Goal: Task Accomplishment & Management: Use online tool/utility

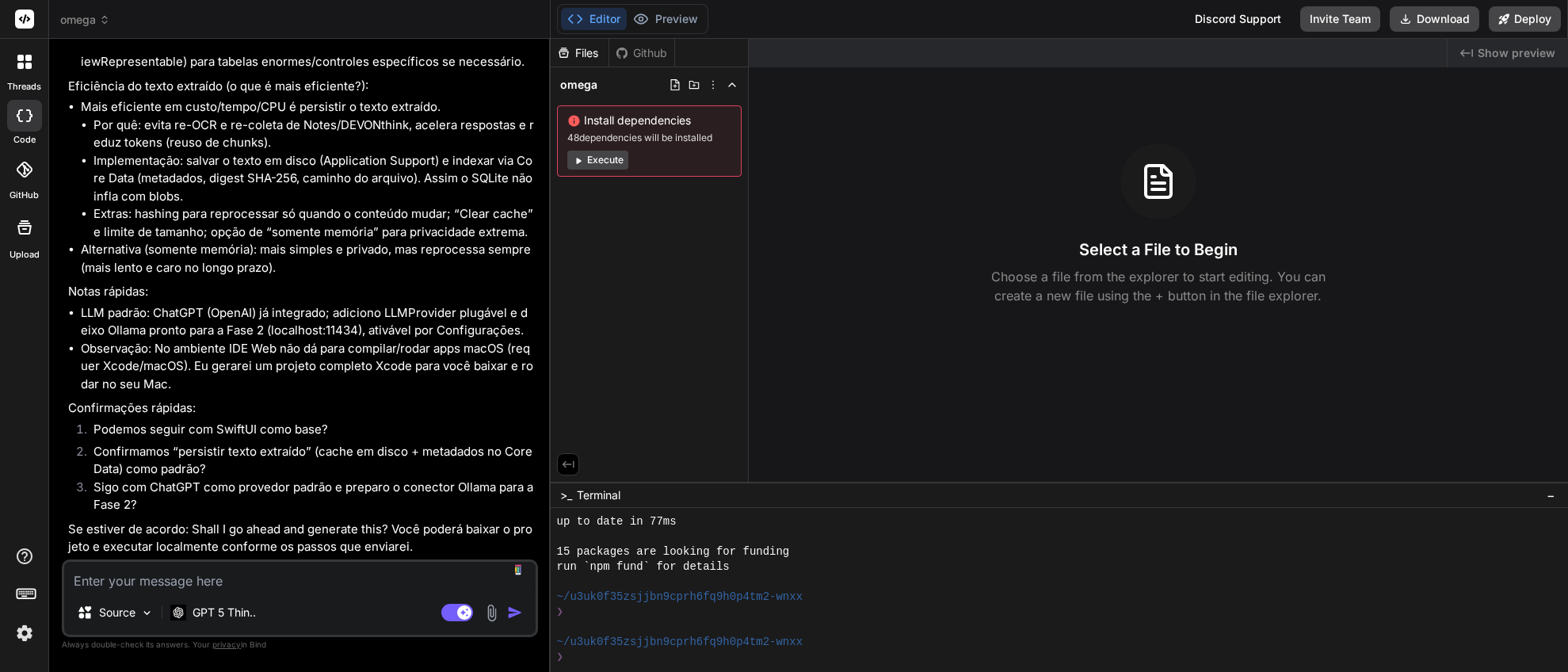
scroll to position [3328, 0]
click at [319, 589] on textarea at bounding box center [300, 576] width 472 height 28
type textarea "V"
type textarea "x"
type textarea "V;"
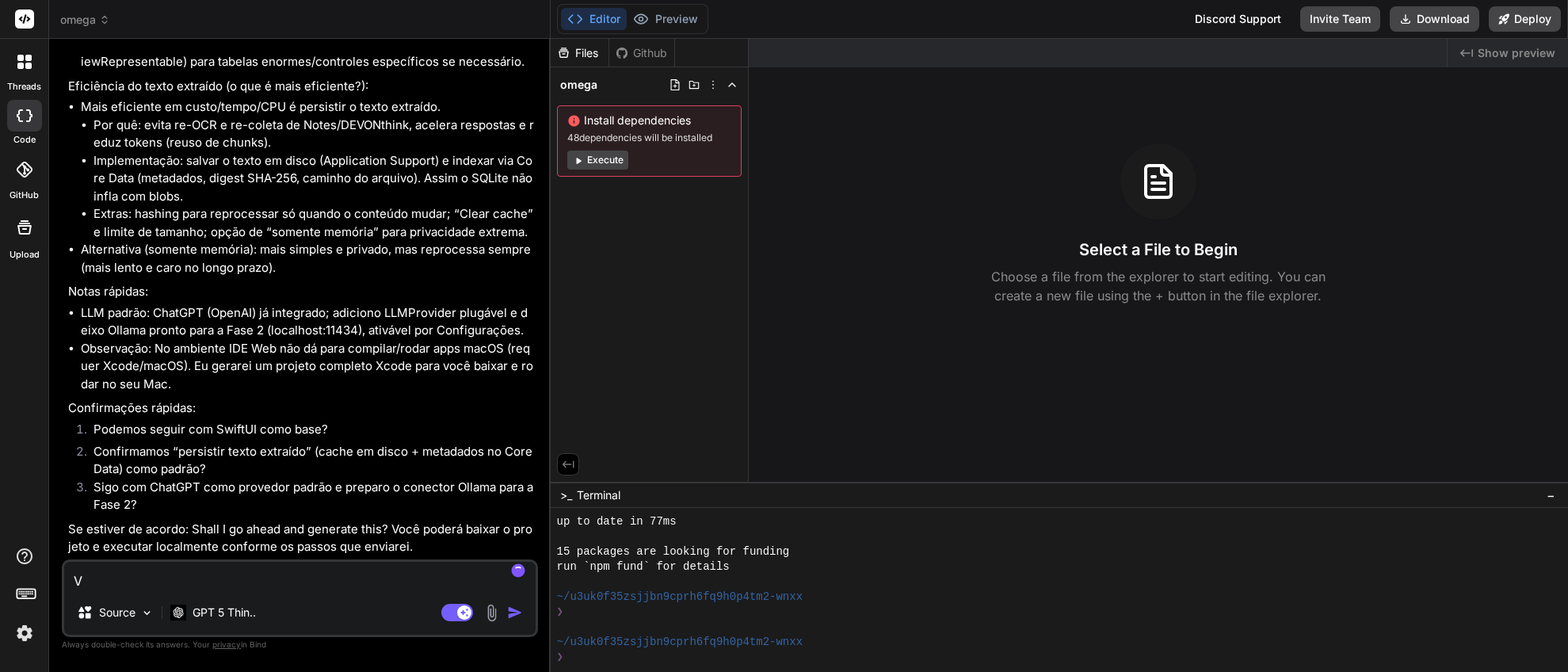
type textarea "x"
type textarea "V;a"
type textarea "x"
type textarea "V;a"
type textarea "x"
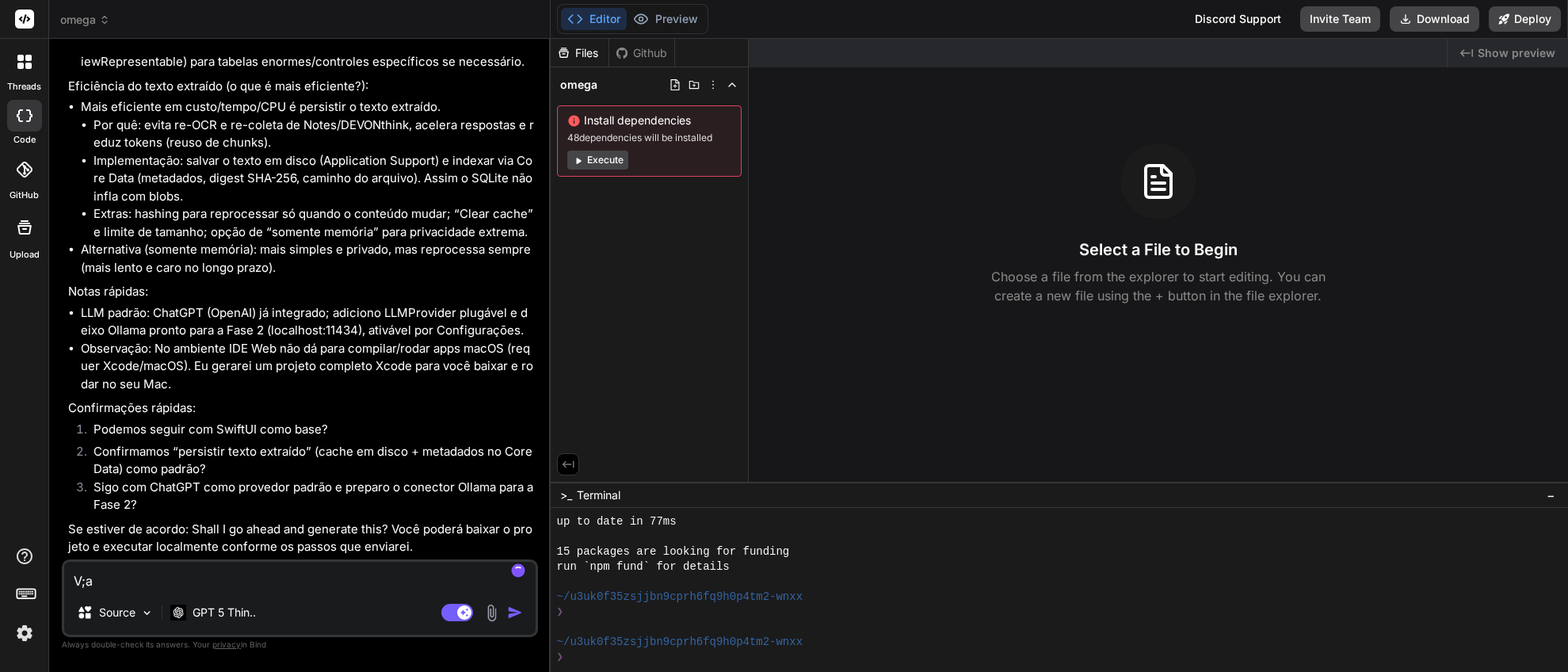
type textarea "V;a e"
type textarea "x"
type textarea "V;a em"
type textarea "x"
type textarea "V;a e"
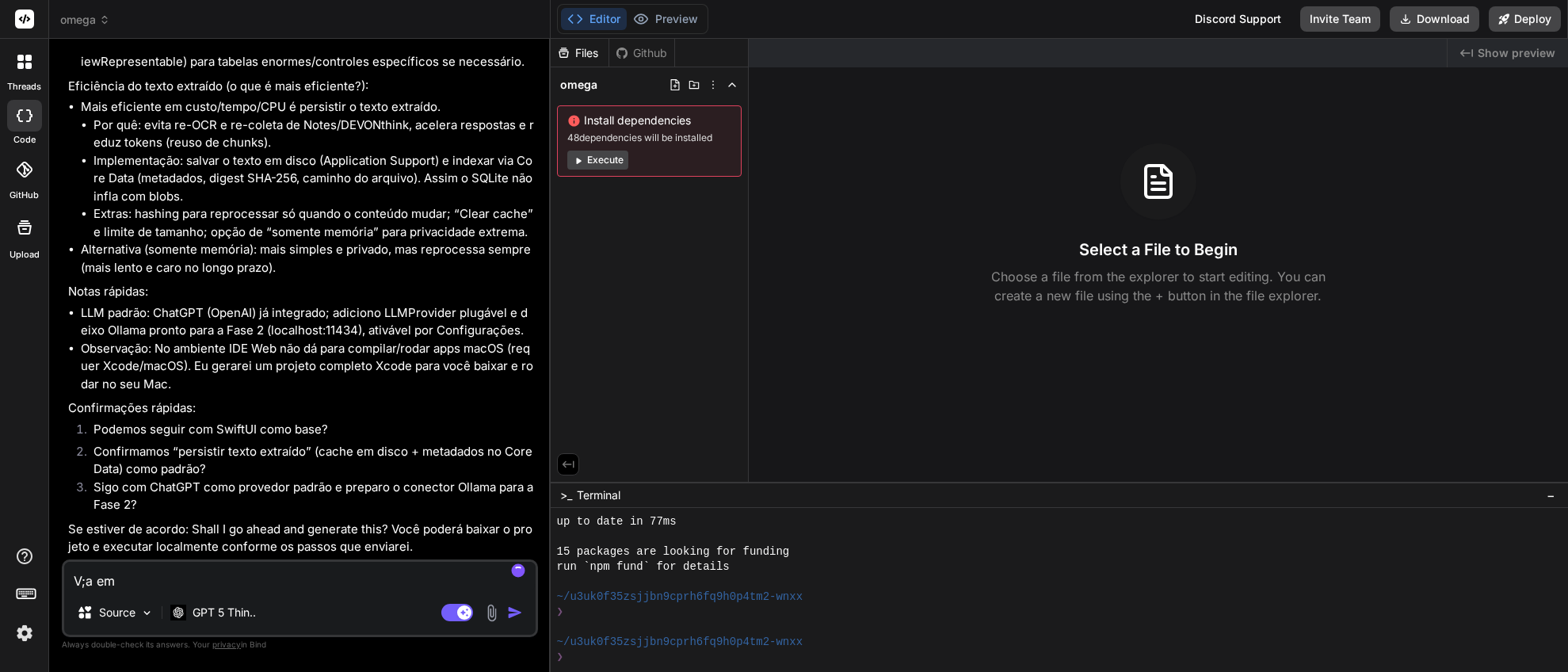
type textarea "x"
type textarea "V;a"
type textarea "x"
type textarea "V;a"
type textarea "x"
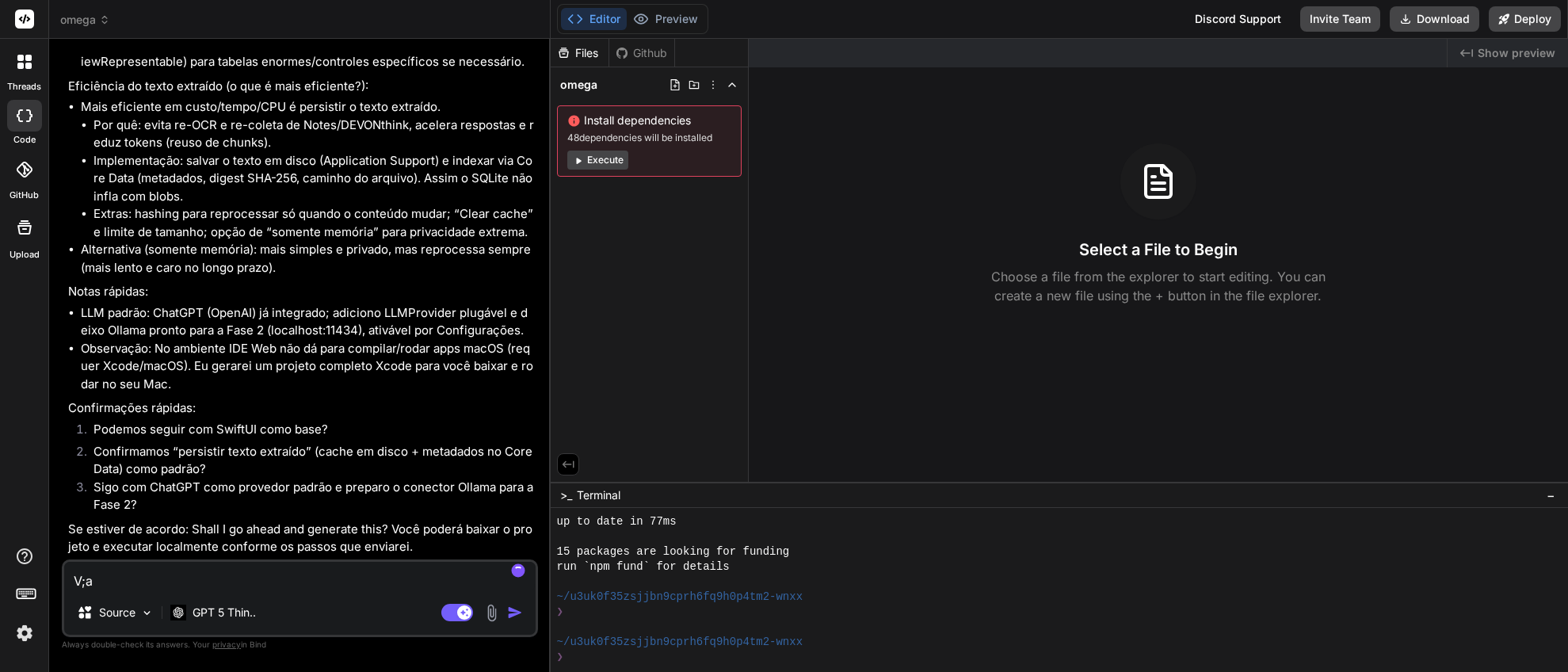
type textarea "V;"
type textarea "x"
type textarea "V"
type textarea "x"
type textarea "V'"
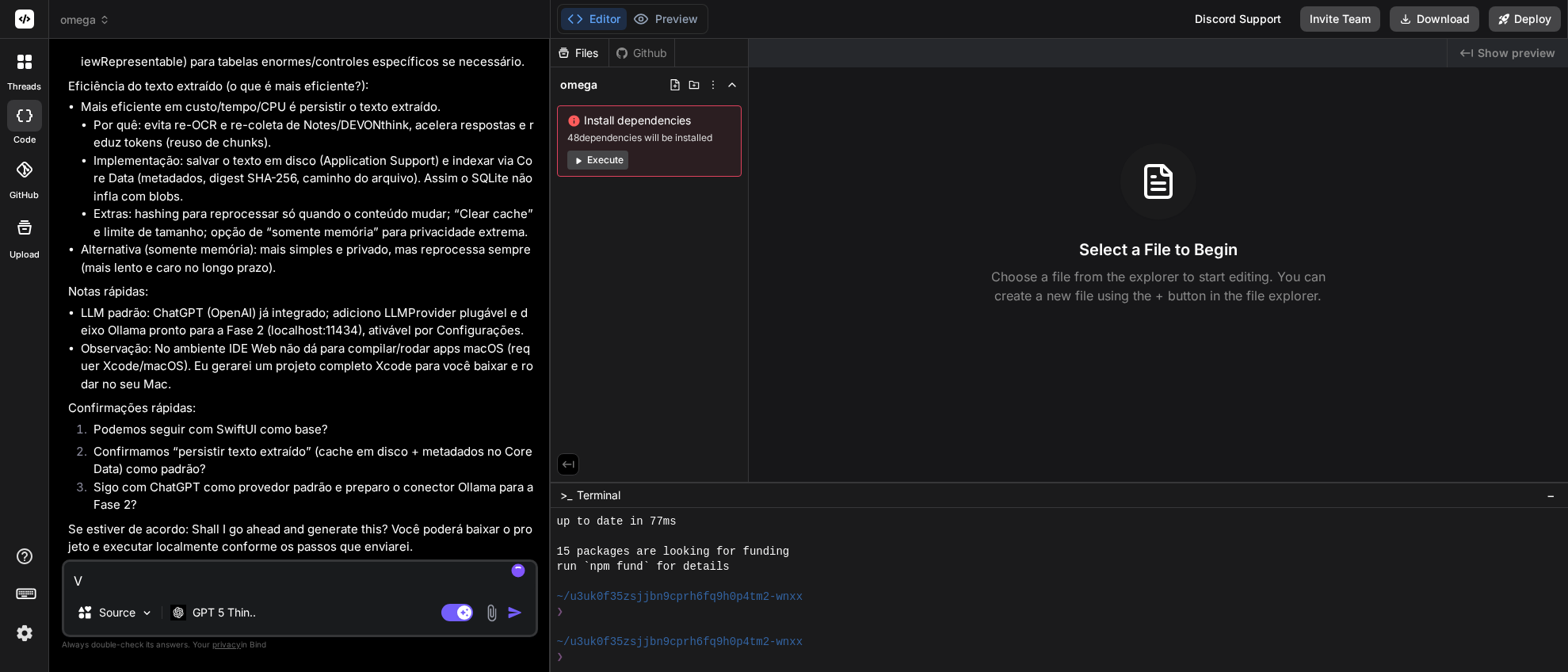
type textarea "x"
type textarea "Vá"
type textarea "x"
type textarea "Vá"
type textarea "x"
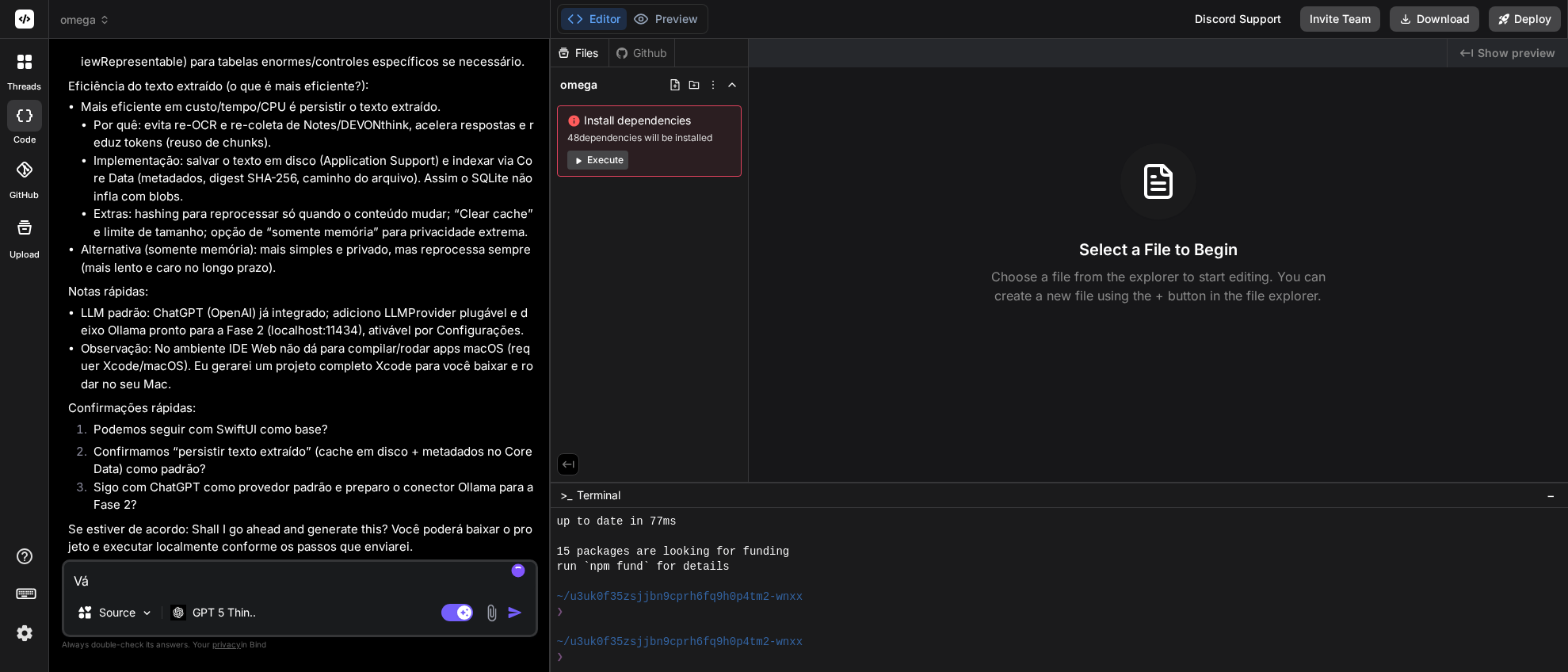
type textarea "Vá e"
type textarea "x"
type textarea "Vá em"
type textarea "x"
type textarea "Vá em"
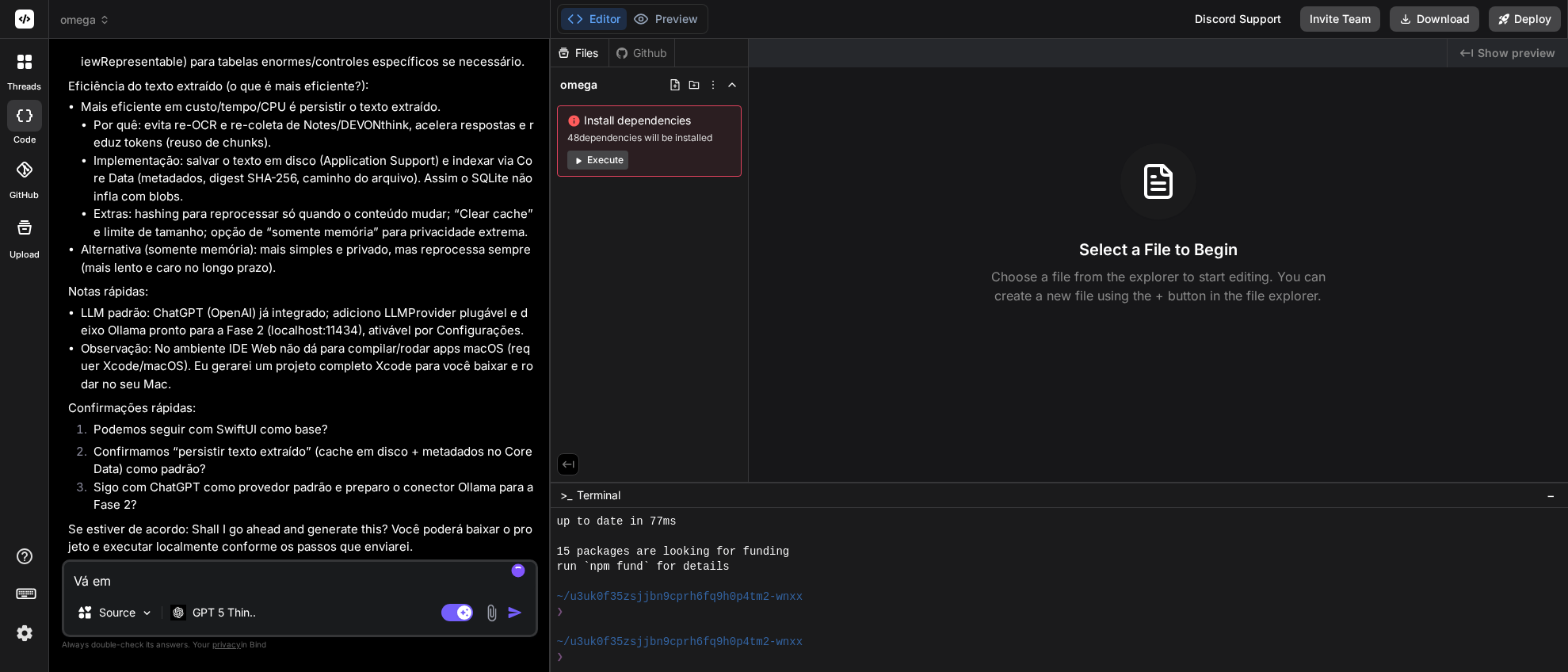
type textarea "x"
type textarea "Vá em f"
type textarea "x"
type textarea "Vá em fr"
type textarea "x"
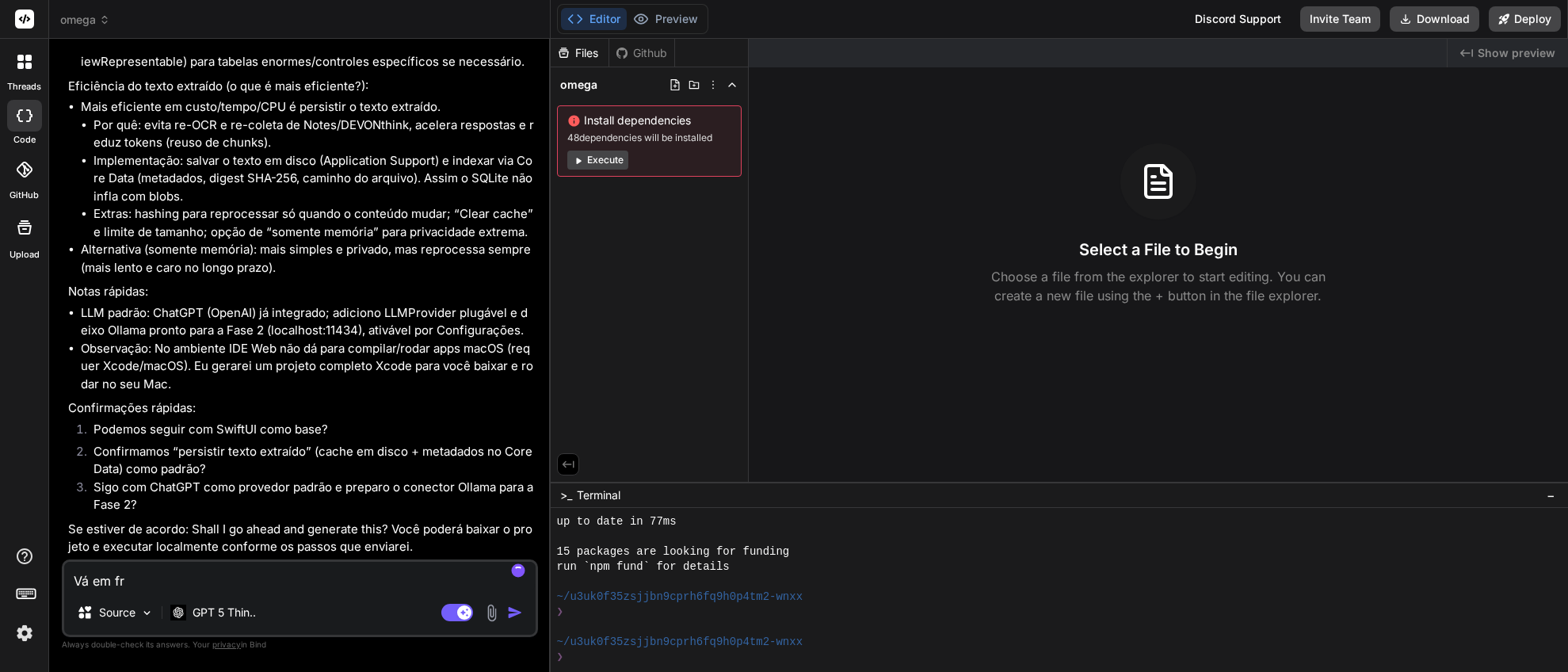
type textarea "Vá em fre"
type textarea "x"
type textarea "Vá em fren"
type textarea "x"
type textarea "Vá [PERSON_NAME]"
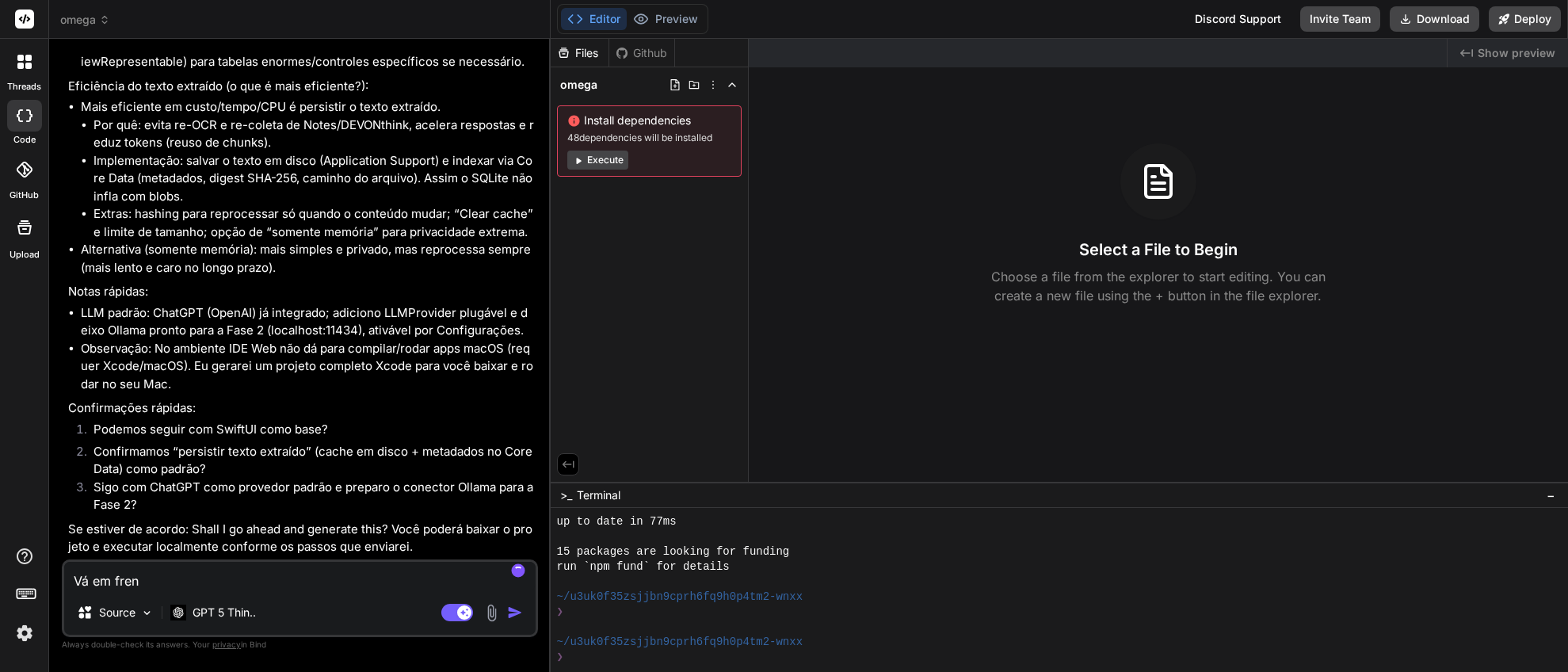
type textarea "x"
type textarea "Vá em frente"
type textarea "x"
type textarea "Vá em frente,"
type textarea "x"
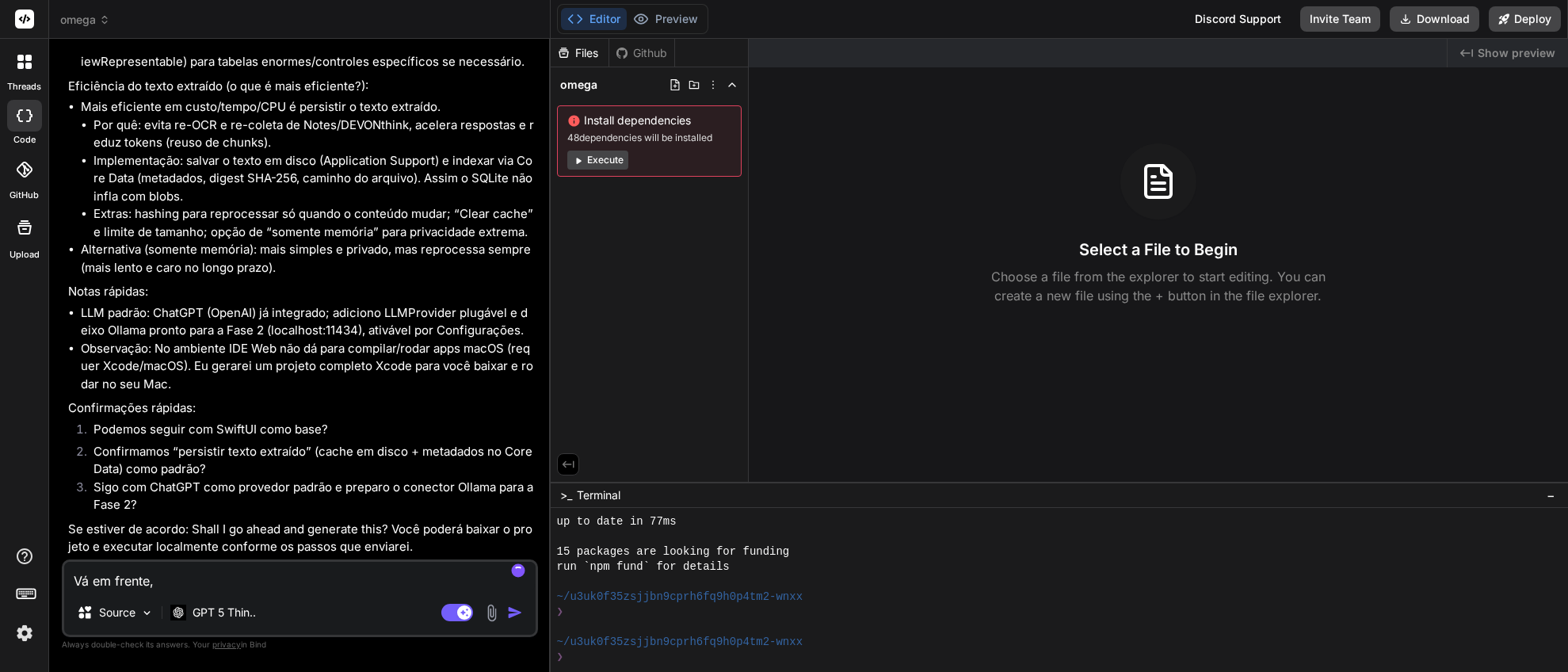
type textarea "Vá em frente,"
type textarea "x"
type textarea "Vá em frente, c"
type textarea "x"
type textarea "Vá em frente, co"
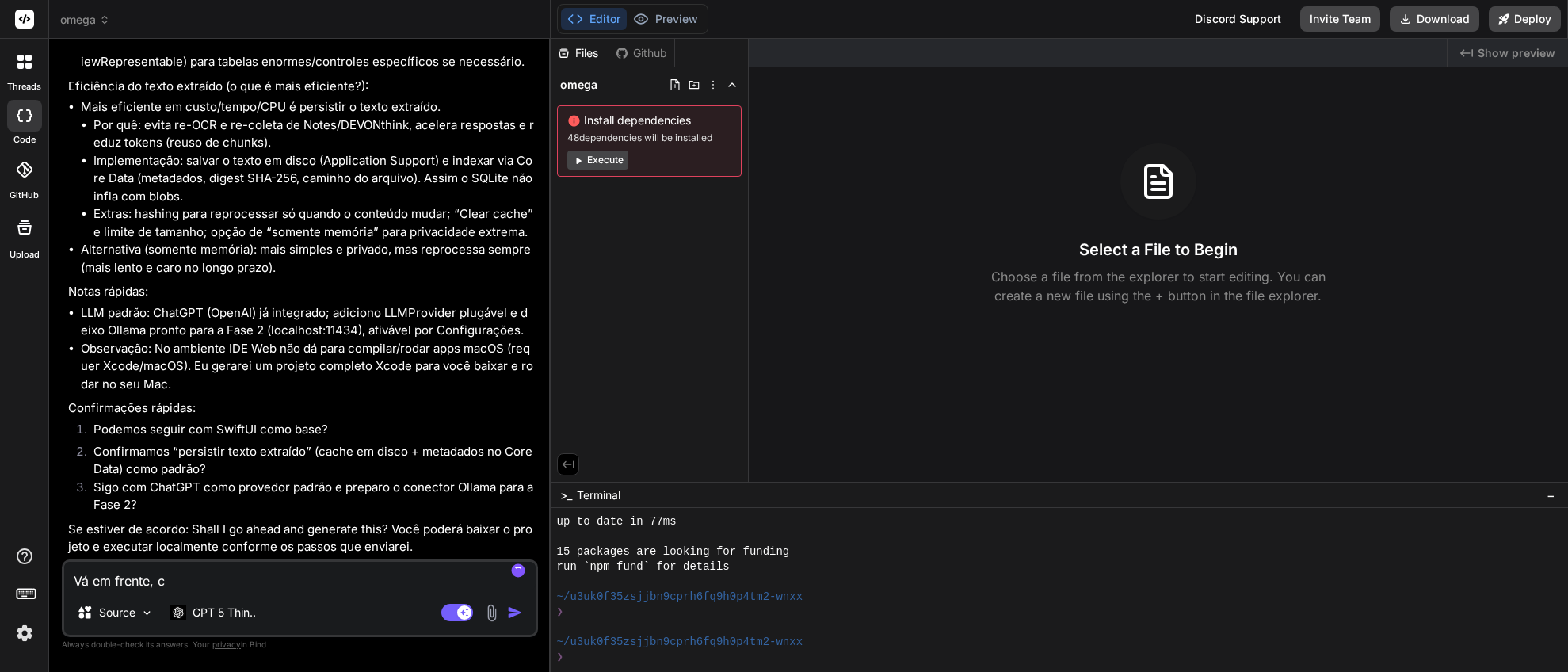
type textarea "x"
type textarea "Vá em frente, con"
type textarea "x"
type textarea "Vá em frente, conf"
type textarea "x"
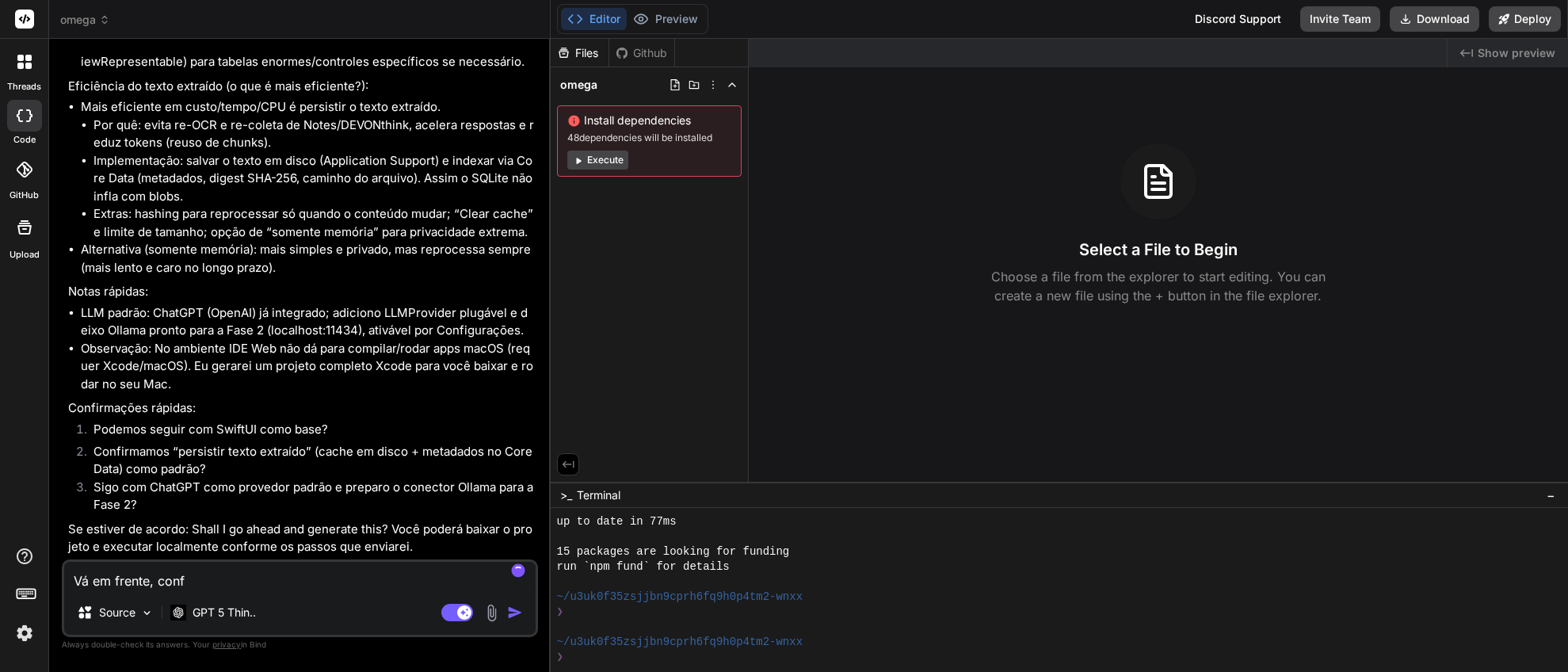
type textarea "Vá em frente, confo"
type textarea "x"
type textarea "Vá em frente, confor"
type textarea "x"
type textarea "Vá em frente, conform"
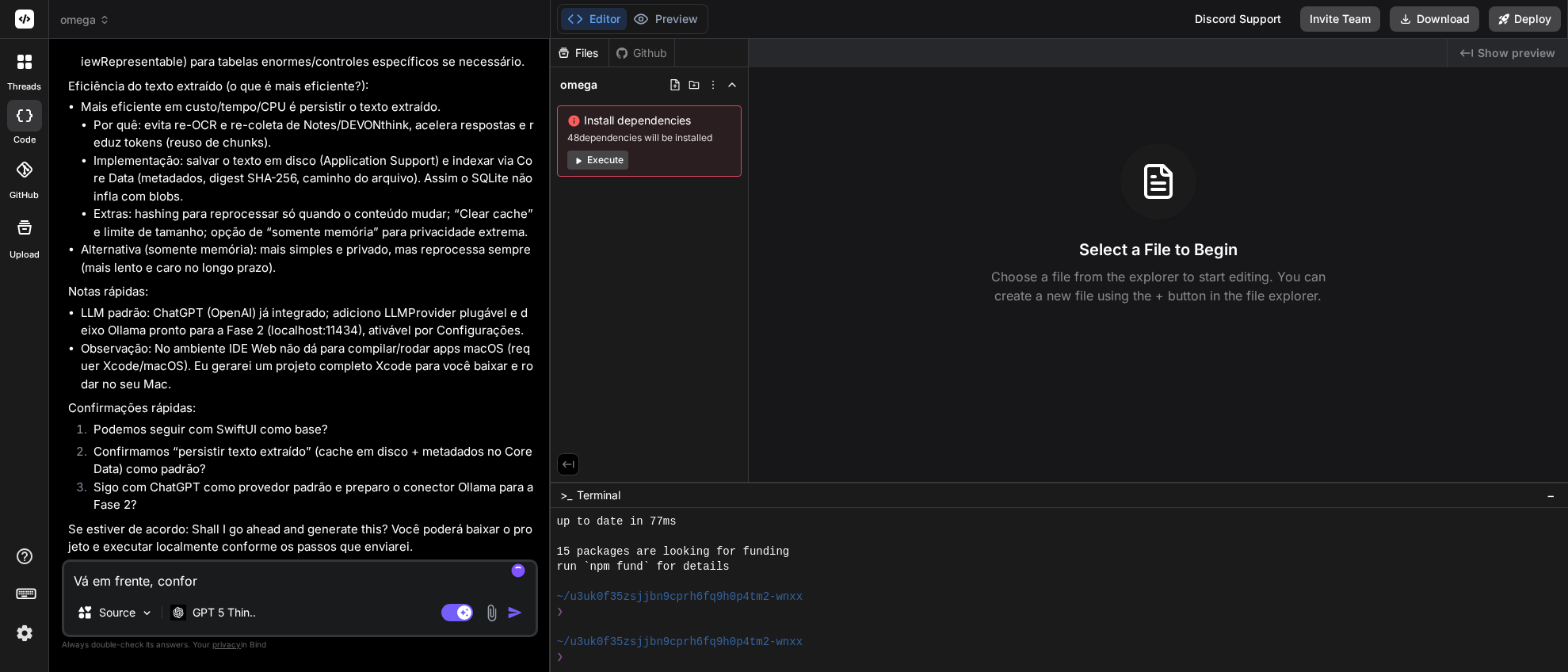
type textarea "x"
type textarea "Vá em frente, conforme"
type textarea "x"
type textarea "Vá em frente, conforme"
type textarea "x"
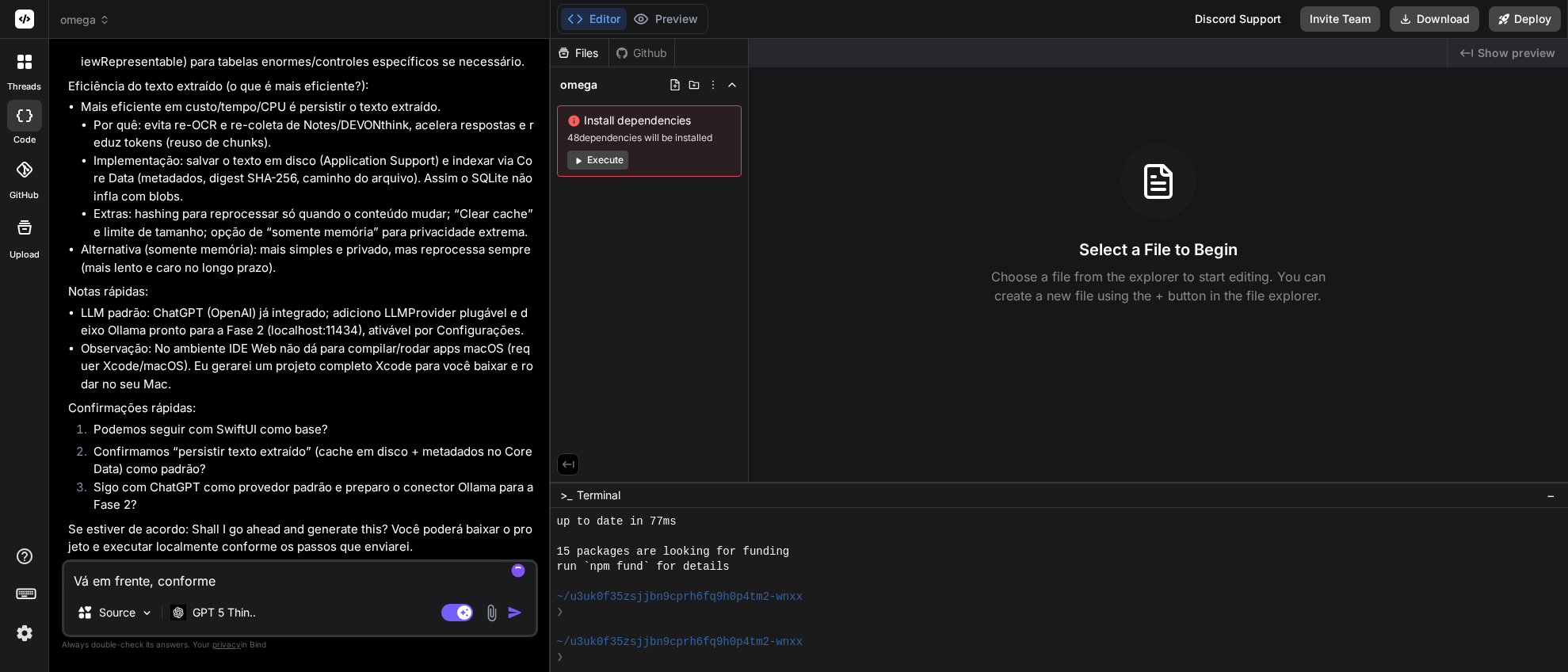
type textarea "Vá em frente, conforme e"
type textarea "x"
type textarea "Vá em frente, conforme es"
type textarea "x"
type textarea "Vá em frente, conforme est"
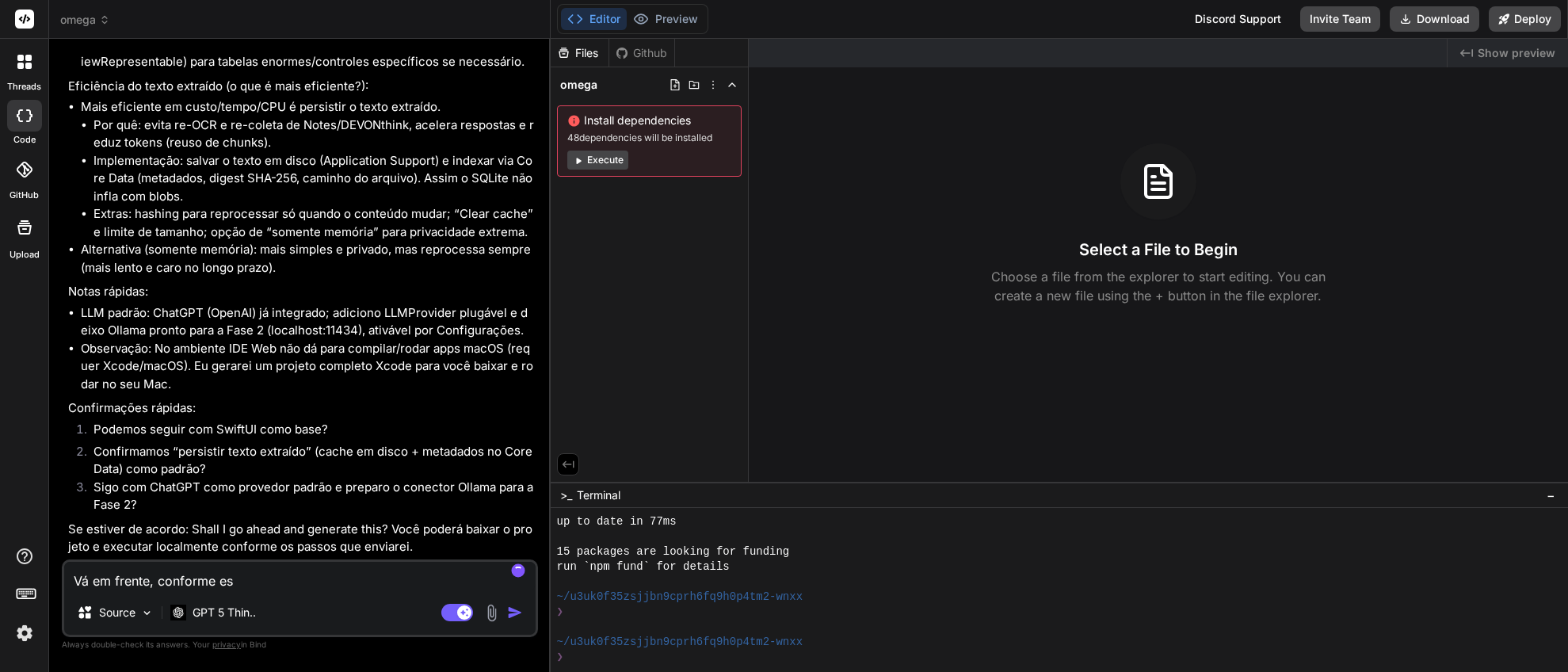
type textarea "x"
type textarea "Vá em frente, conforme esta"
type textarea "x"
type textarea "Vá em frente, conforme estab"
type textarea "x"
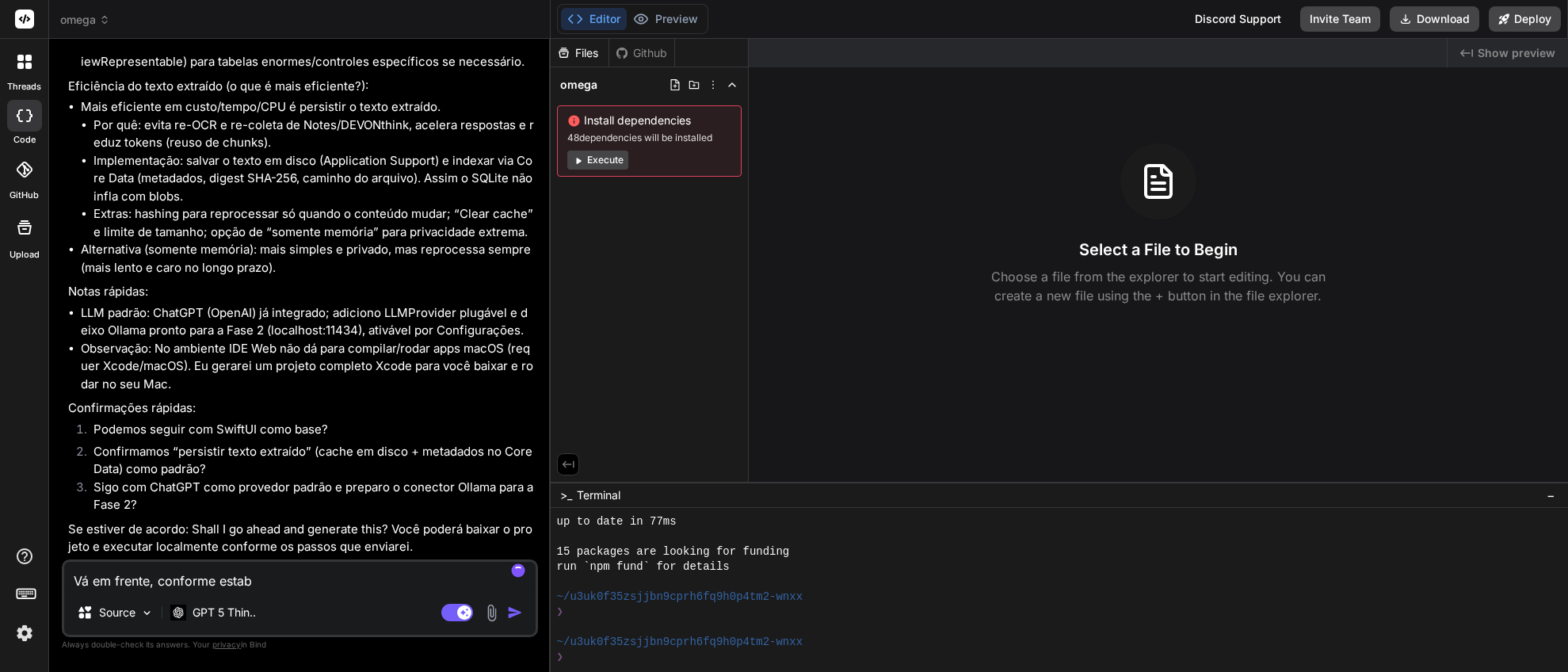
type textarea "Vá em frente, conforme estabe"
type textarea "x"
type textarea "Vá em frente, conforme estabel"
type textarea "x"
type textarea "Vá em frente, conforme estabele"
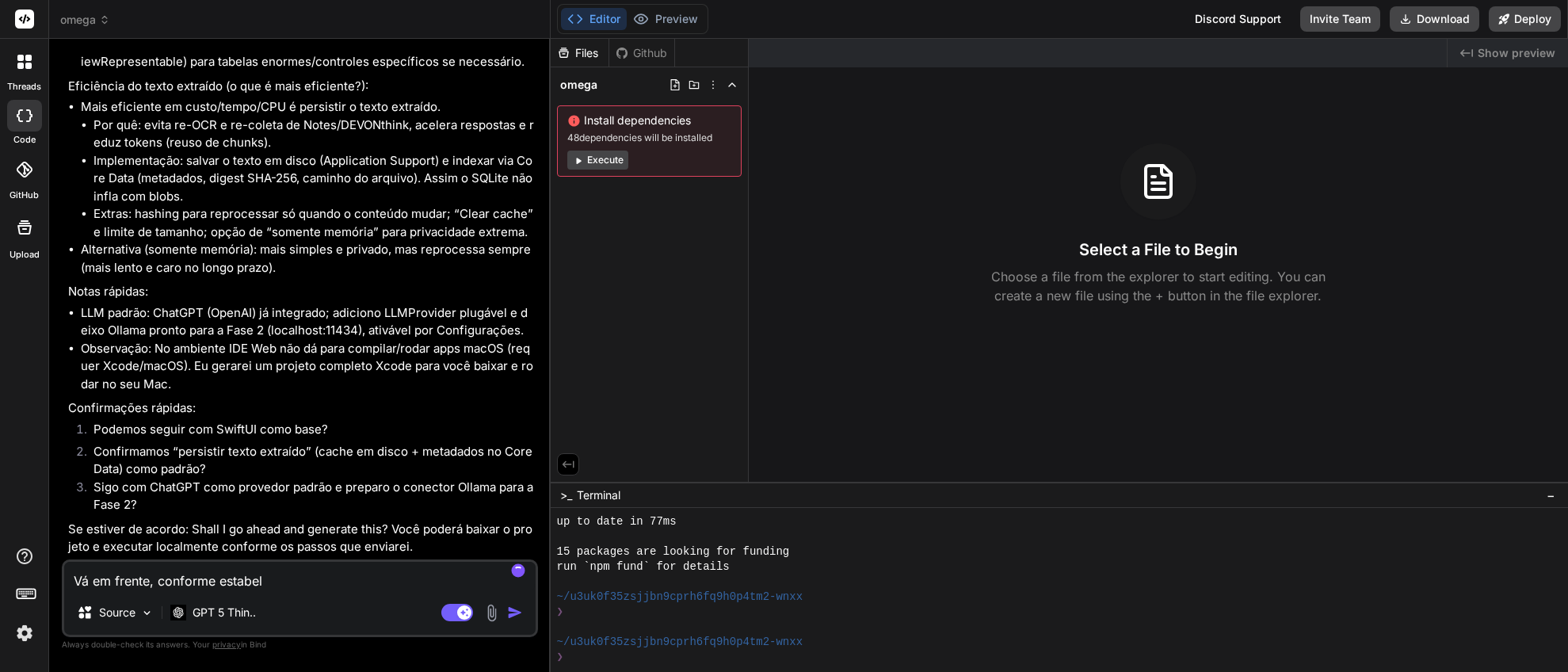
type textarea "x"
type textarea "Vá em frente, conforme estabelec"
type textarea "x"
type textarea "Vá em frente, conforme estabeleci"
type textarea "x"
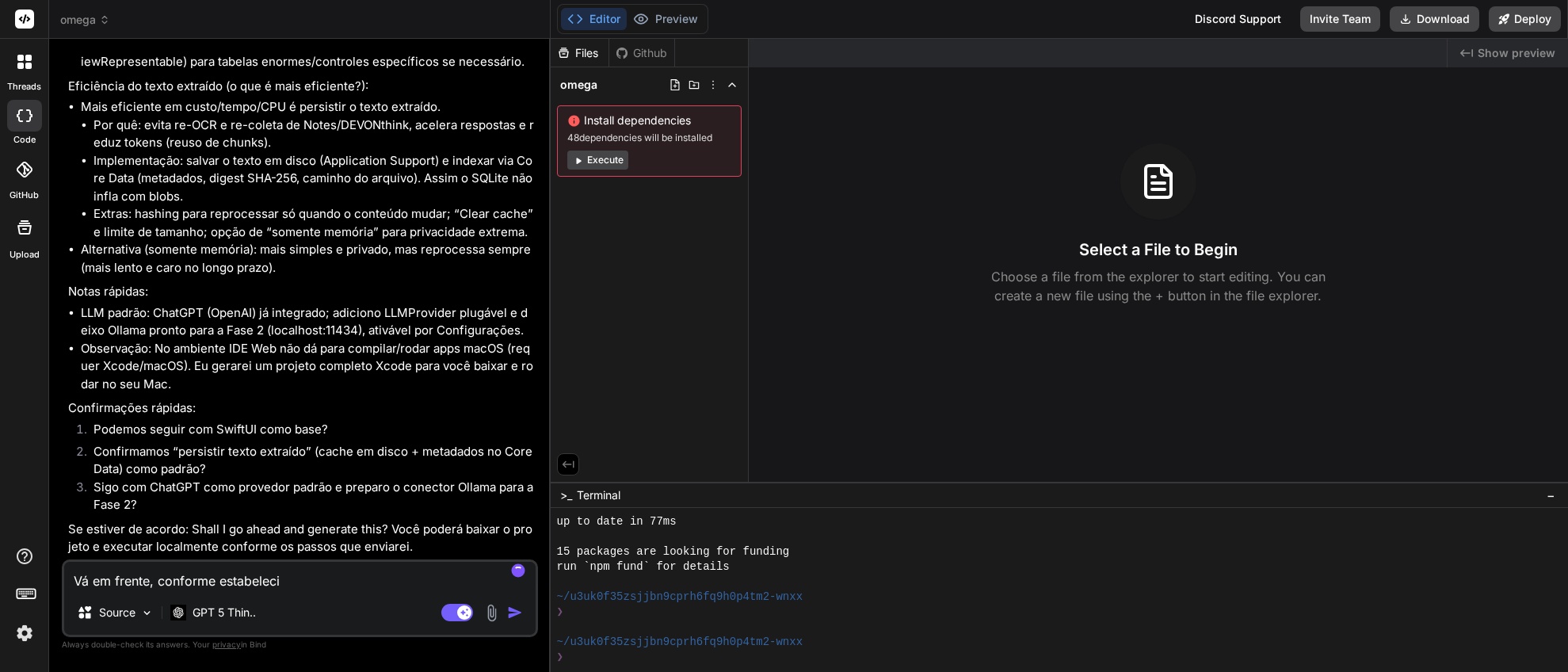
type textarea "Vá em frente, conforme estabelecid"
type textarea "x"
type textarea "Vá em frente, conforme estabelecido"
type textarea "x"
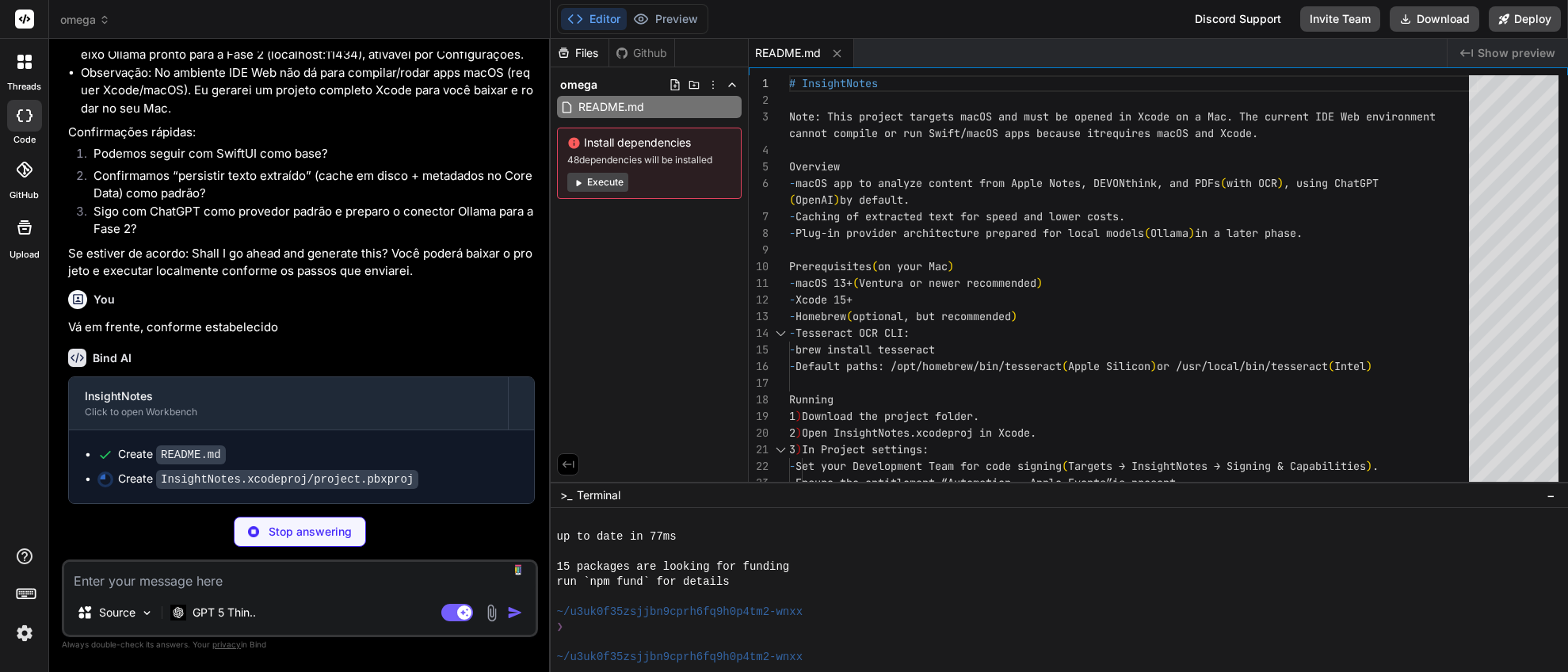
scroll to position [3603, 0]
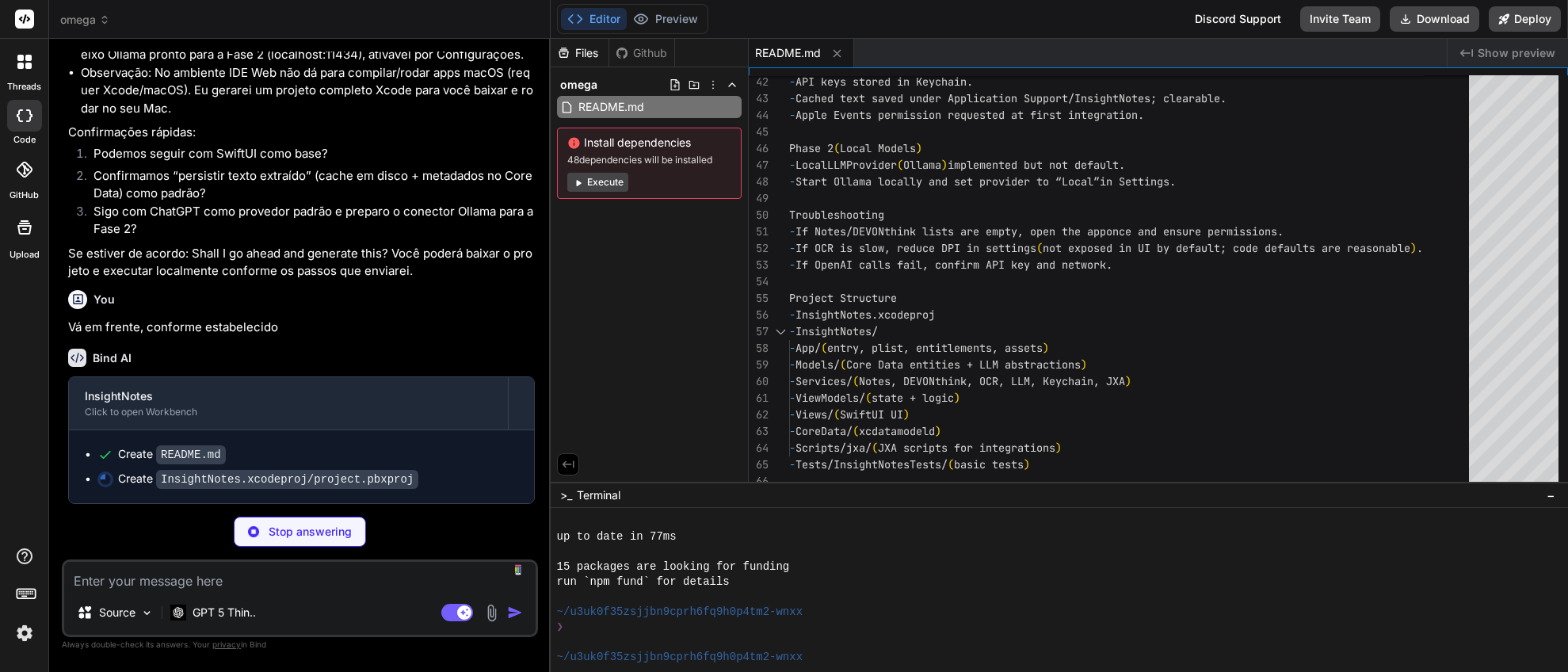
click at [605, 184] on button "Execute" at bounding box center [597, 182] width 61 height 19
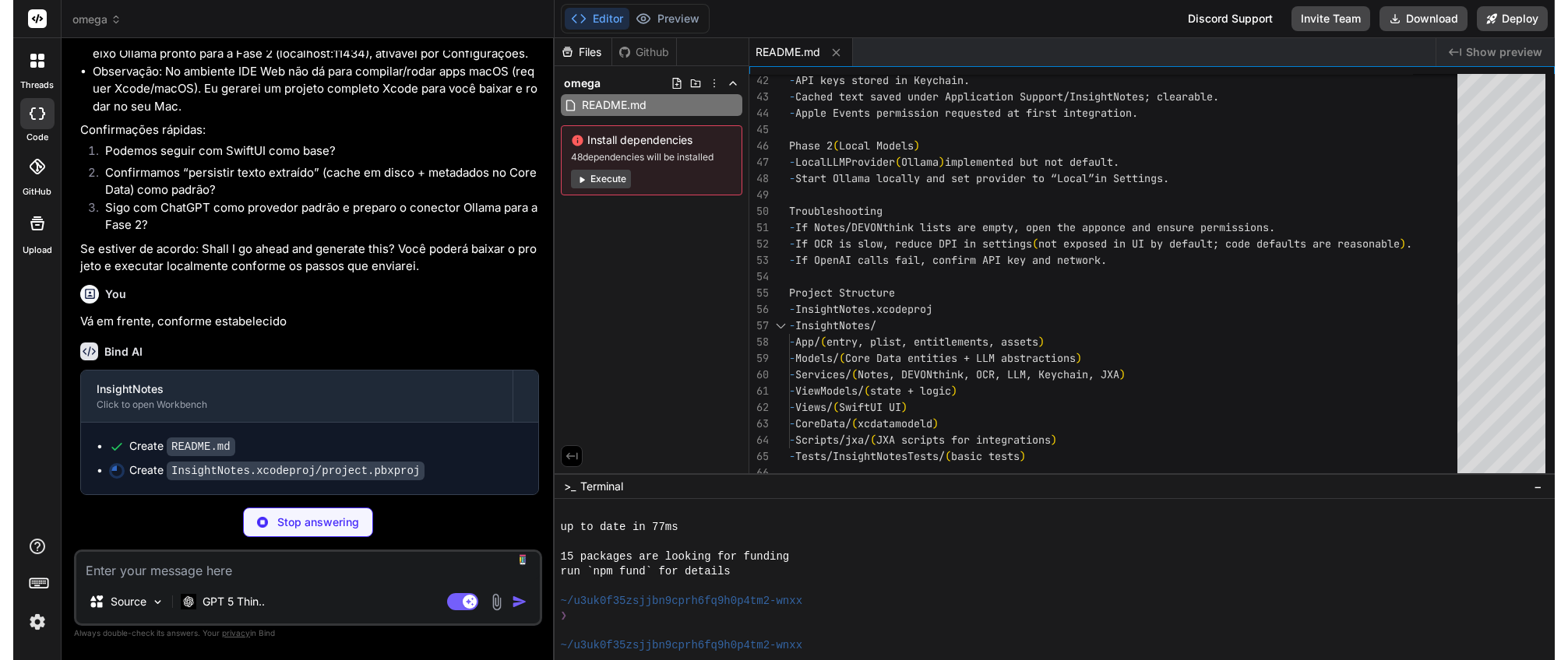
scroll to position [459, 0]
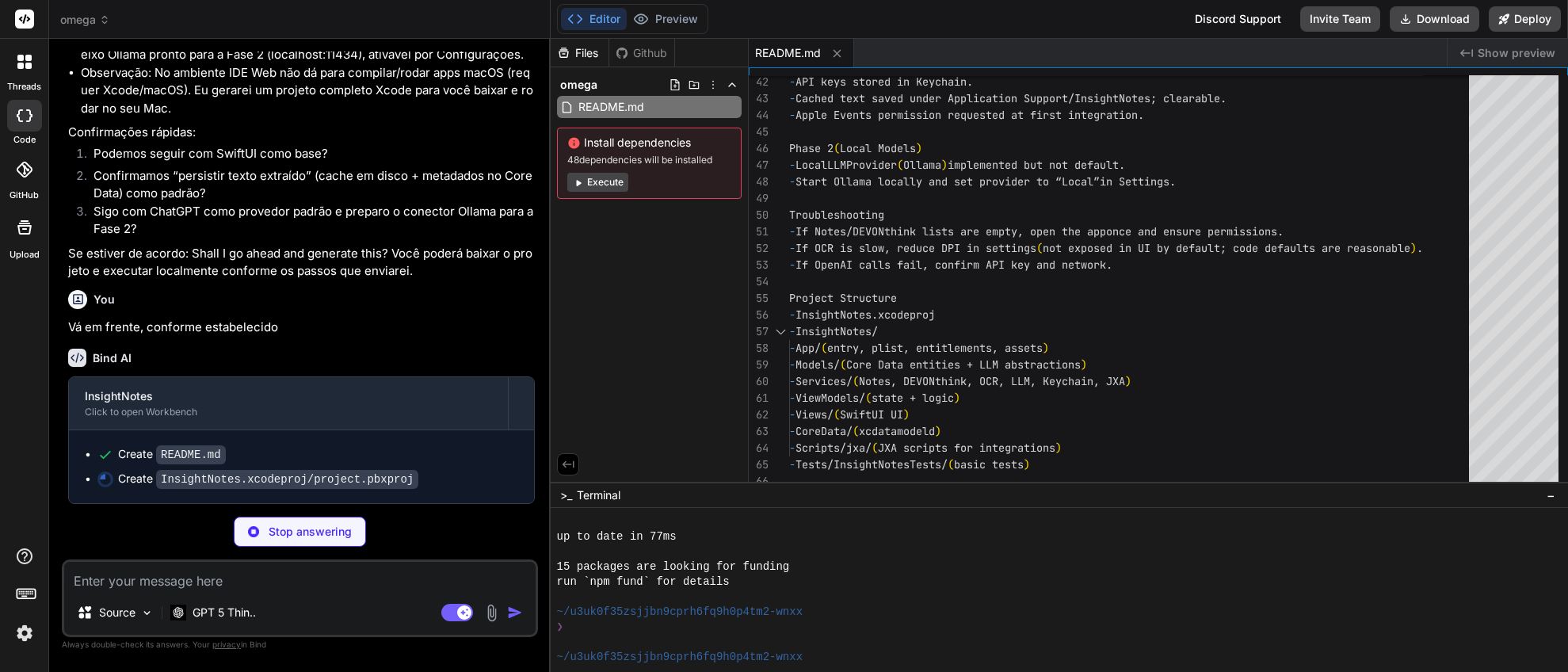
type textarea "x"
type textarea "}; rootObject = AA00F0000000000000000001 /* Project object */; }"
type textarea "x"
type textarea "&lt;/dict&gt; &lt;/plist&gt;"
type textarea "x"
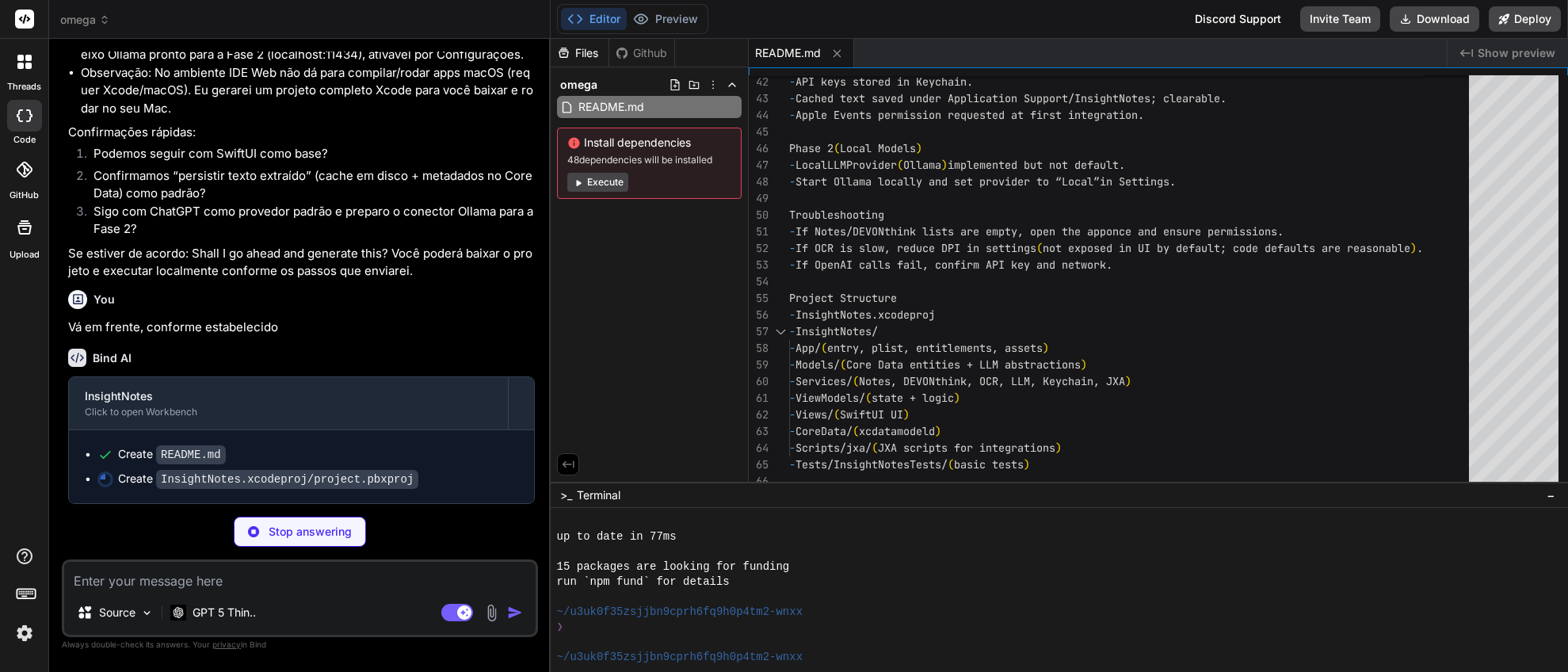
type textarea "&lt;true/&gt; &lt;key&gt;com.apple.security.files.user-selected.read-write&lt;/…"
type textarea "x"
type textarea "{ "info" : { "author" : "xcode", "version" : 1 } }"
type textarea "x"
type textarea "{ "images" : [ ], "info" : { "author" : "xcode", "version" : 1 } }"
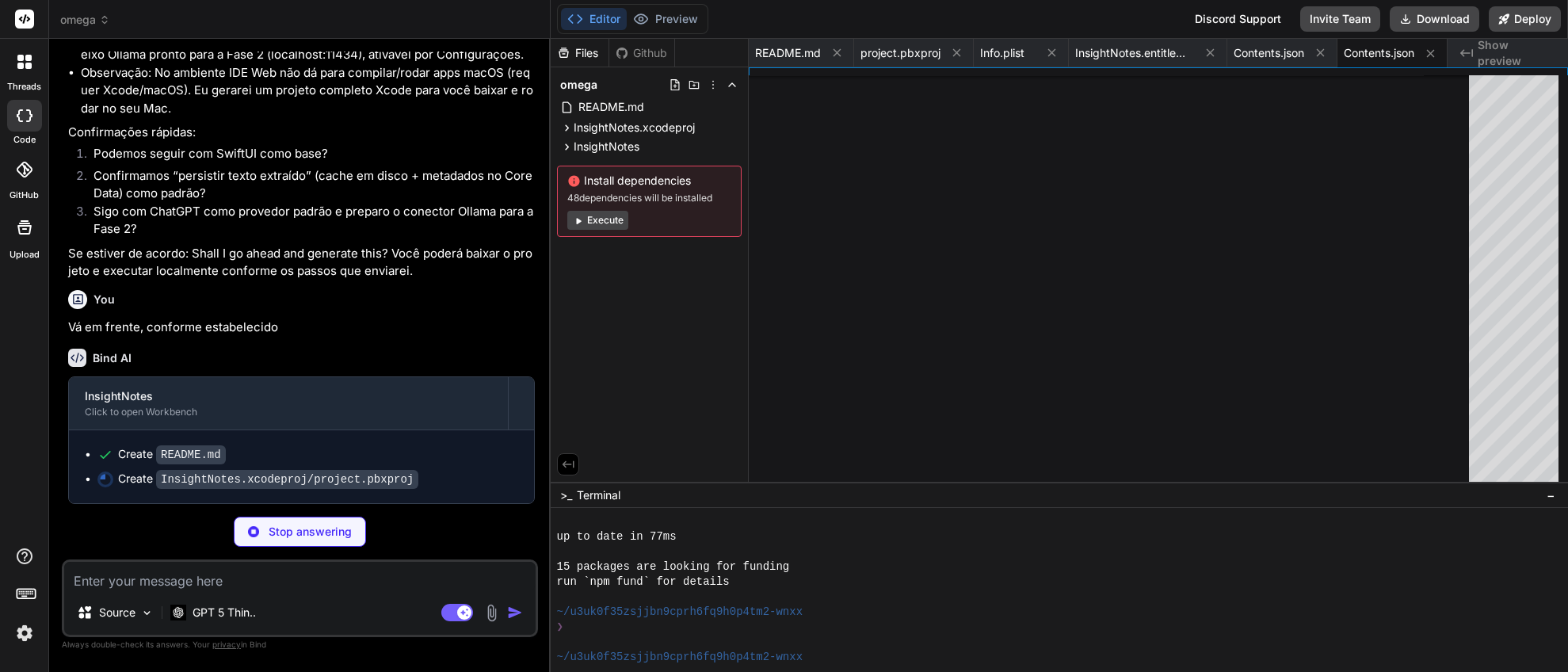
type textarea "x"
type textarea "} } .windowStyle(.titleBar) } }"
type textarea "x"
type textarea "}"
type textarea "x"
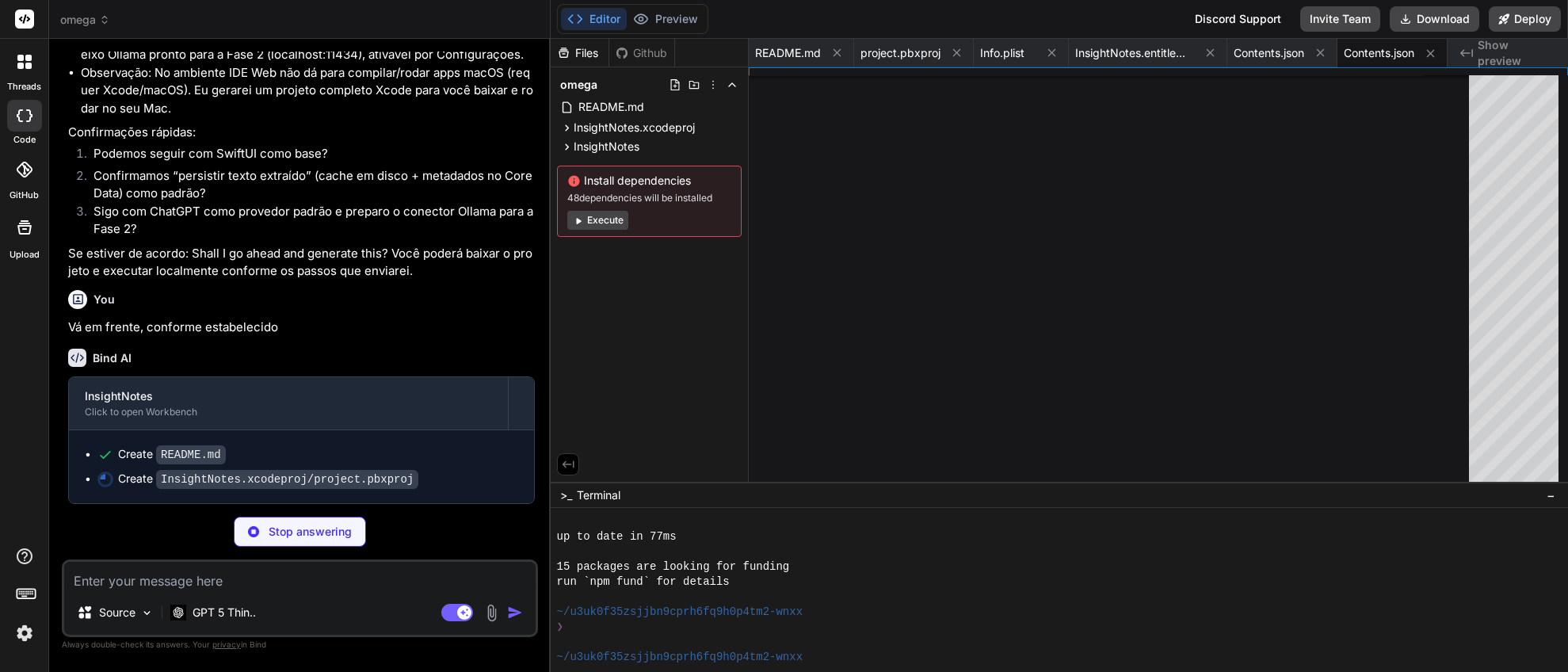
type textarea "case pdf } var source: Source? { get { Source(rawValue: sourceType ?? "") } set…"
type textarea "x"
type textarea "(messages?.allObjects as? [MessageEntity] ?? []).sorted { ($0.createdAt ?? .dis…"
type textarea "x"
type textarea "}"
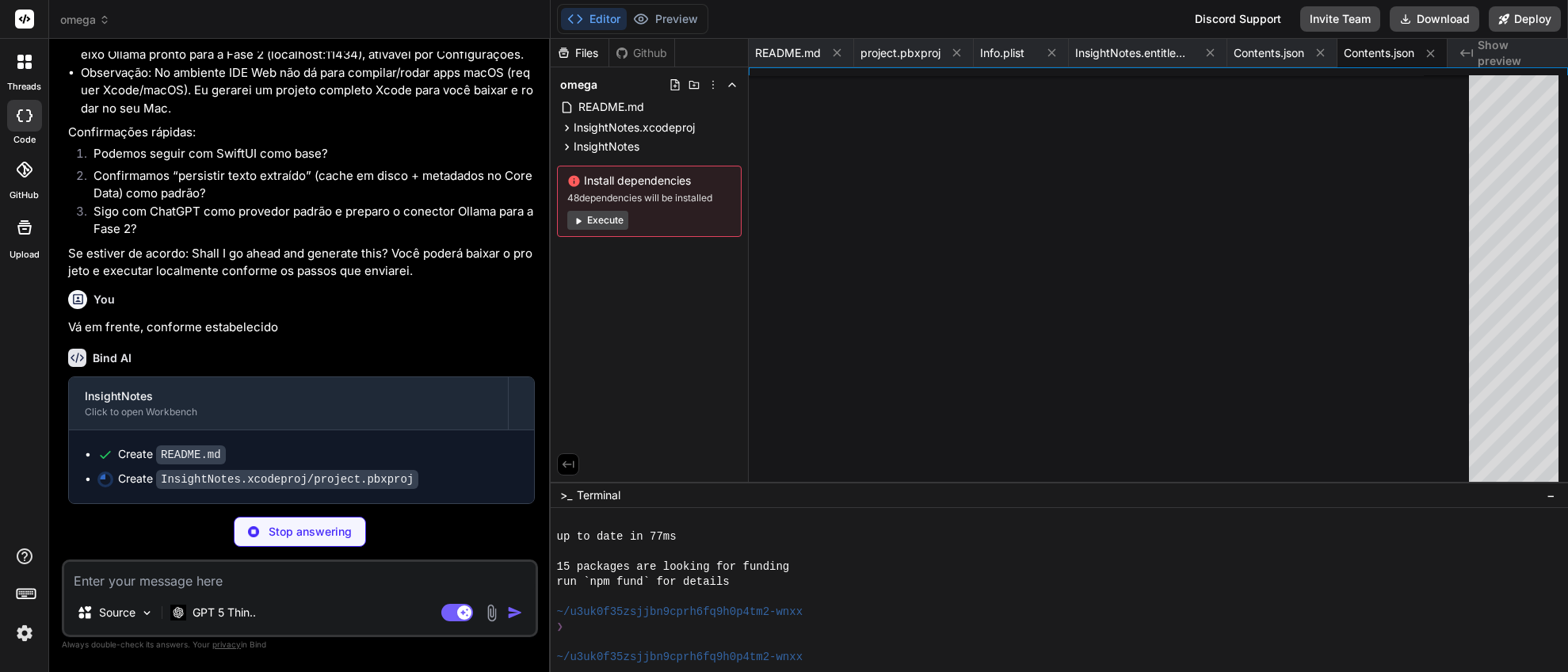
type textarea "x"
type textarea "let url: URL var title: String { url.lastPathComponent } }"
type textarea "x"
type textarea "let answer: String }"
type textarea "x"
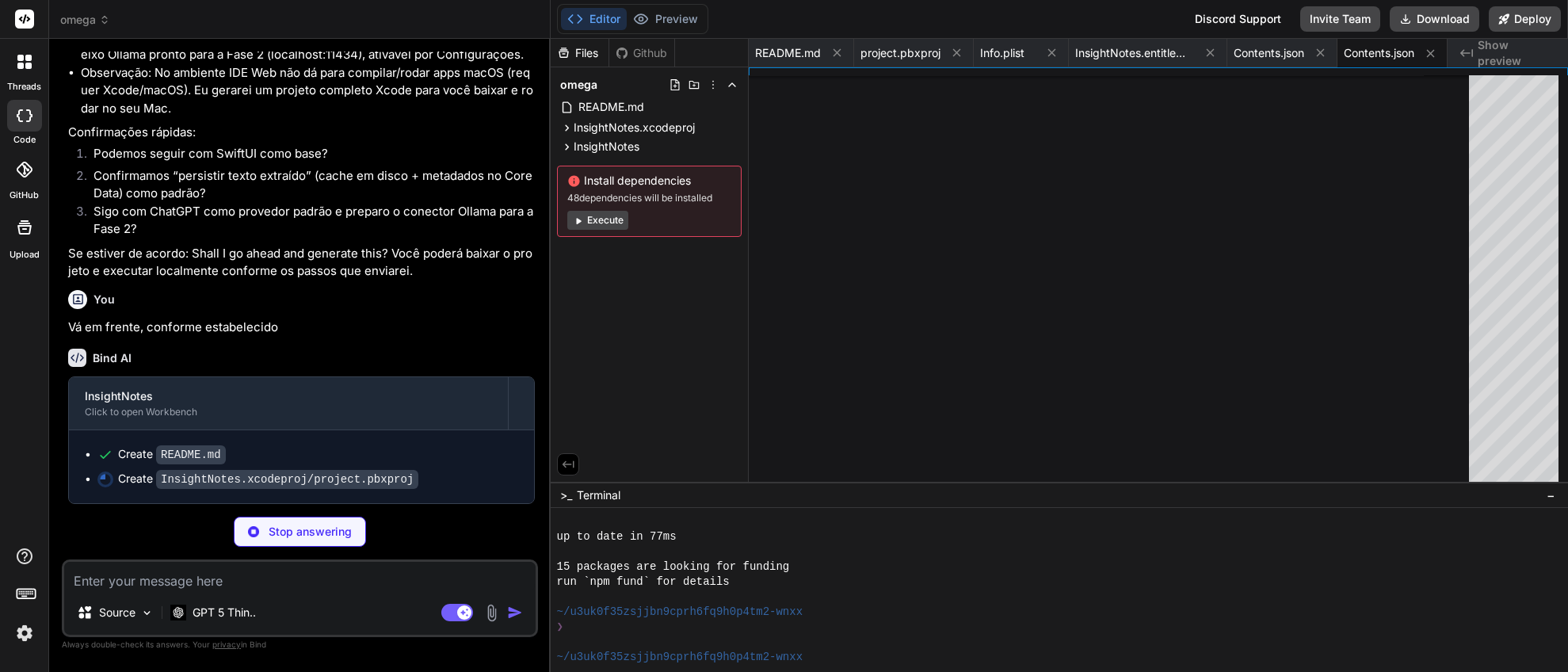
type textarea "case local = "Local" var id: String { rawValue } }"
type textarea "x"
type textarea "kSecMatchLimit as String: kSecMatchLimitOne ] var item: CFTypeRef? let status =…"
type textarea "x"
type textarea "process.waitUntilExit() if process.terminationStatus != 0 { let msg = String(da…"
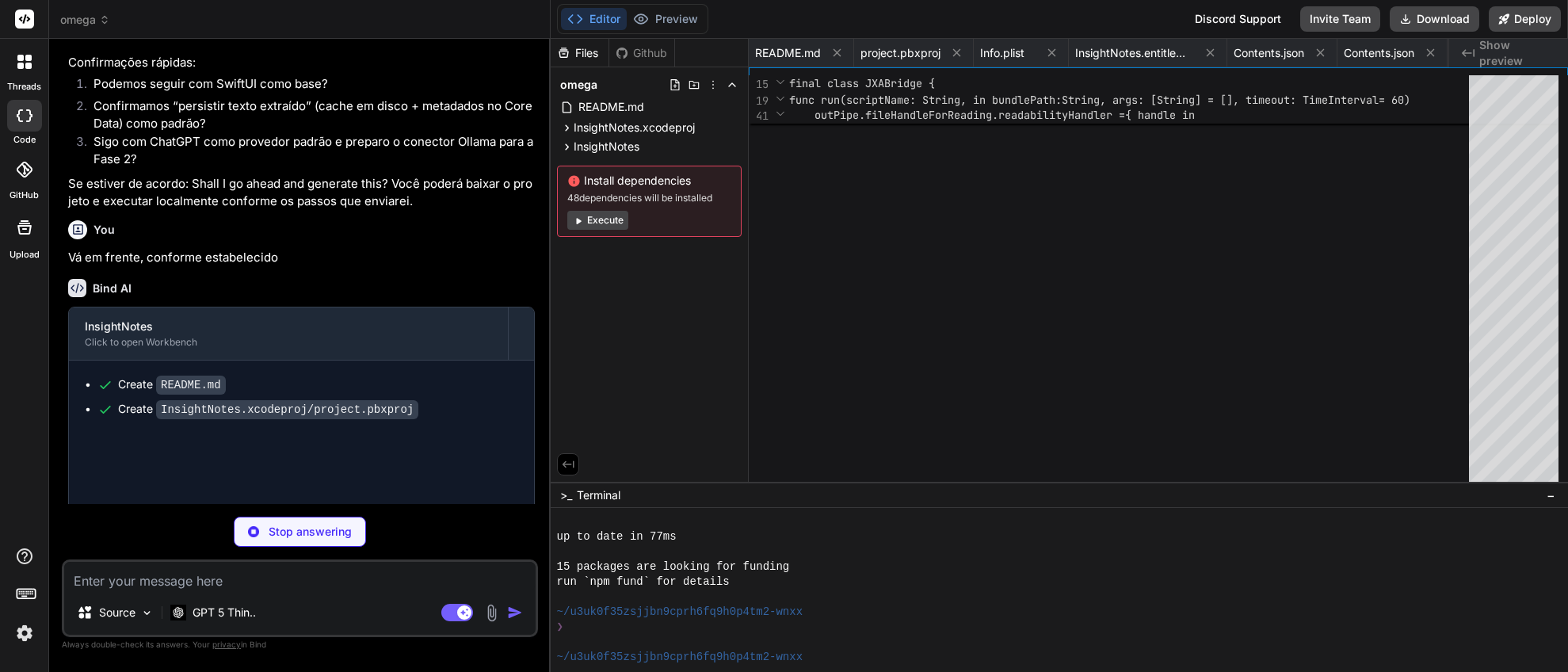
type textarea "x"
type textarea "let data = Data(json.utf8) let decoded = try JSONDecoder().decode(NoteContent.s…"
type textarea "x"
type textarea "}"
type textarea "x"
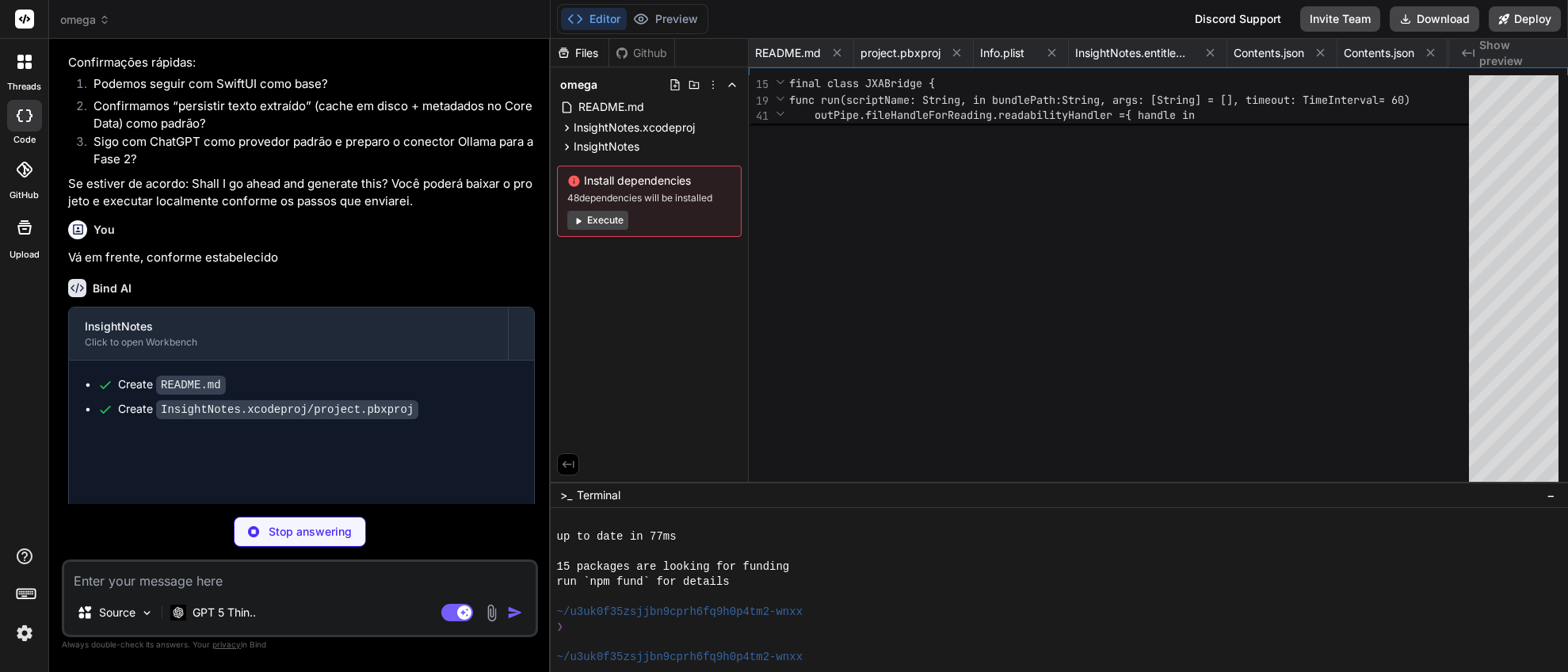
type textarea "page.draw(with: .mediaBox, to: NSGraphicsContext.current!.cgContext) img.unlock…"
type textarea "x"
type textarea "return text } }"
type textarea "x"
type textarea "for w in words { counts[String(w), default: 0] += 1 } return counts } }"
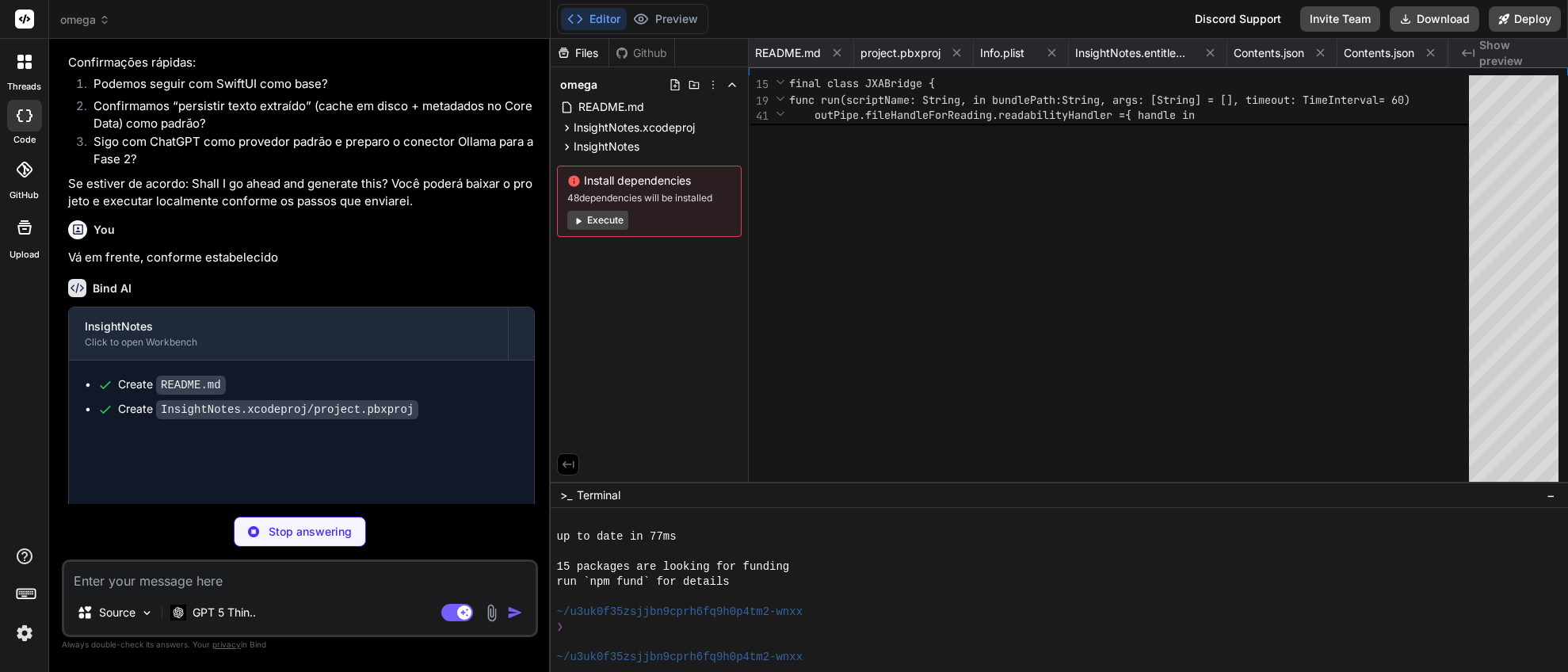
type textarea "x"
type textarea "private extension URLRequest { mutating func addValue(_ value: String, forHTTPH…"
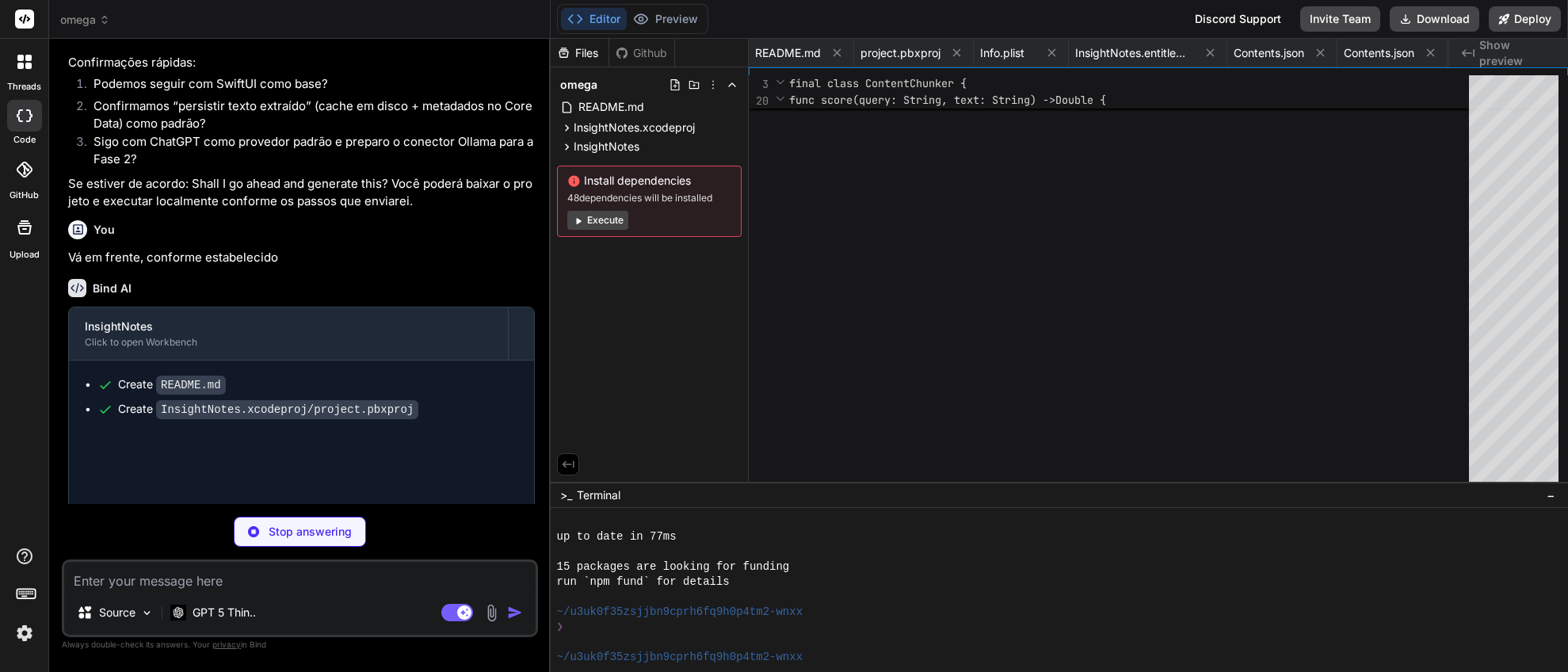
type textarea "x"
type textarea "let err = String(data: data, encoding: .utf8) ?? "Unknown error" throw NSError(…"
type textarea "x"
type textarea "return answer } static func sha256(_ s: String) -> String { let digest = SHA256…"
type textarea "x"
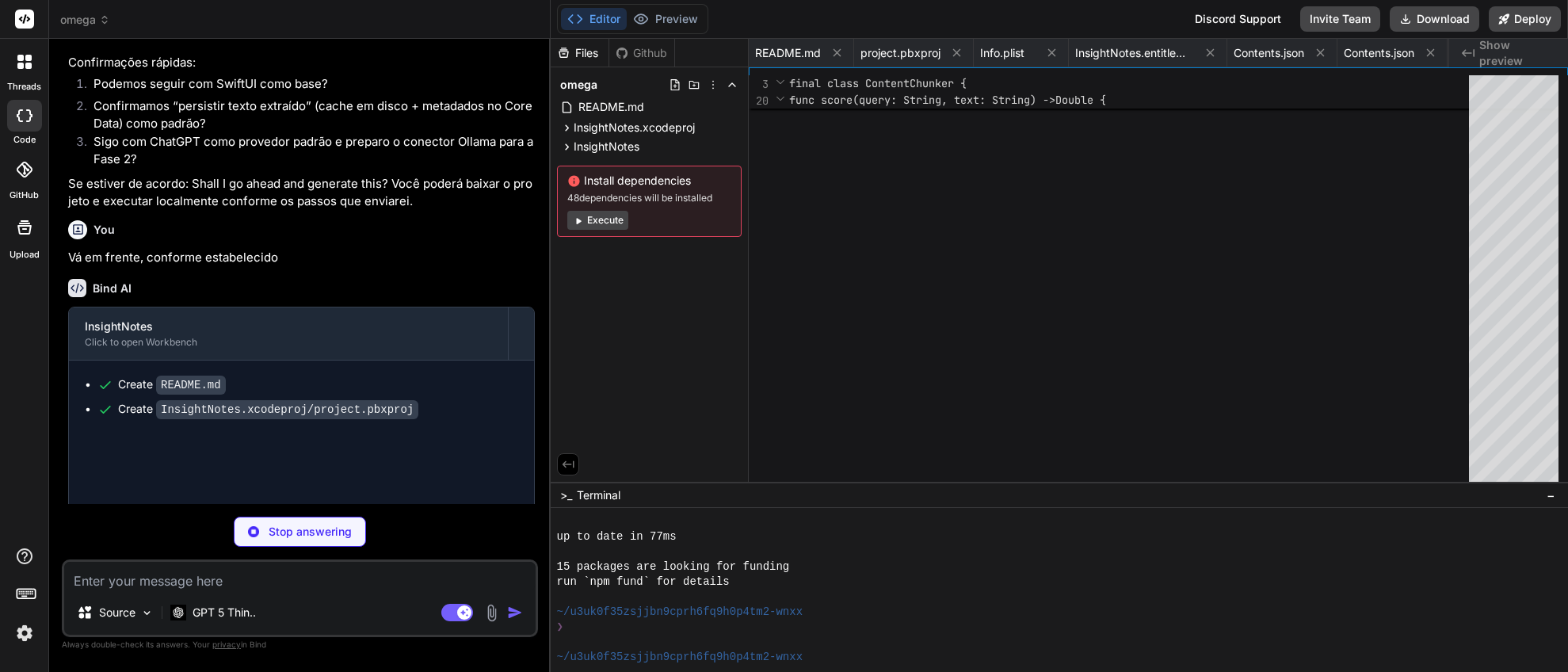
type textarea "}"
type textarea "x"
type textarea "} } } }"
type textarea "x"
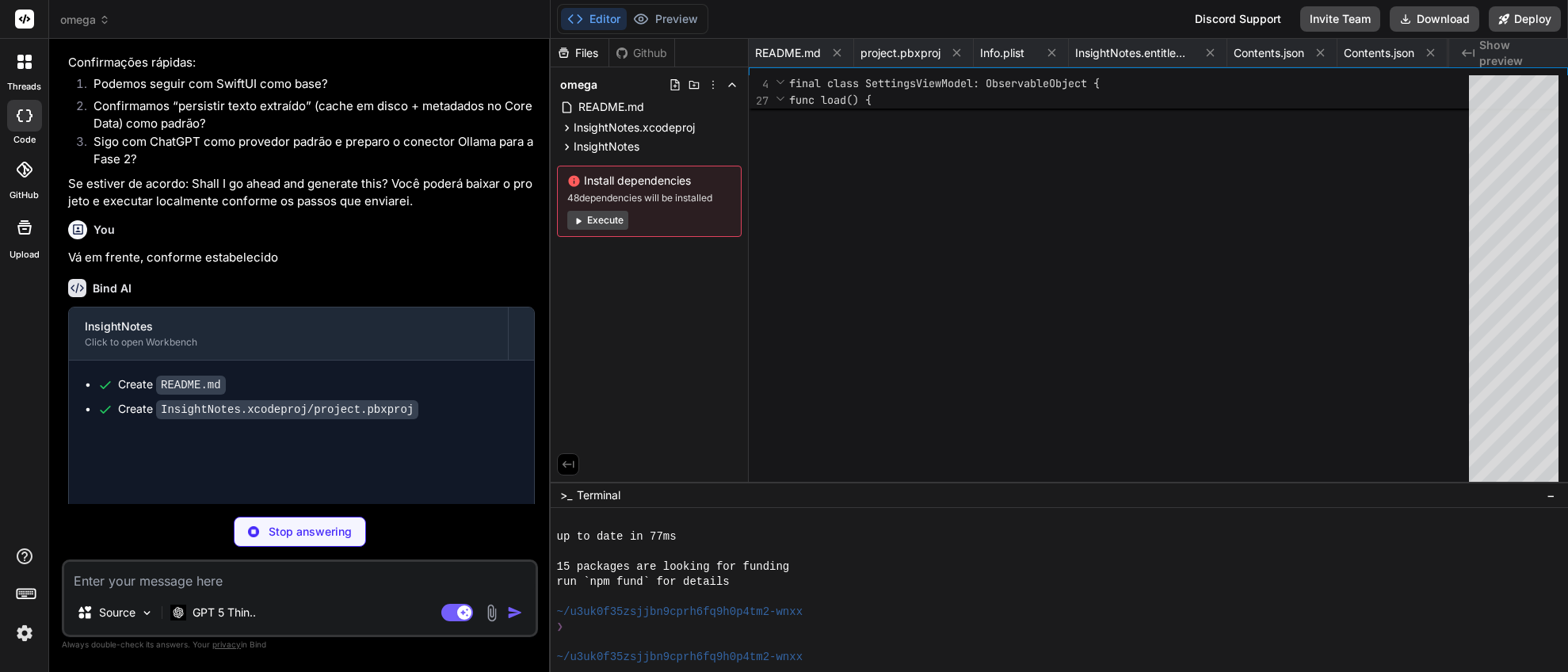
type textarea "}"
type textarea "x"
type textarea ".width(50) TableColumn("Title", value: \.title) TableColumn("Kind") { Text($0.k…"
type textarea "x"
type textarea "panel.canChooseDirectories = false panel.allowsMultipleSelection = true panel.a…"
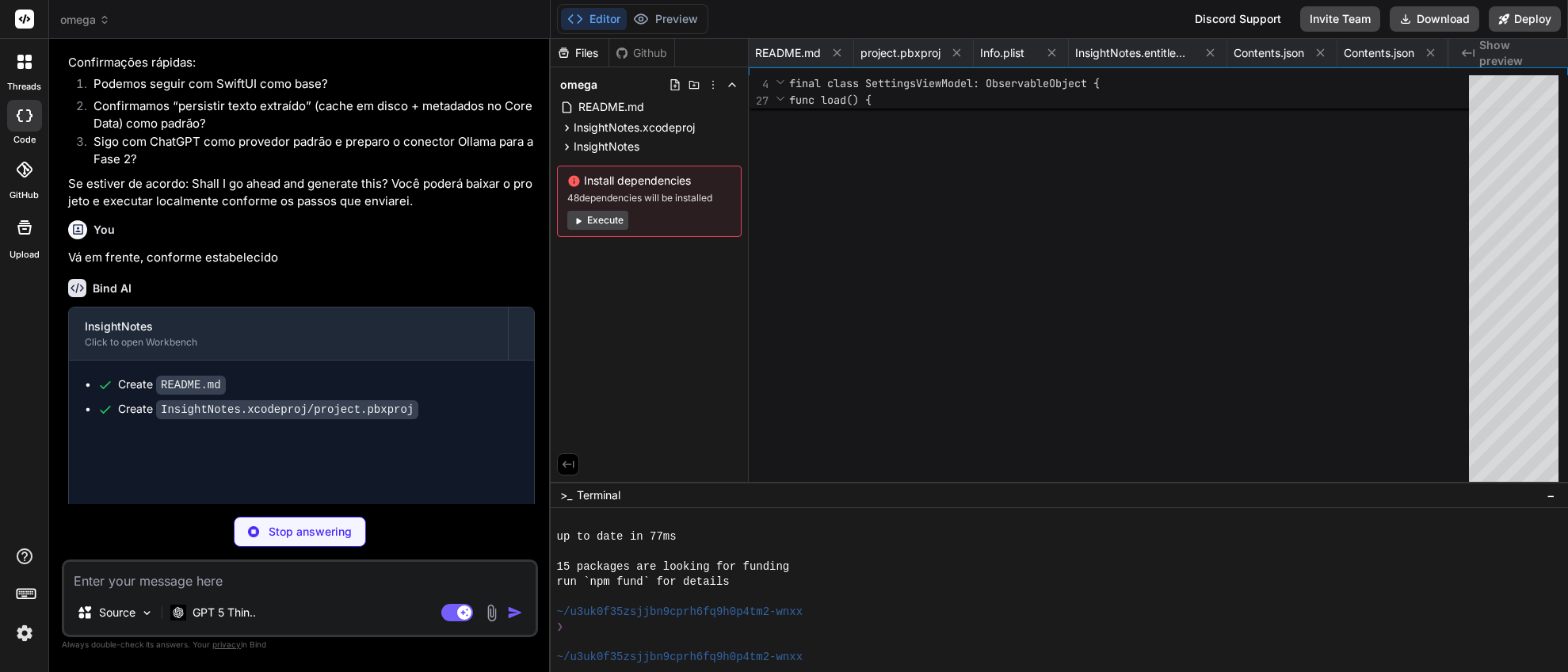
type textarea "x"
type textarea "}"
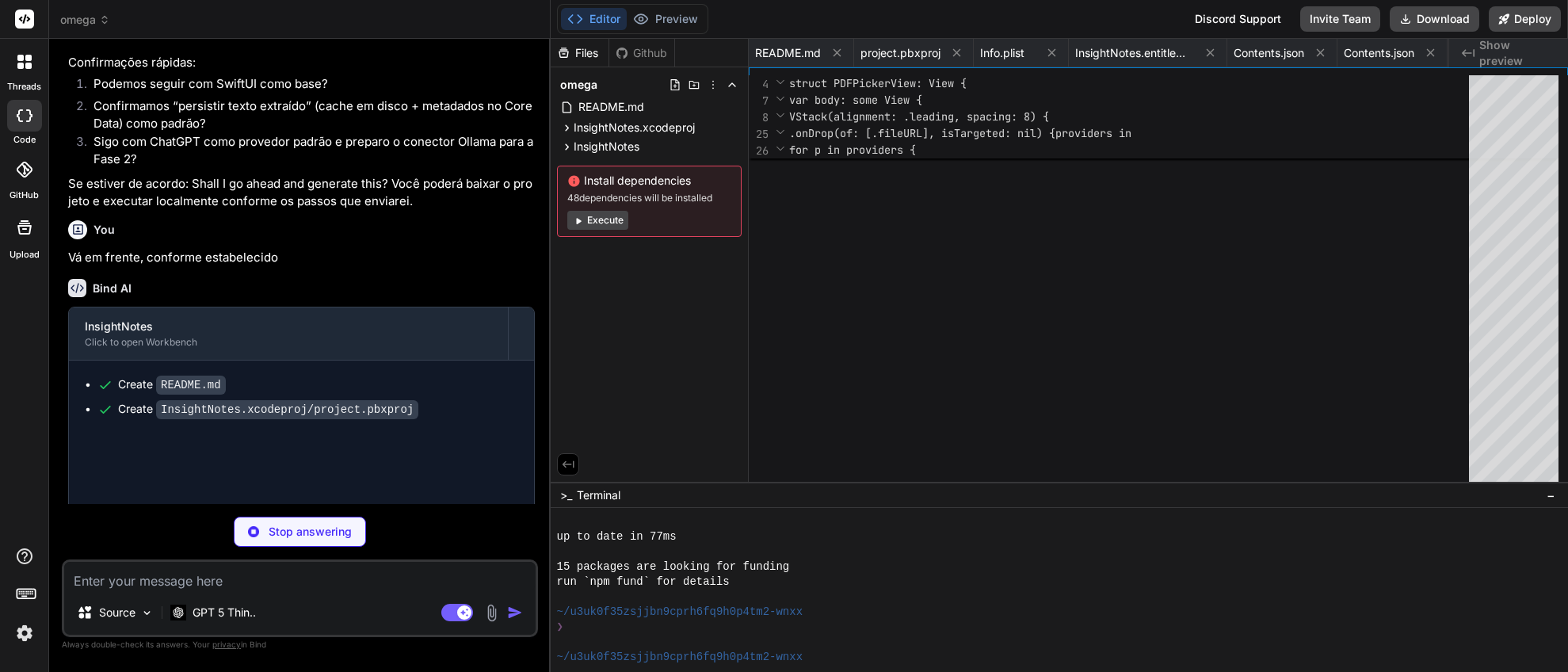
type textarea "x"
type textarea ".frame(width: 40, alignment: .leading) Text(content) .frame(maxWidth: .infinity…"
type textarea "x"
type textarea ".onAppear { openAIKeyInput = settings.openAIKey ?? "" } } }"
type textarea "x"
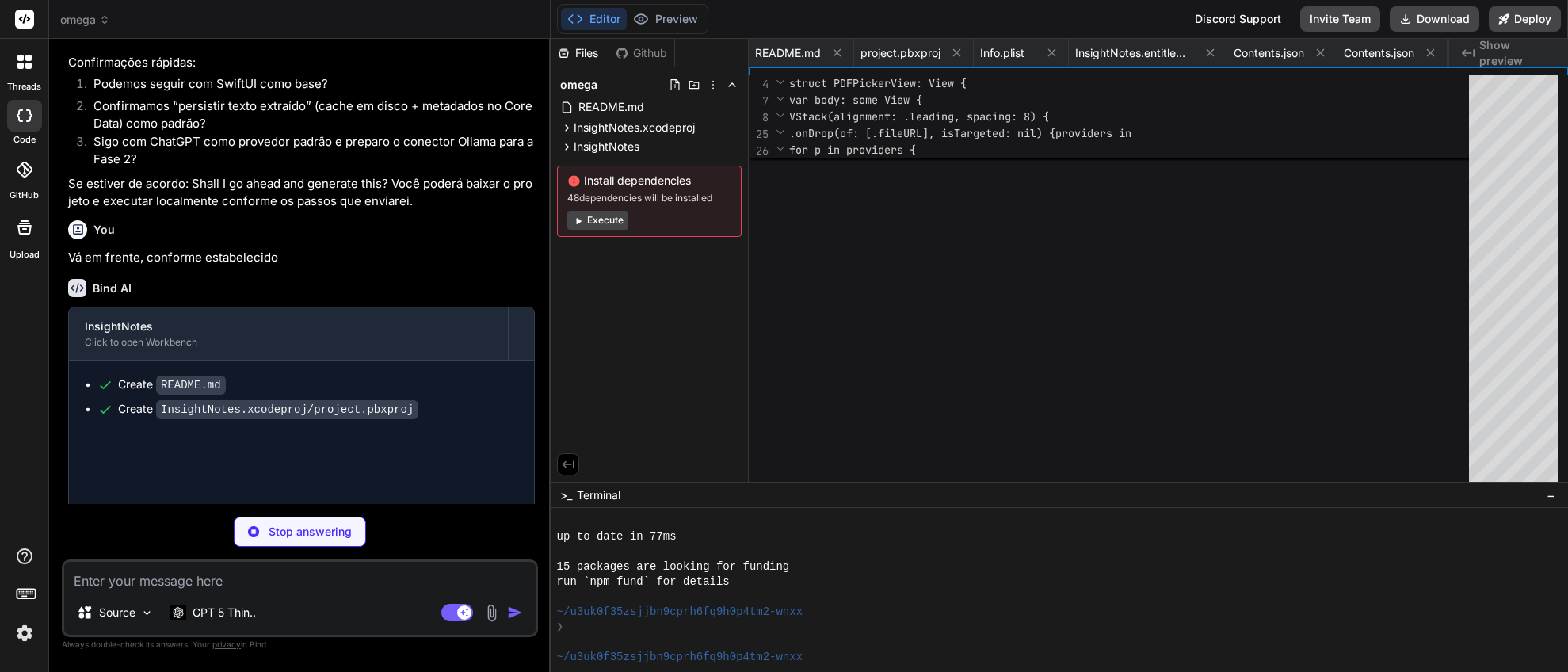
type textarea "inverseEntity="AnalysisSessionEntity"/&gt; &lt;/entity&gt; &lt;elements&gt; &lt…"
type textarea "x"
type textarea "}); }); }); return JSON.stringify(out); }"
type textarea "x"
type textarea "var html = note.body(); return JSON.stringify({ id: id, name: [DOMAIN_NAME](), …"
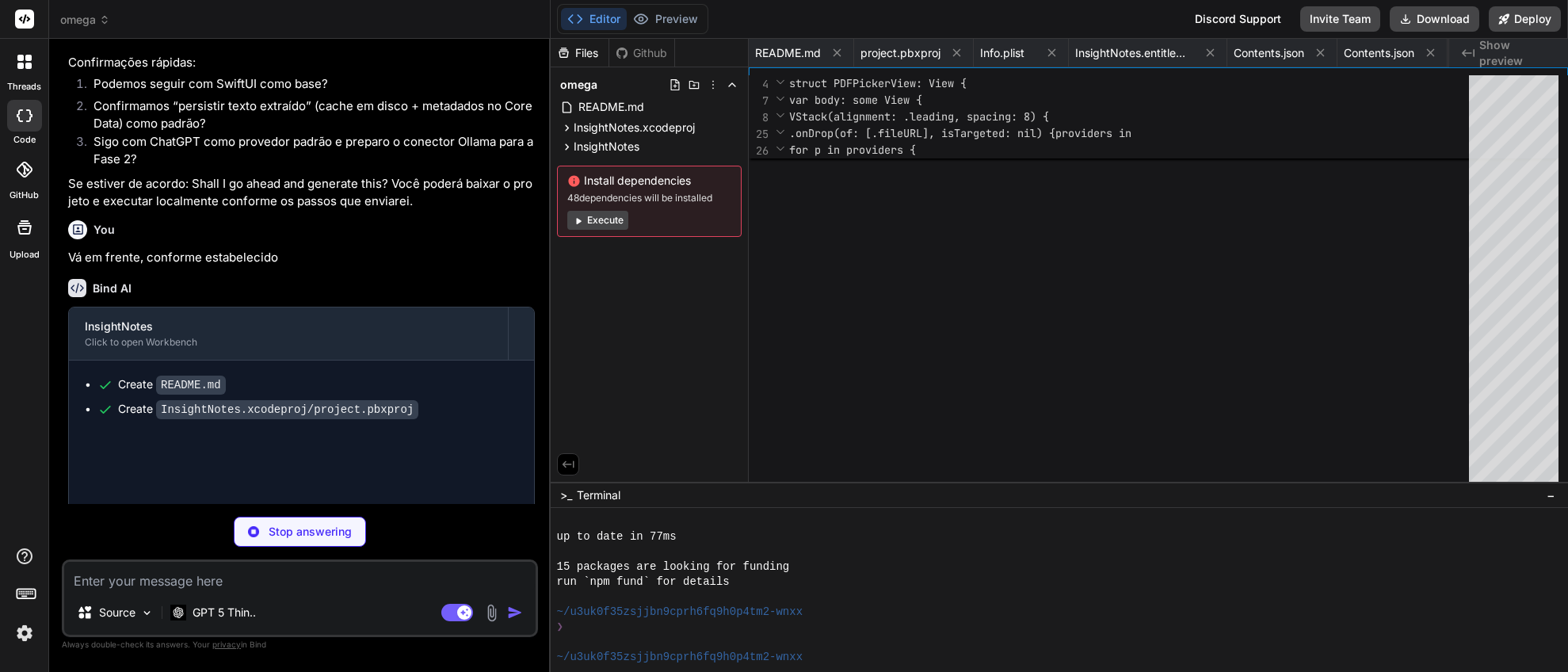
type textarea "x"
type textarea "}); }); }); return JSON.stringify(out); } catch (e) { return JSON.stringify([])…"
type textarea "x"
type textarea "text = ""; } var path = null; try { path = rec.path(); } catch (e) {} return JS…"
type textarea "x"
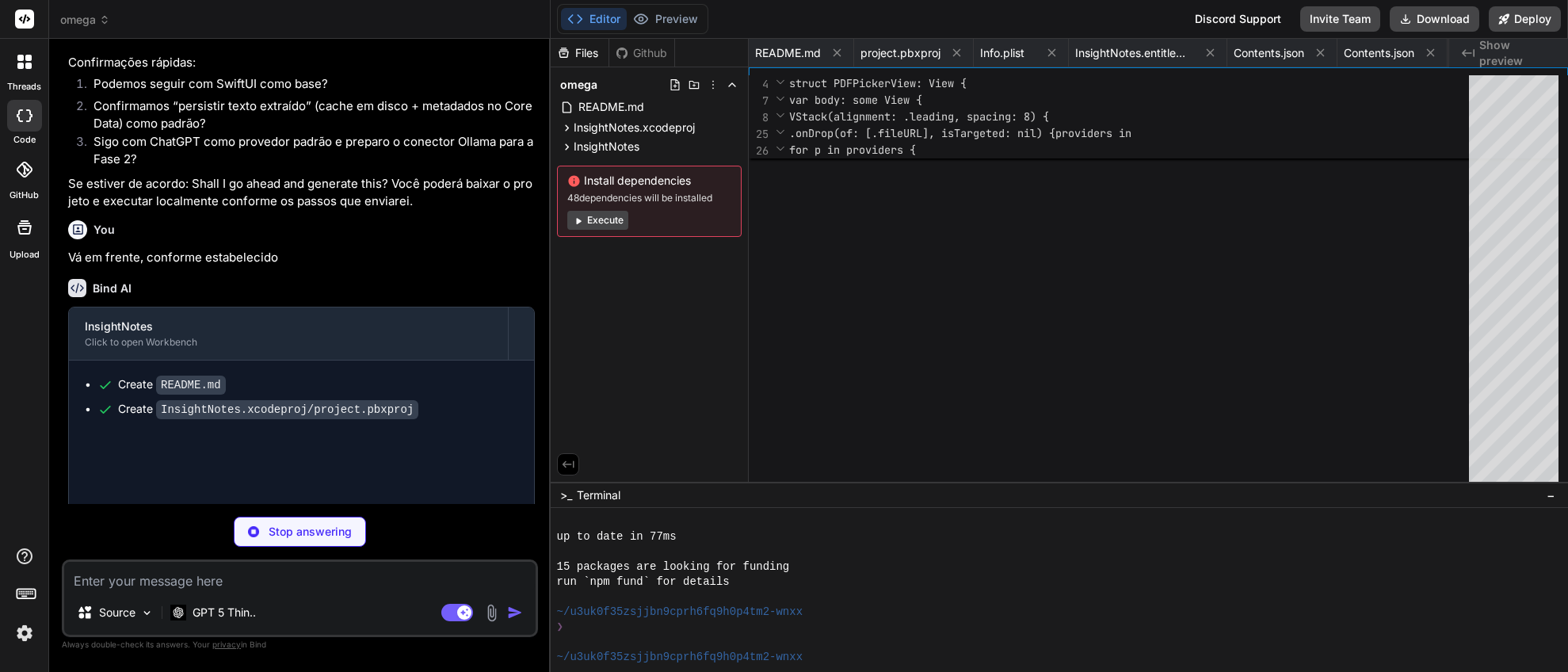
type textarea "XCTAssertLessThanOrEqual(chunks.first!.count, 500) } func testOpenAIModelNameDe…"
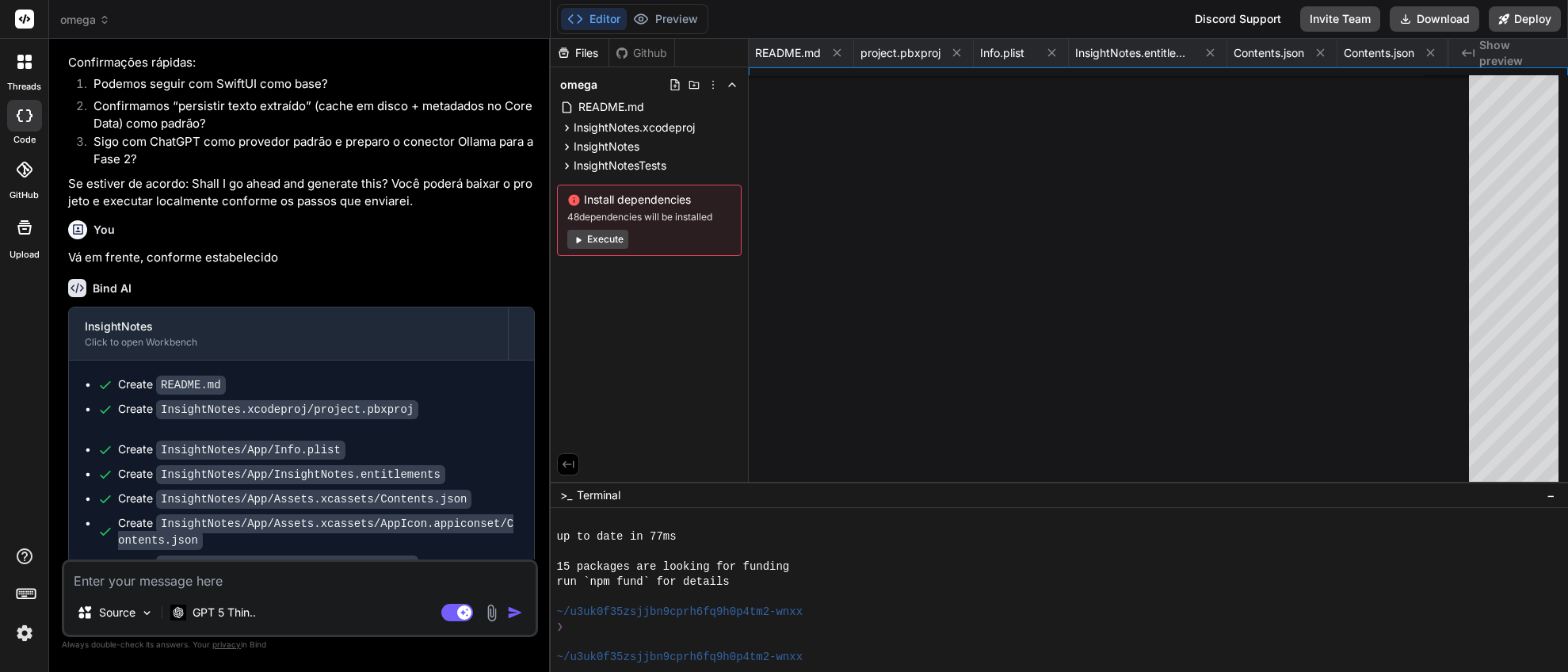
type textarea "x"
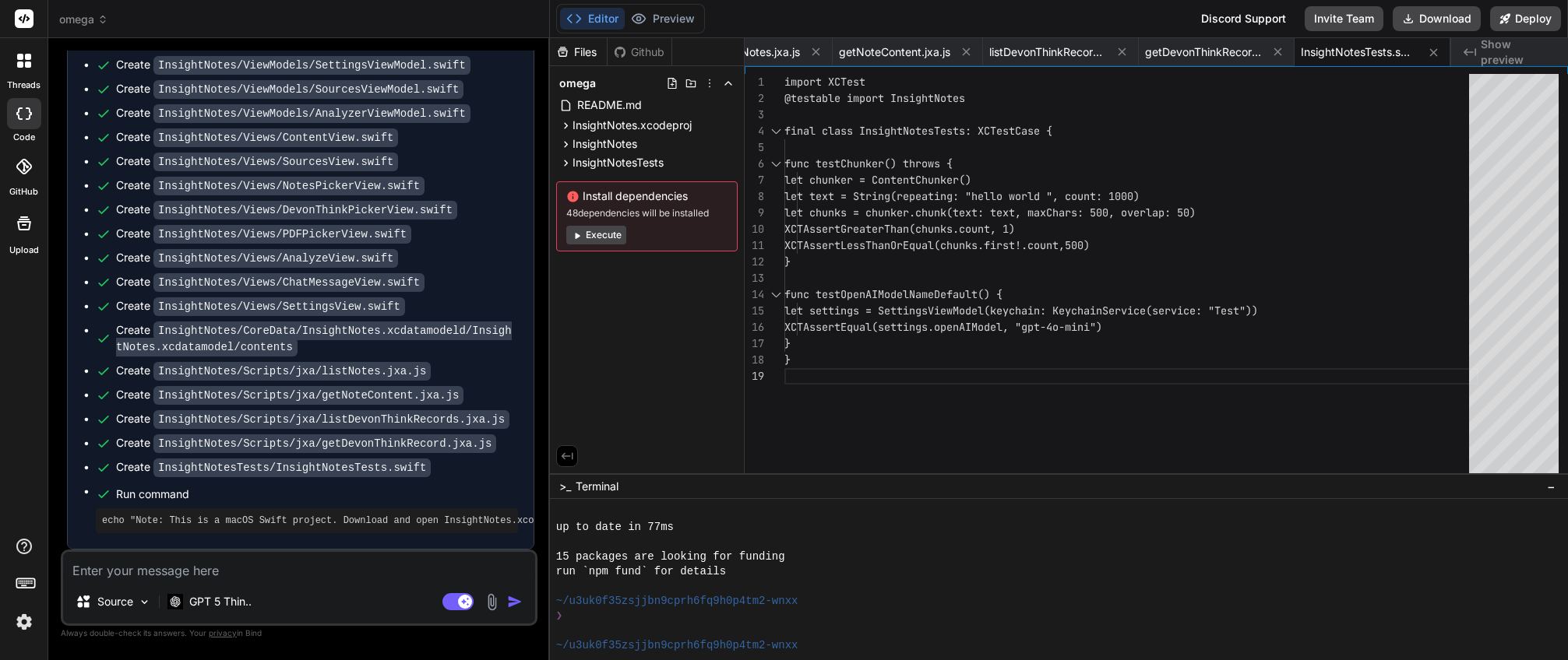
scroll to position [4449, 0]
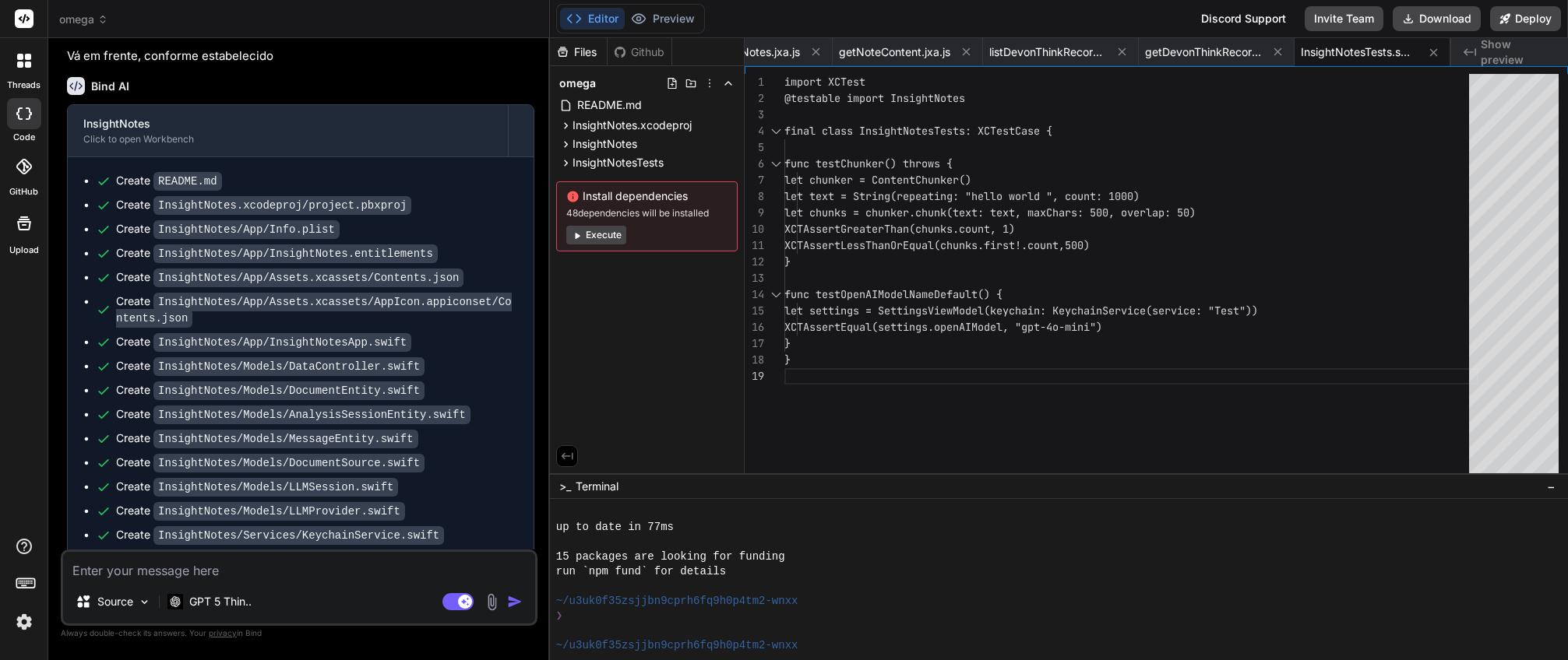
scroll to position [3713, 0]
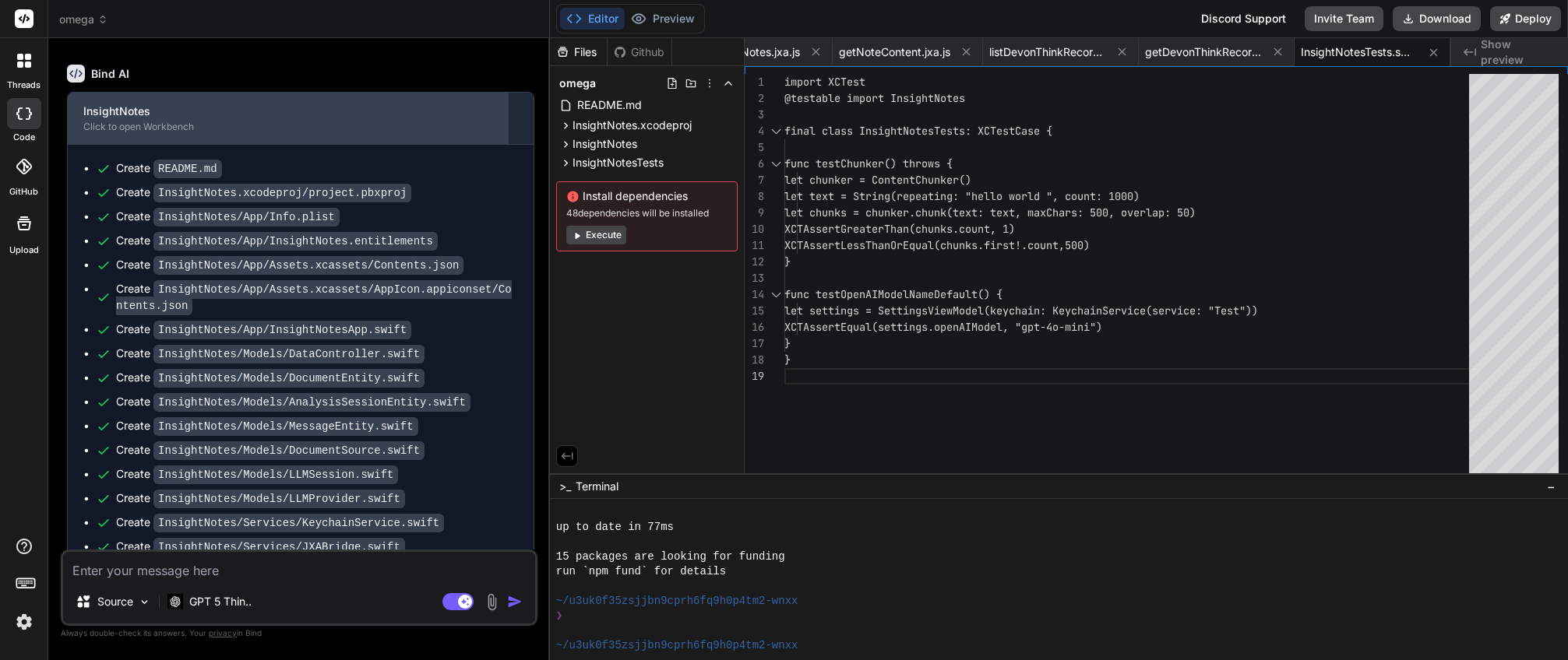
click at [161, 133] on div "Click to open Workbench" at bounding box center [288, 126] width 409 height 12
click at [111, 133] on div "Click to open Workbench" at bounding box center [288, 126] width 409 height 12
click at [114, 120] on div "InsightNotes" at bounding box center [288, 111] width 409 height 16
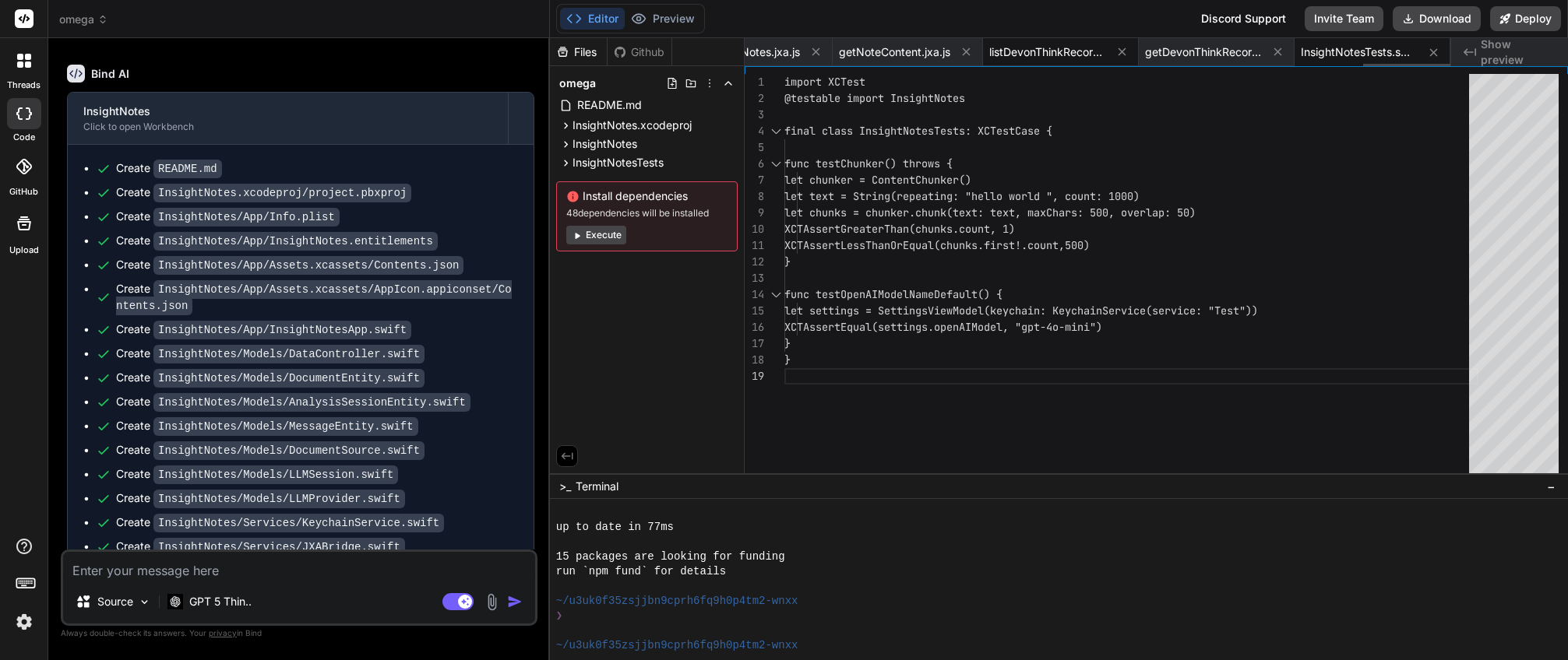
click at [1067, 58] on span "listDevonThinkRecords.jxa.js" at bounding box center [1048, 52] width 117 height 16
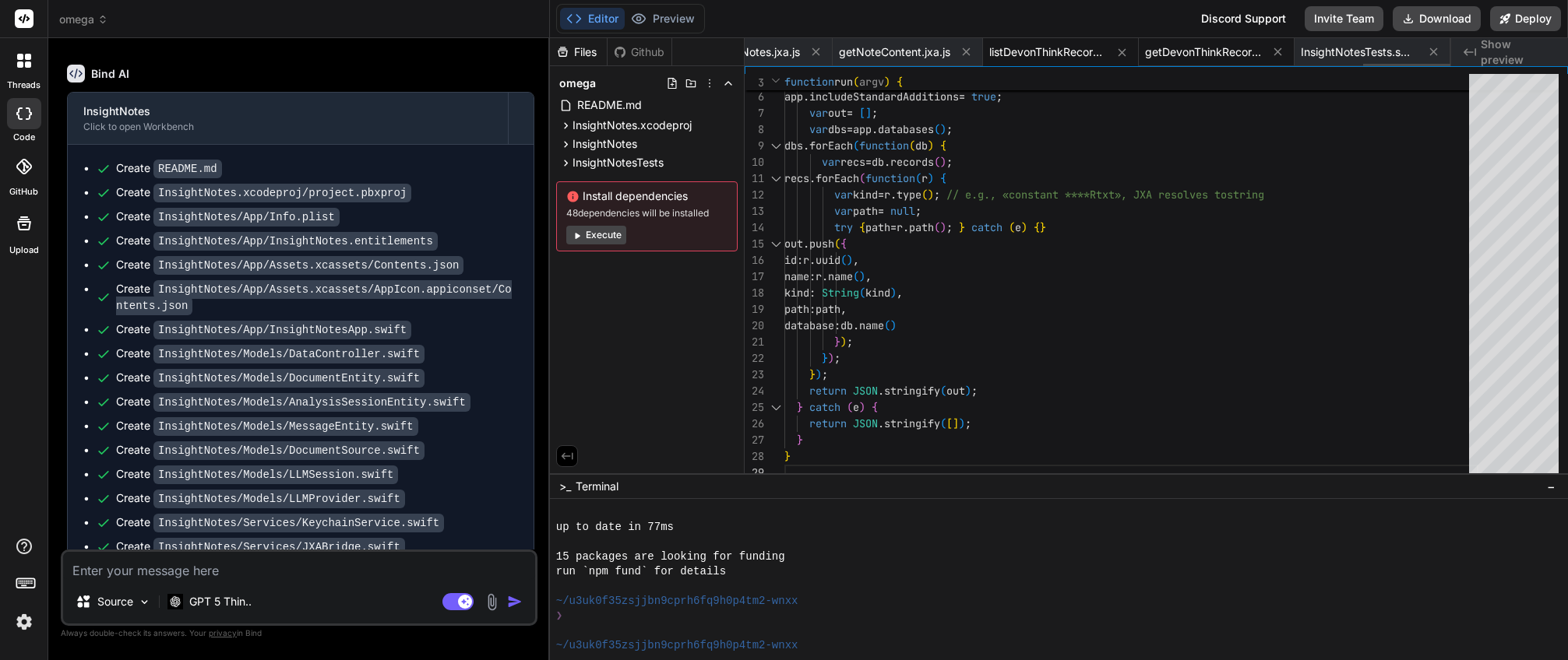
click at [1192, 47] on span "getDevonThinkRecord.jxa.js" at bounding box center [1203, 52] width 117 height 16
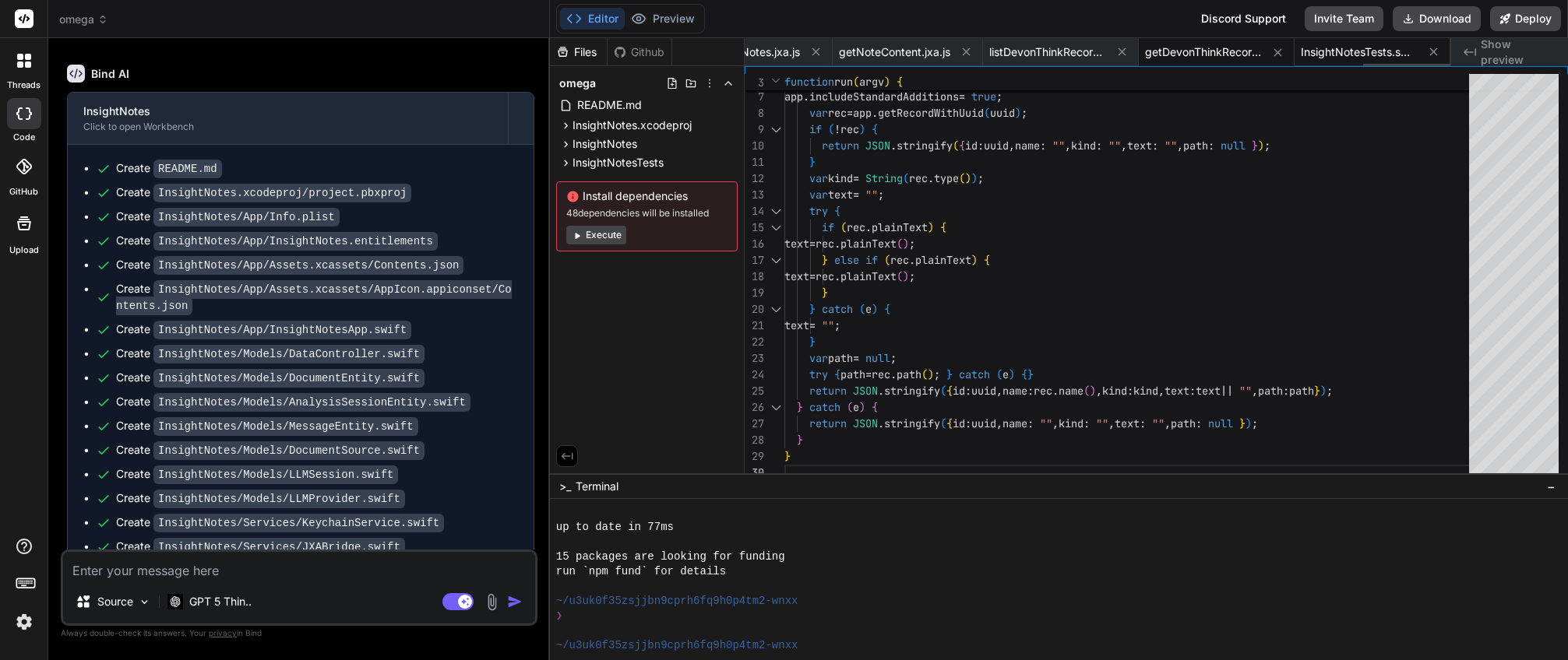
click at [1357, 44] on span "InsightNotesTests.swift" at bounding box center [1359, 52] width 117 height 16
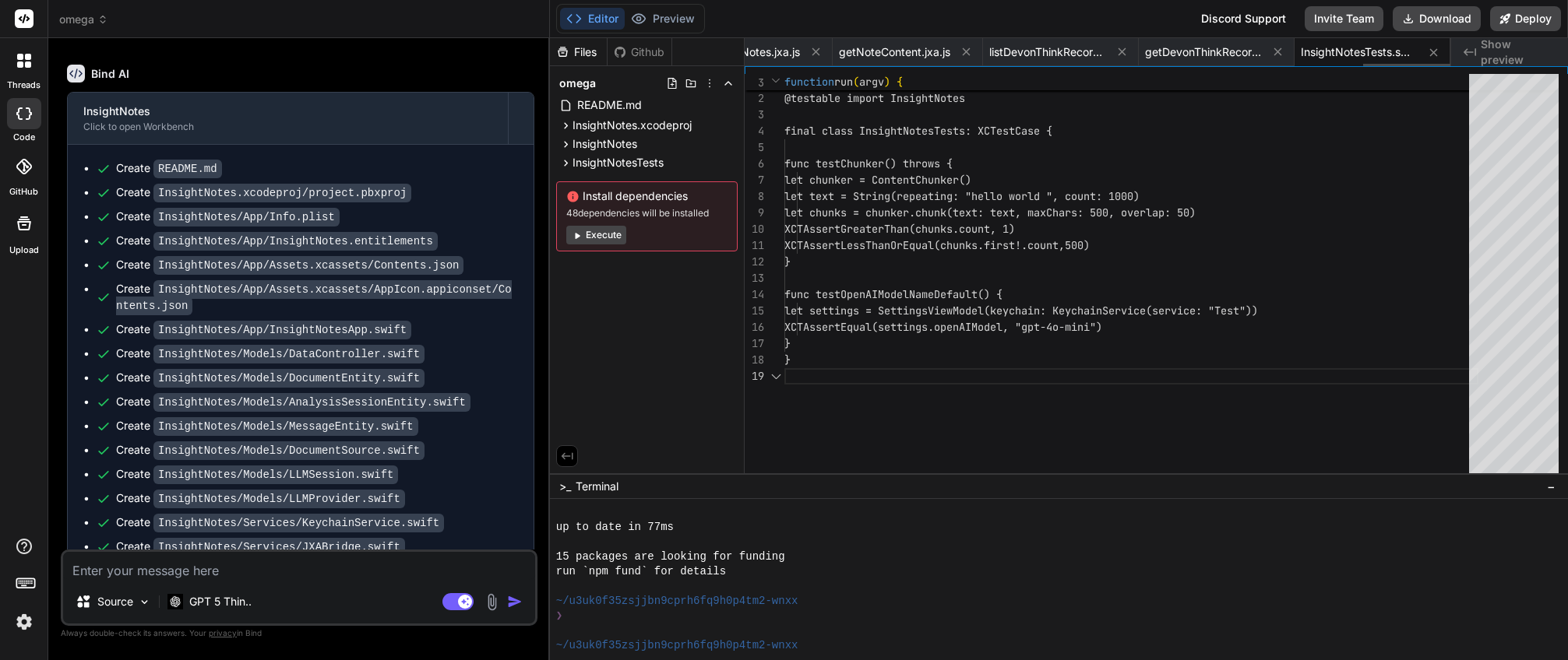
scroll to position [131, 0]
click at [644, 98] on div "README.md" at bounding box center [647, 105] width 182 height 22
type textarea "- Models/ (Core Data entities + LLM abstractions) - Services/ (Notes, DEVONthin…"
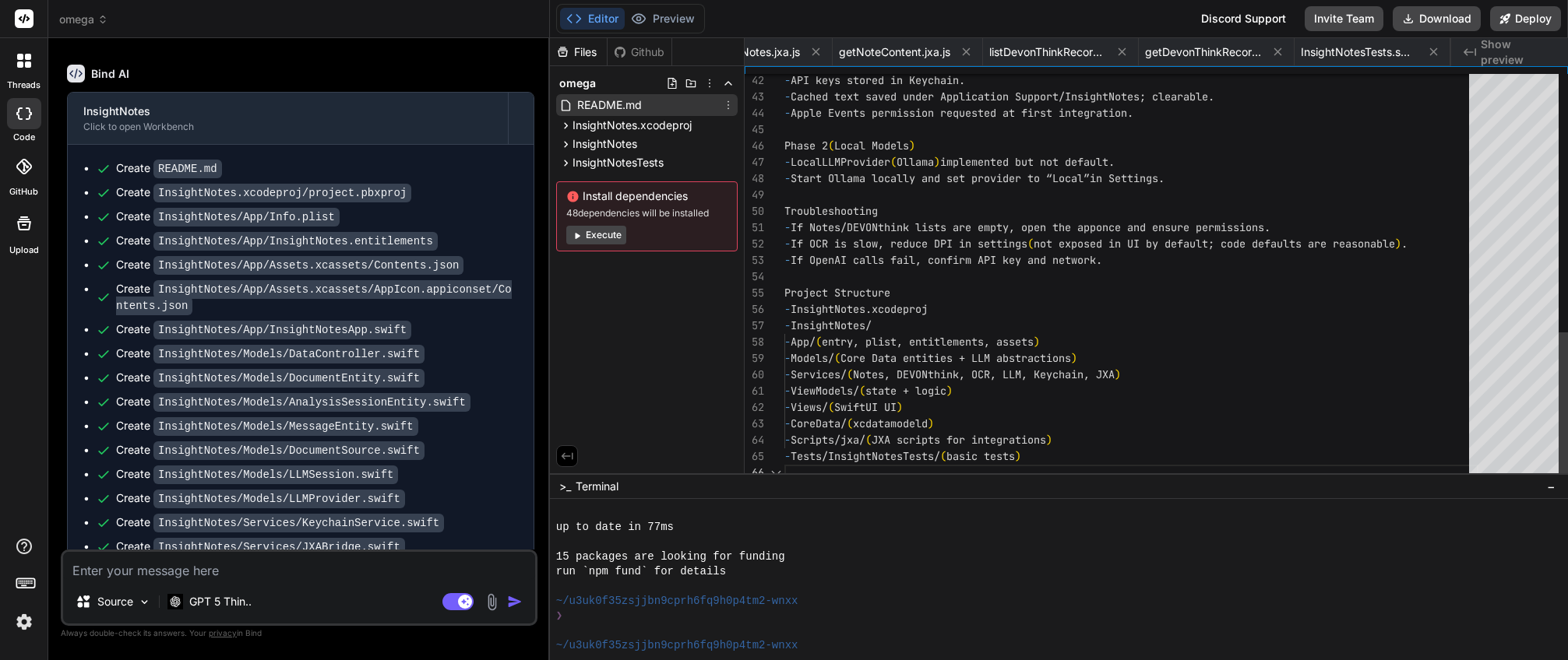
scroll to position [115, 0]
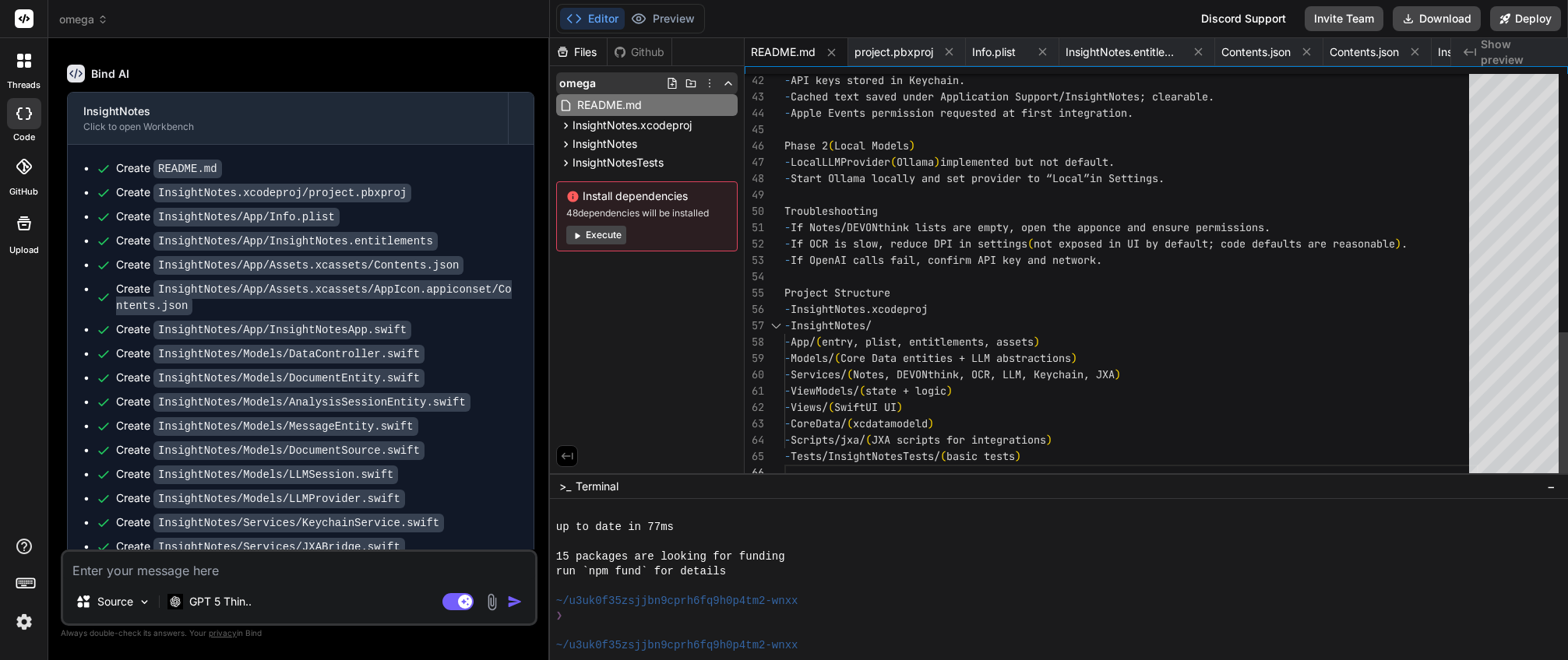
click at [628, 86] on div "omega" at bounding box center [647, 83] width 182 height 22
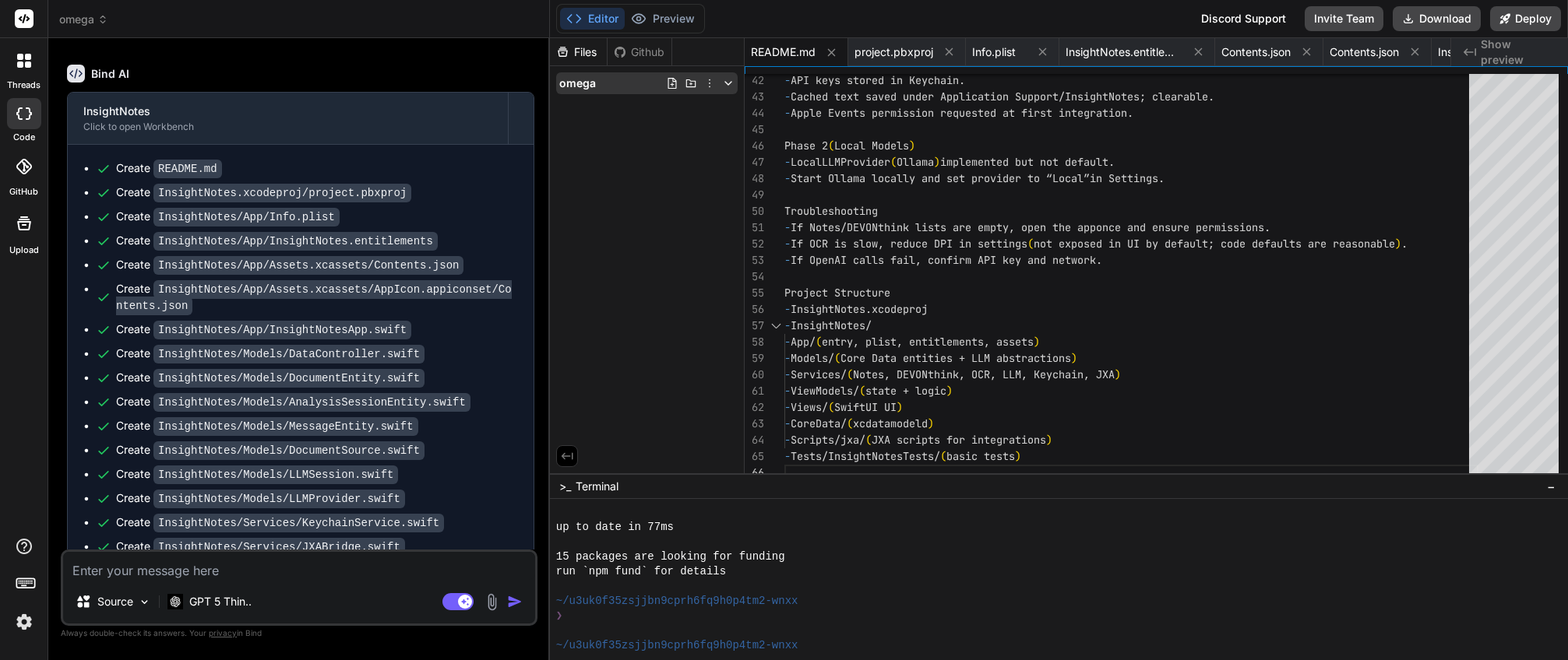
click at [713, 78] on icon at bounding box center [709, 83] width 12 height 12
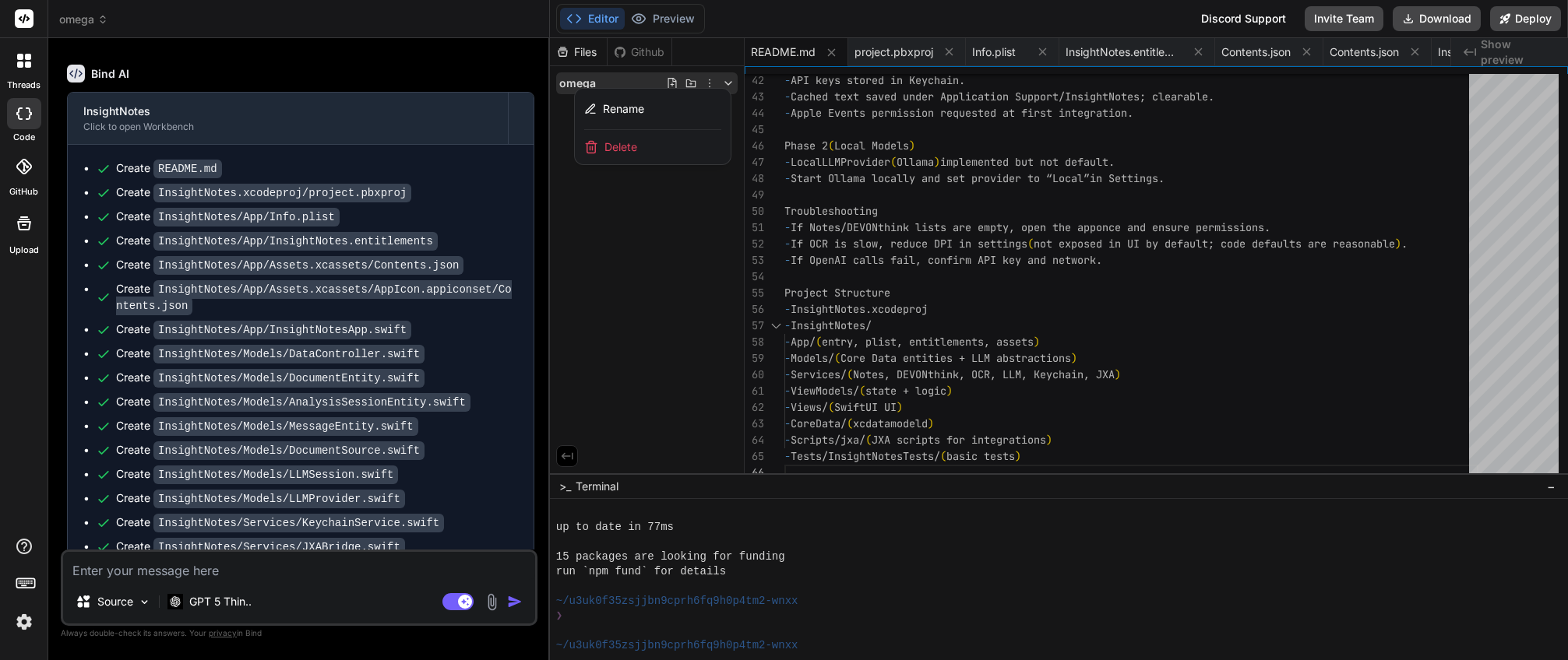
click at [712, 78] on div at bounding box center [1058, 350] width 1018 height 622
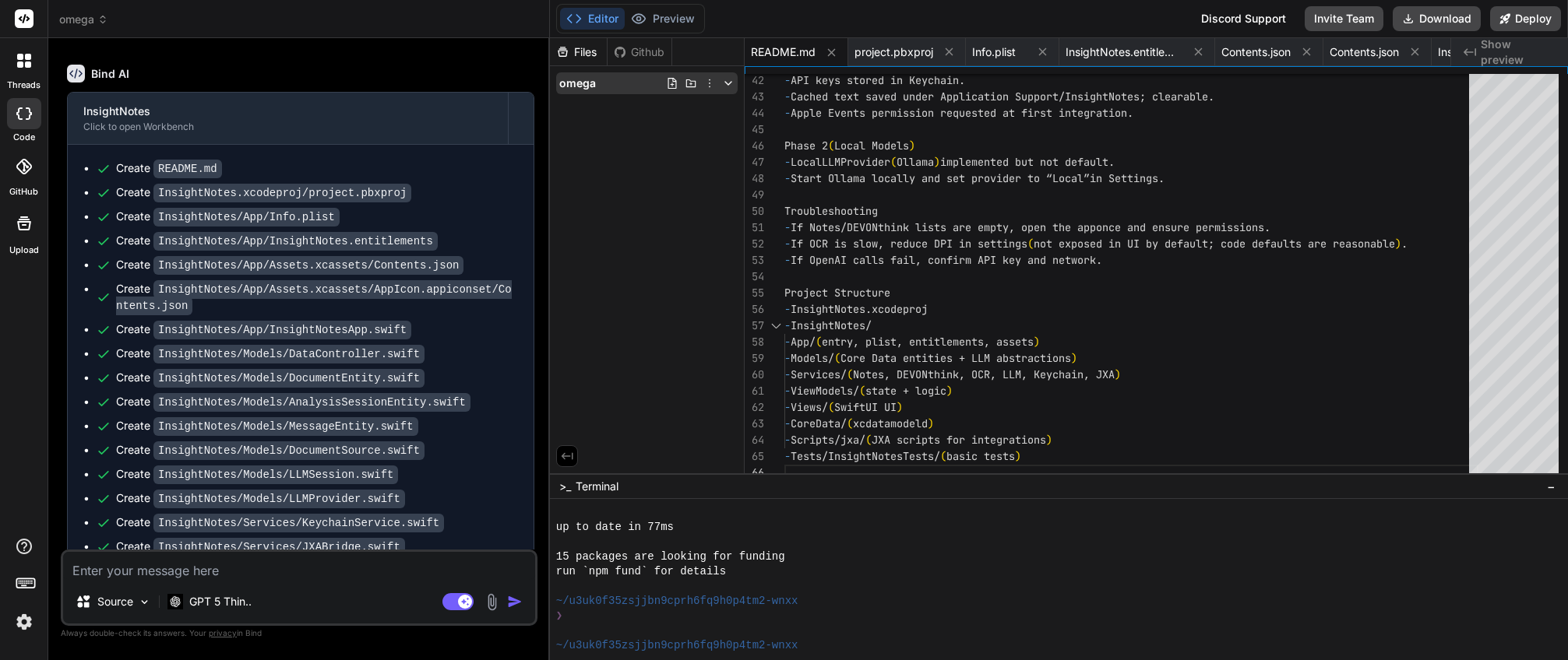
click at [585, 87] on span "omega" at bounding box center [578, 83] width 37 height 16
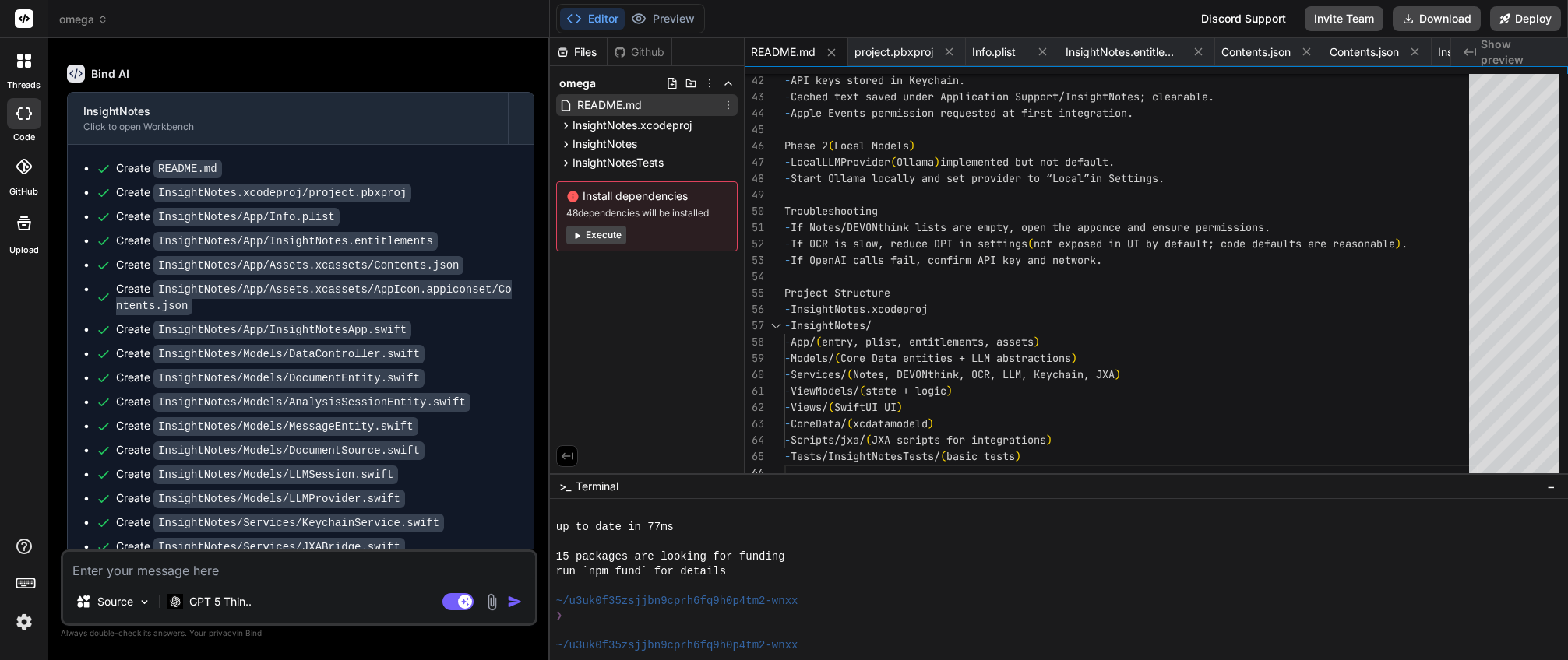
click at [729, 106] on icon at bounding box center [728, 105] width 12 height 12
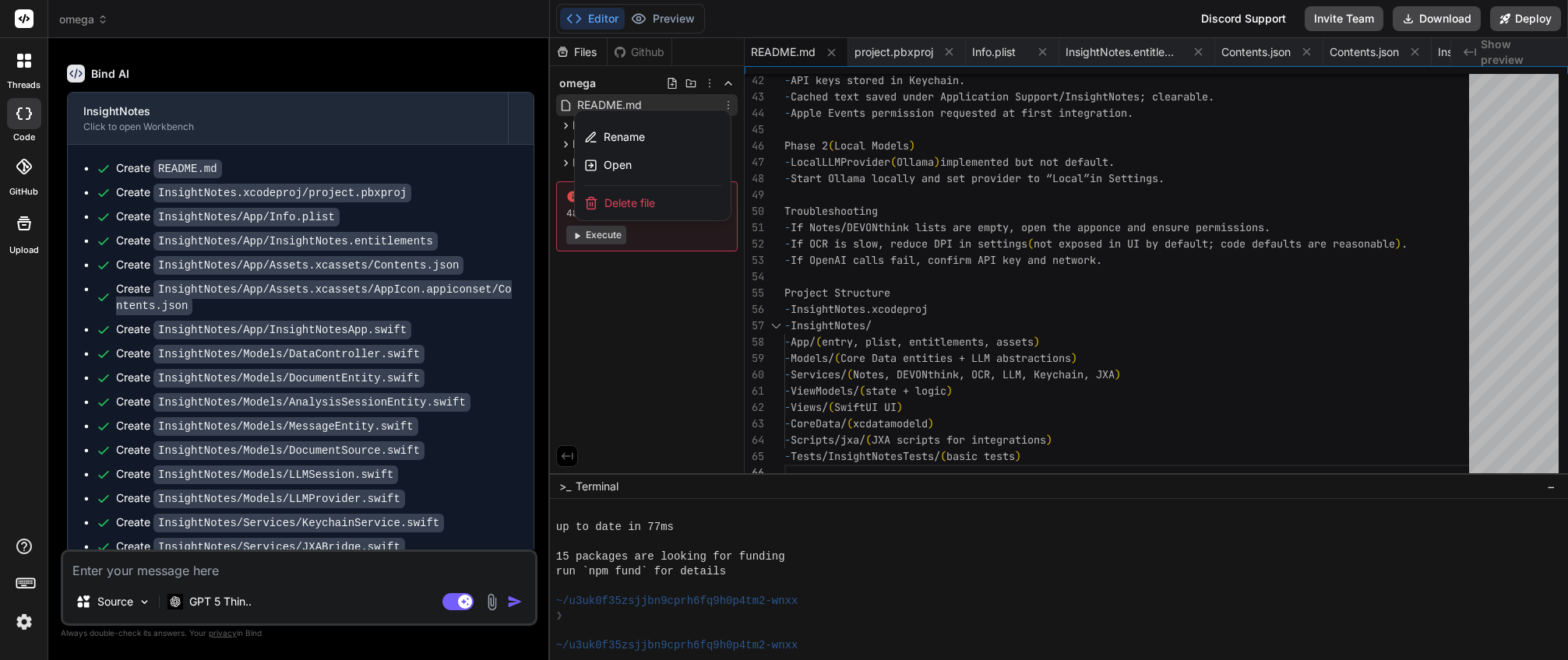
click at [729, 106] on div at bounding box center [1058, 350] width 1018 height 622
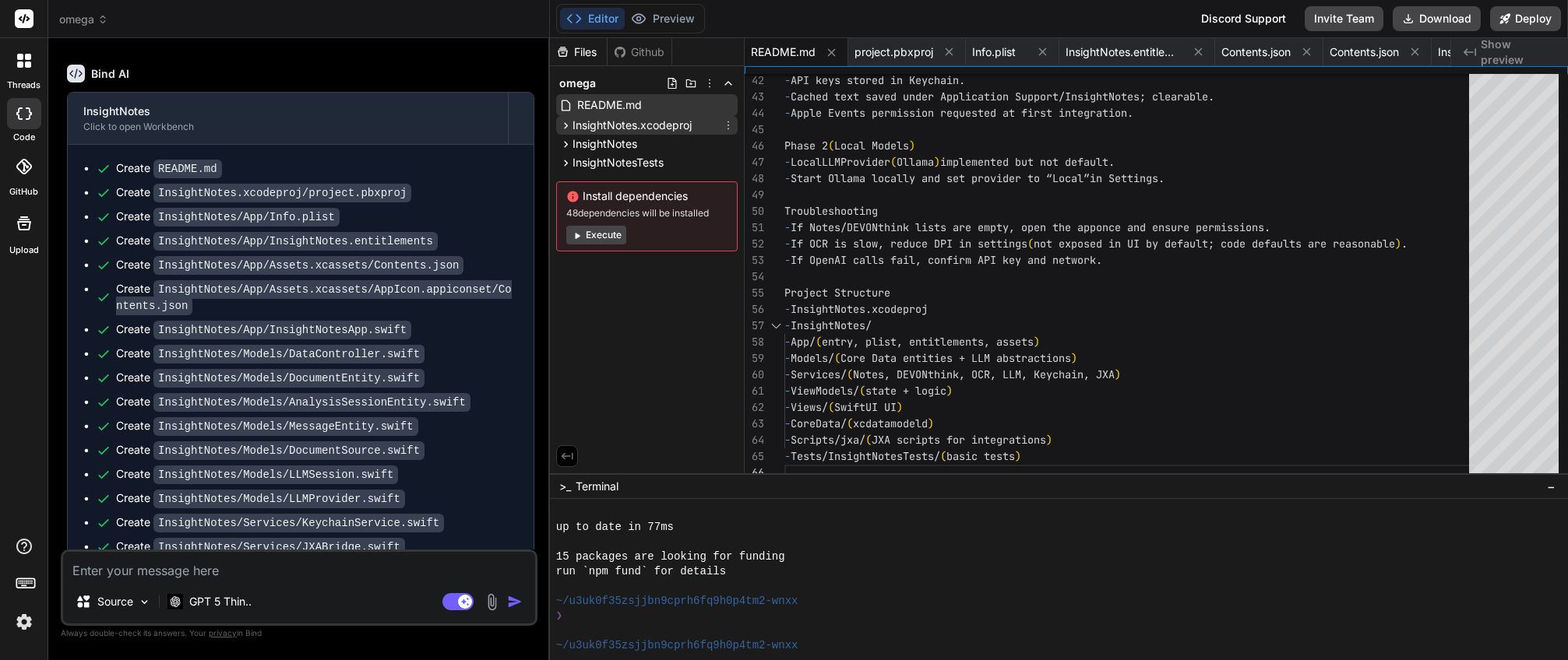
click at [578, 124] on span "InsightNotes.xcodeproj" at bounding box center [632, 125] width 120 height 16
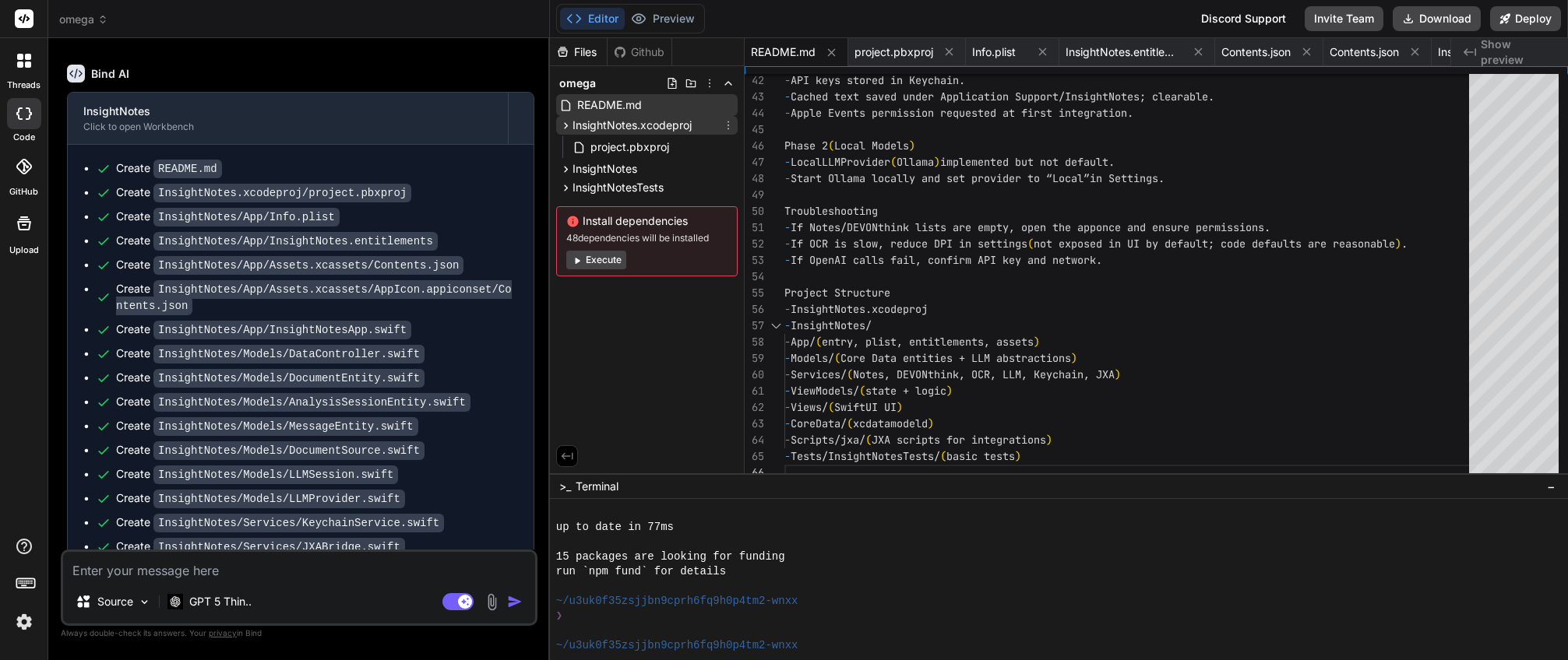
click at [564, 126] on icon at bounding box center [566, 126] width 13 height 13
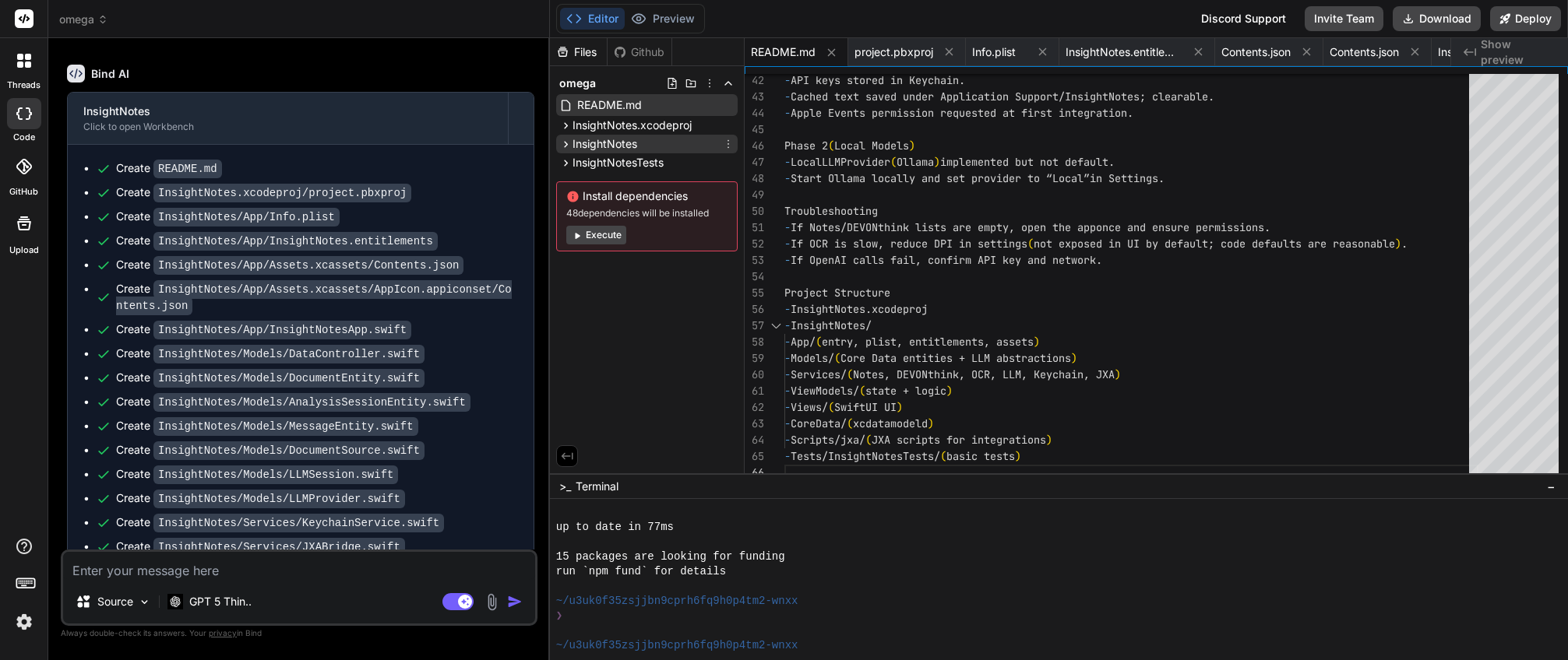
click at [568, 142] on icon at bounding box center [566, 144] width 13 height 13
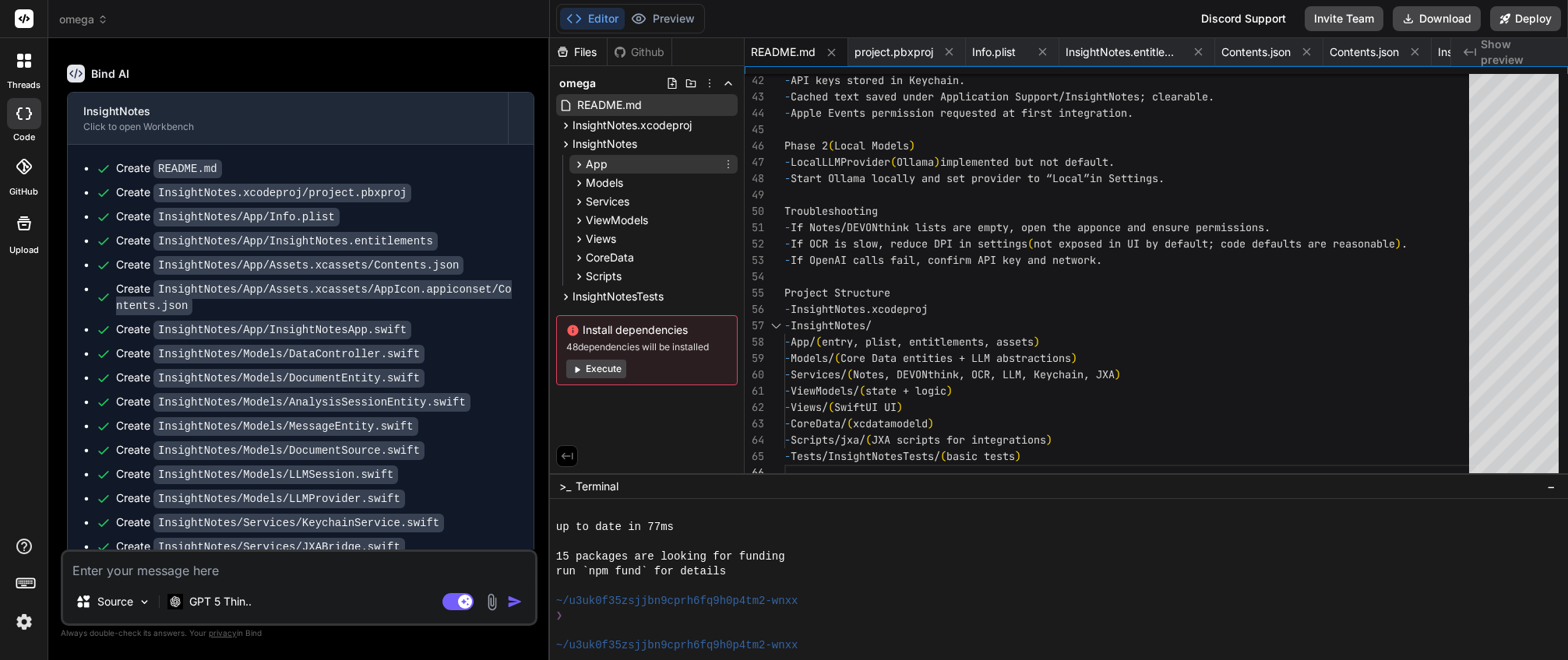
click at [581, 160] on icon at bounding box center [579, 165] width 13 height 13
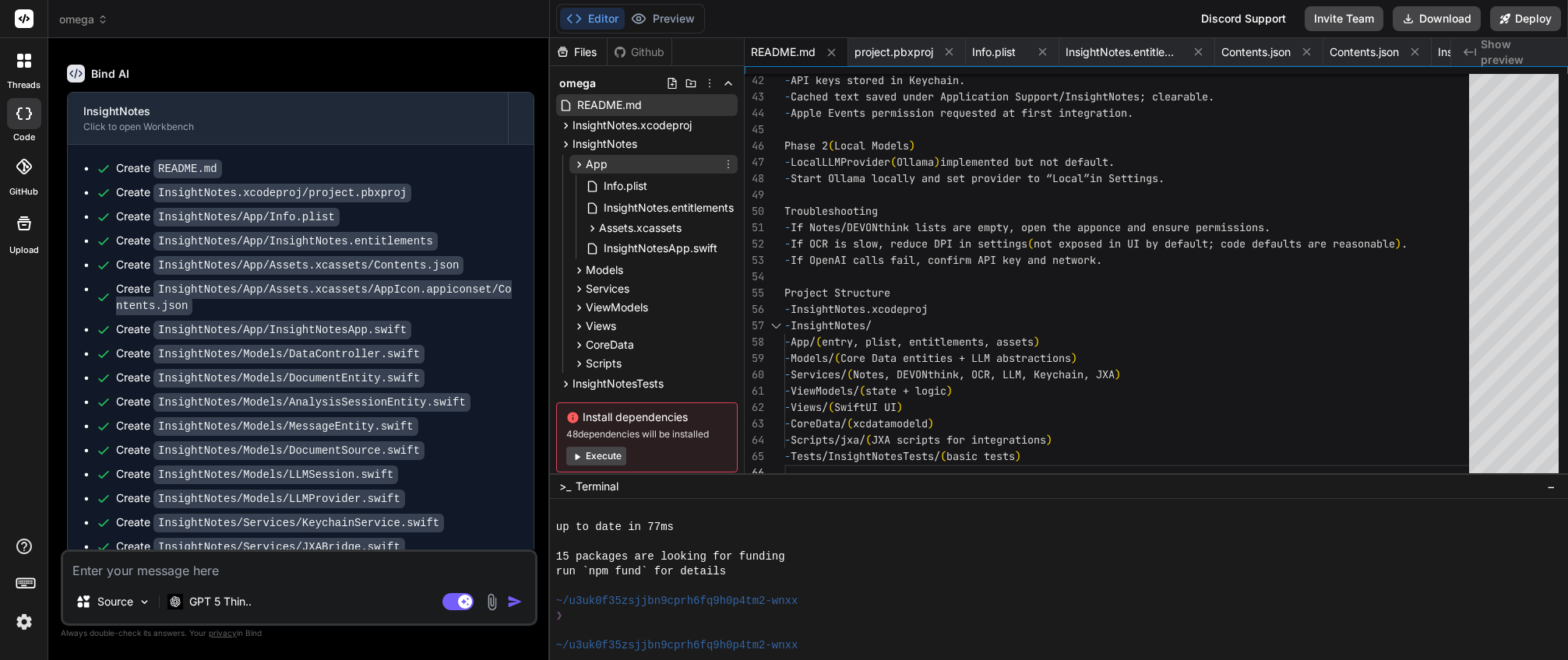
click at [581, 160] on icon at bounding box center [579, 165] width 13 height 13
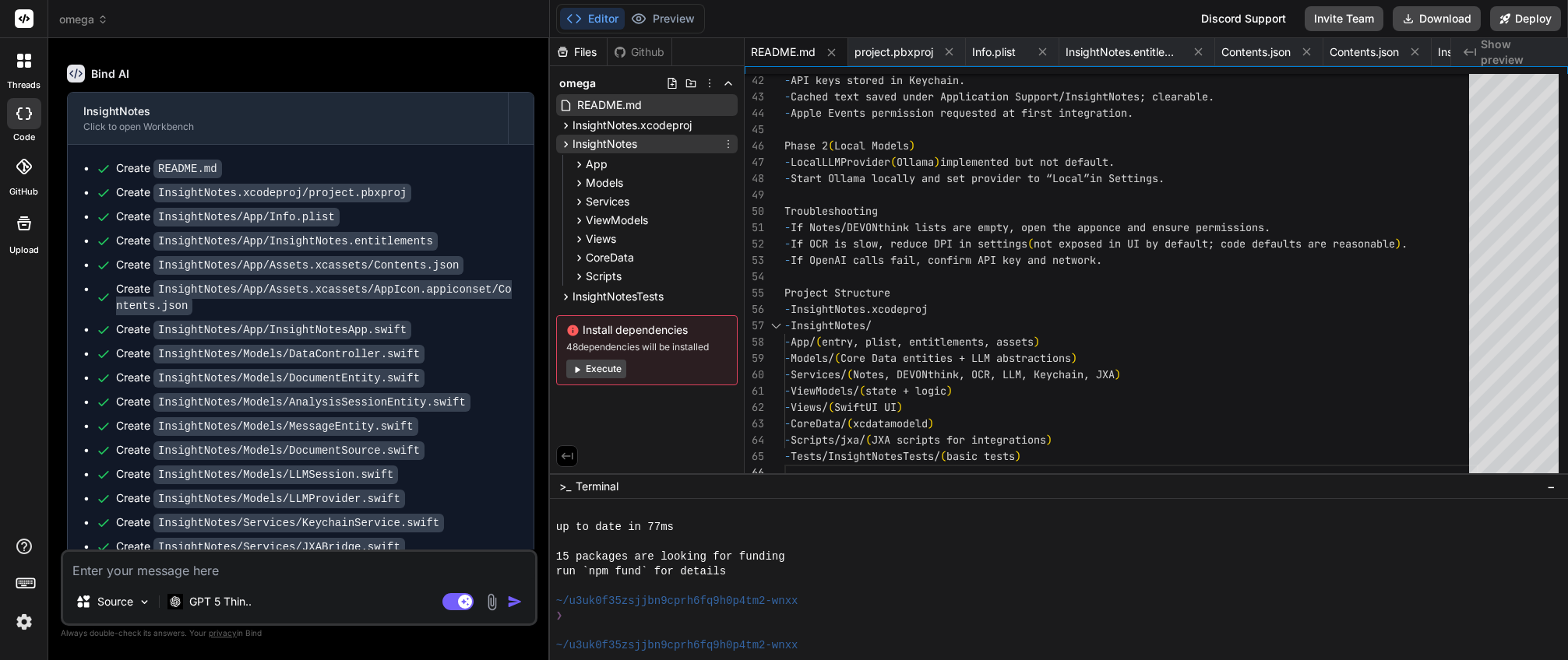
click at [569, 141] on icon at bounding box center [566, 144] width 13 height 13
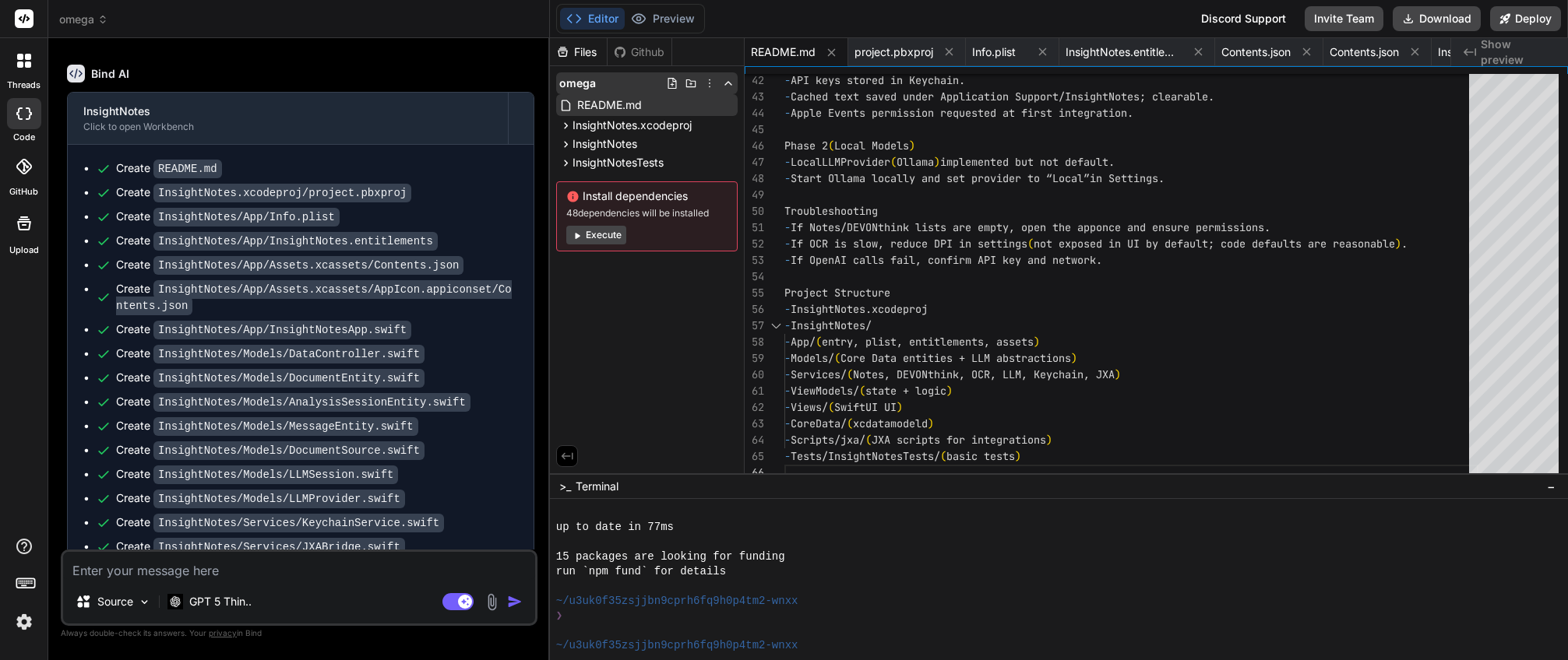
click at [710, 80] on icon at bounding box center [709, 83] width 12 height 12
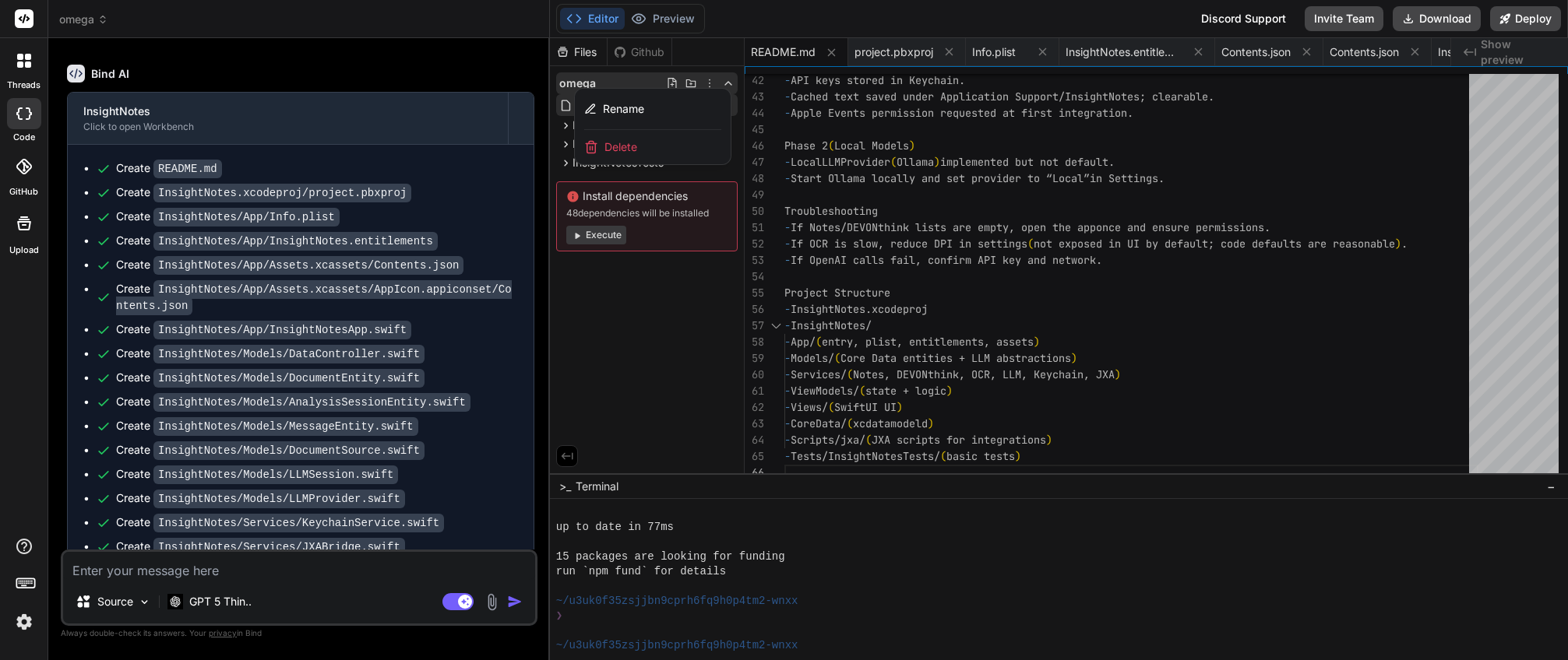
drag, startPoint x: 708, startPoint y: 221, endPoint x: 702, endPoint y: 215, distance: 8.5
click at [708, 221] on div at bounding box center [1058, 350] width 1018 height 622
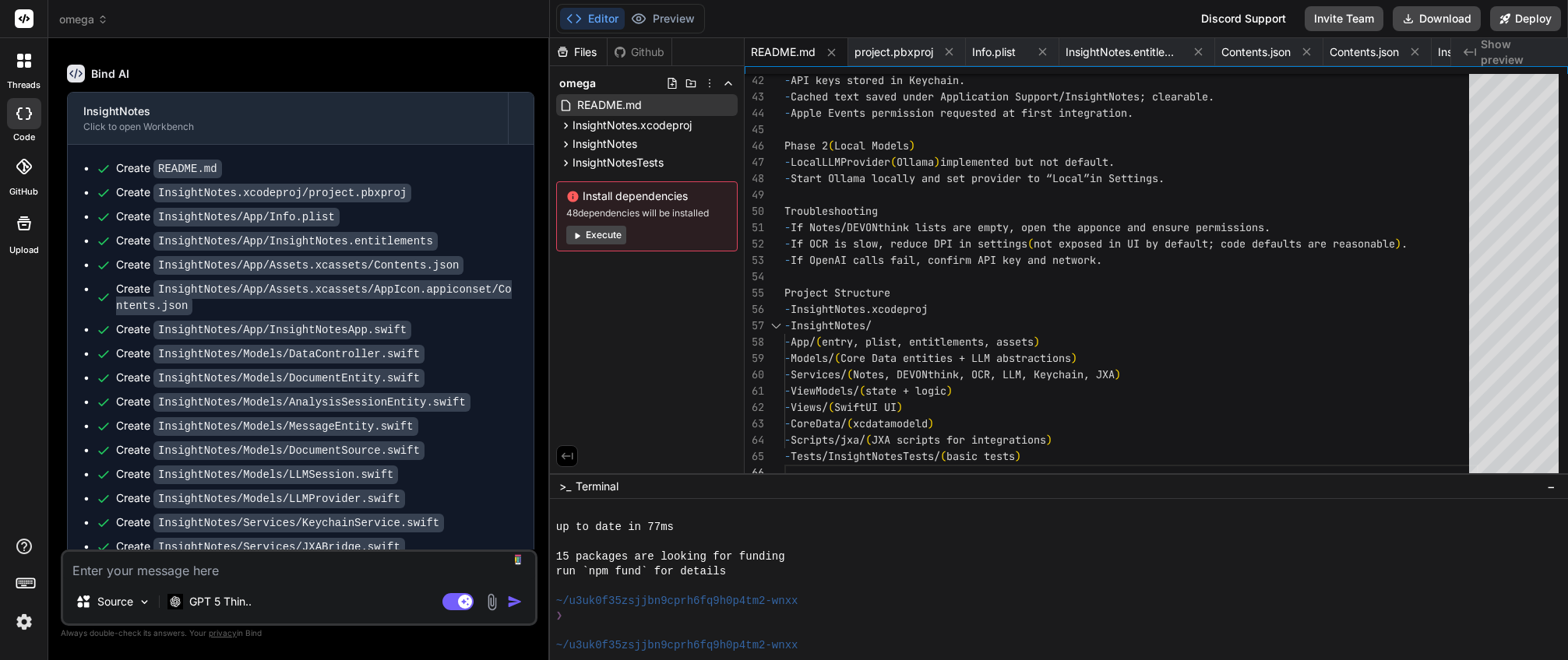
click at [262, 572] on textarea at bounding box center [299, 566] width 472 height 28
type textarea "o"
type textarea "x"
type textarea "on"
type textarea "x"
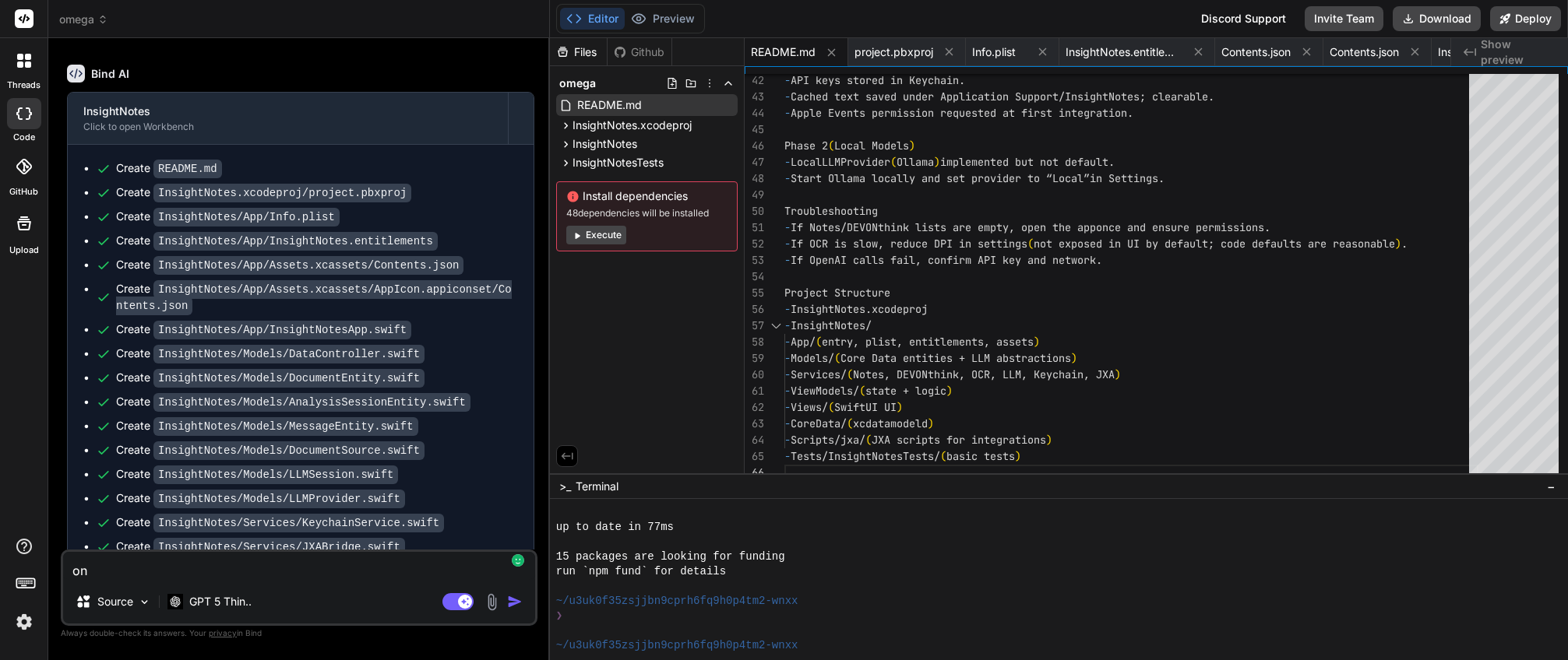
type textarea "ond"
type textarea "x"
type textarea "onde"
type textarea "x"
type textarea "onde"
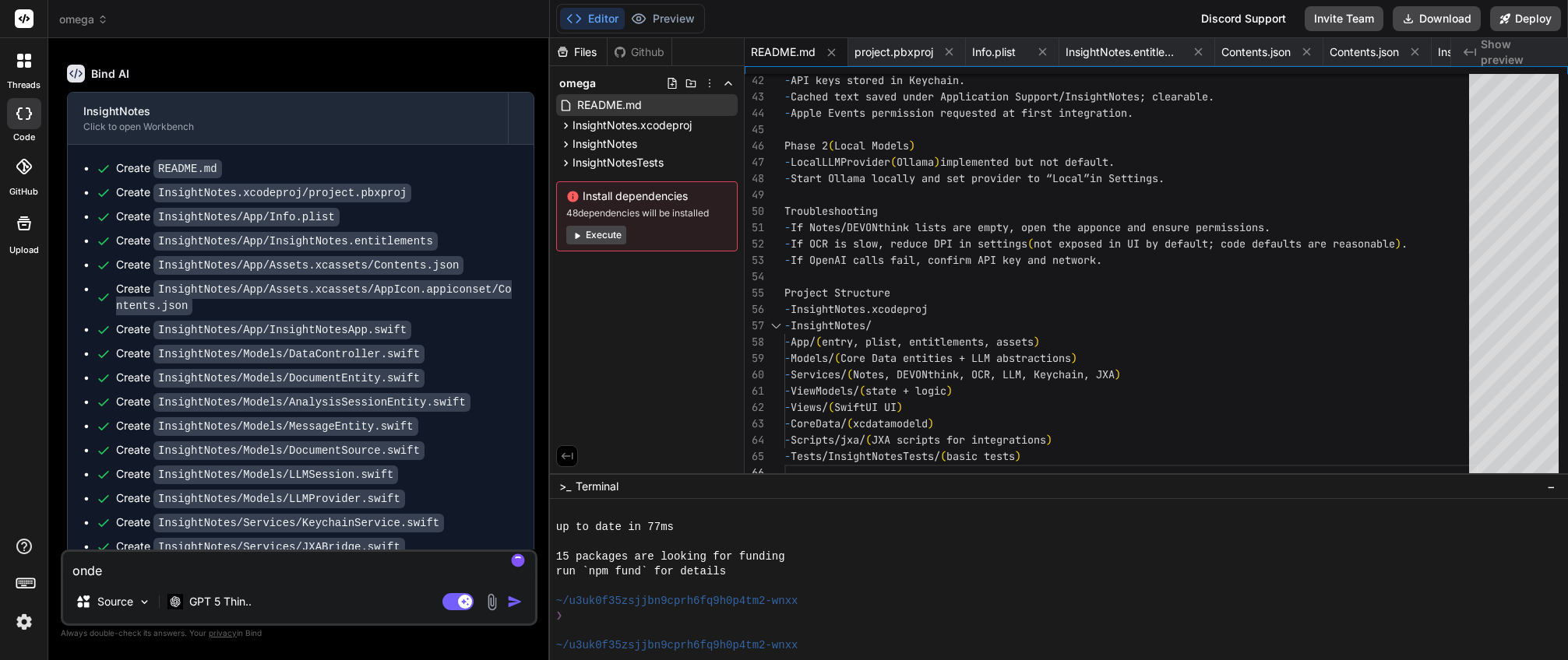
type textarea "x"
type textarea "onde"
type textarea "x"
type textarea "ond"
type textarea "x"
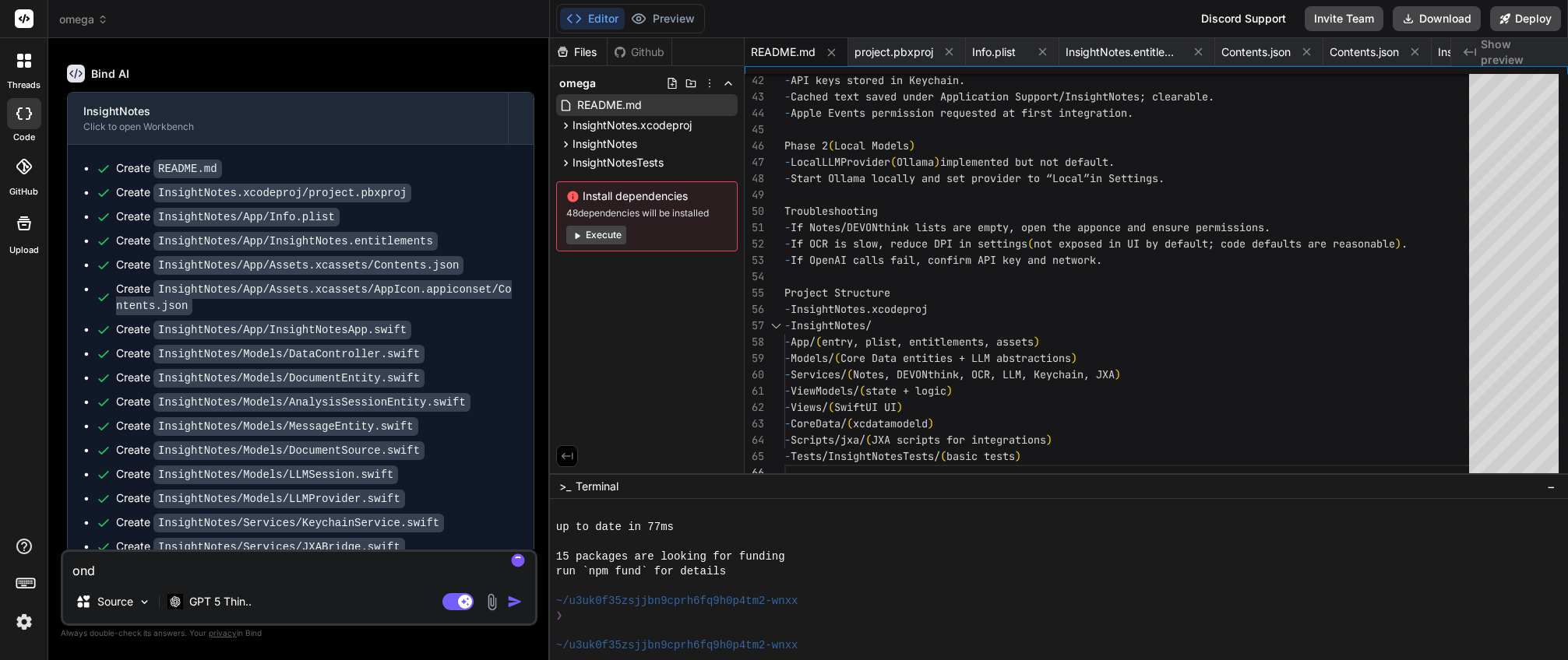
type textarea "on"
type textarea "x"
type textarea "o"
type textarea "x"
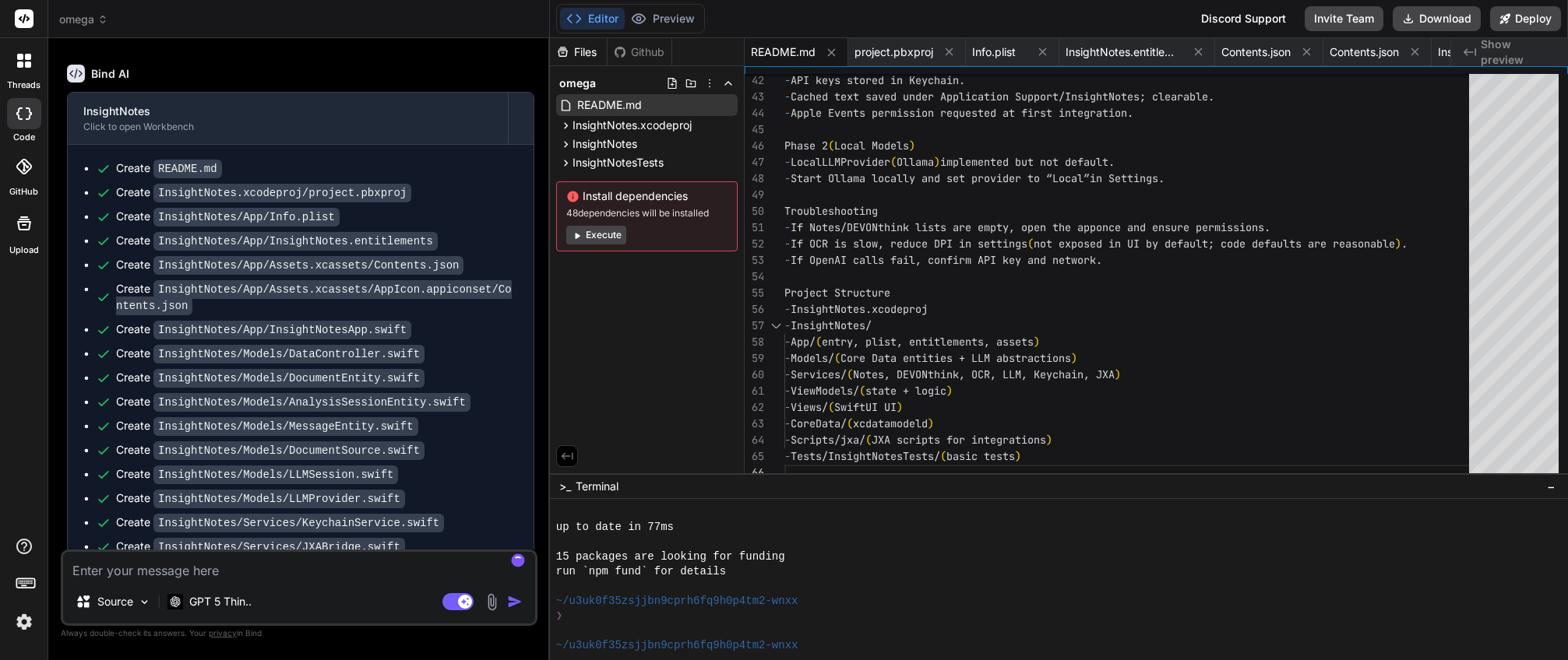
type textarea "N"
type textarea "x"
type textarea "No"
type textarea "x"
type textarea "No"
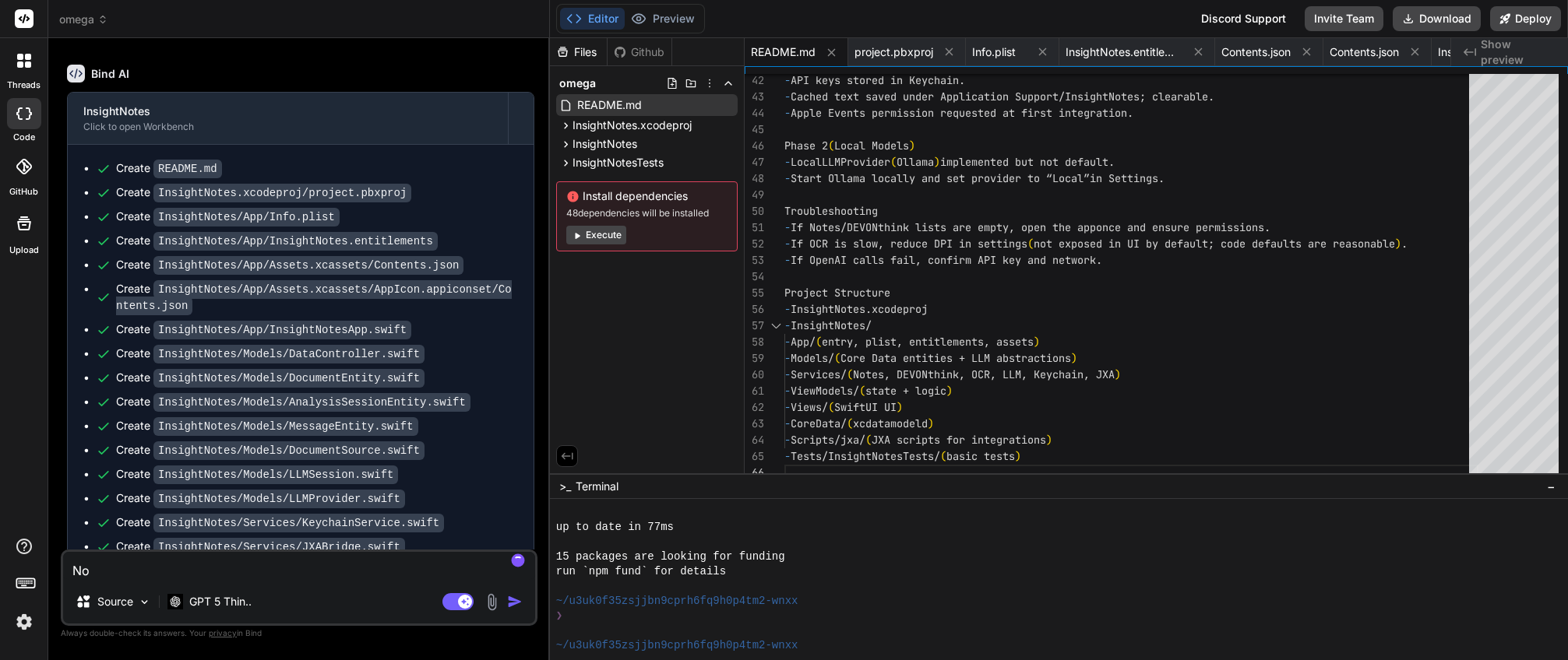
type textarea "x"
type textarea "No f"
type textarea "x"
type textarea "No fi"
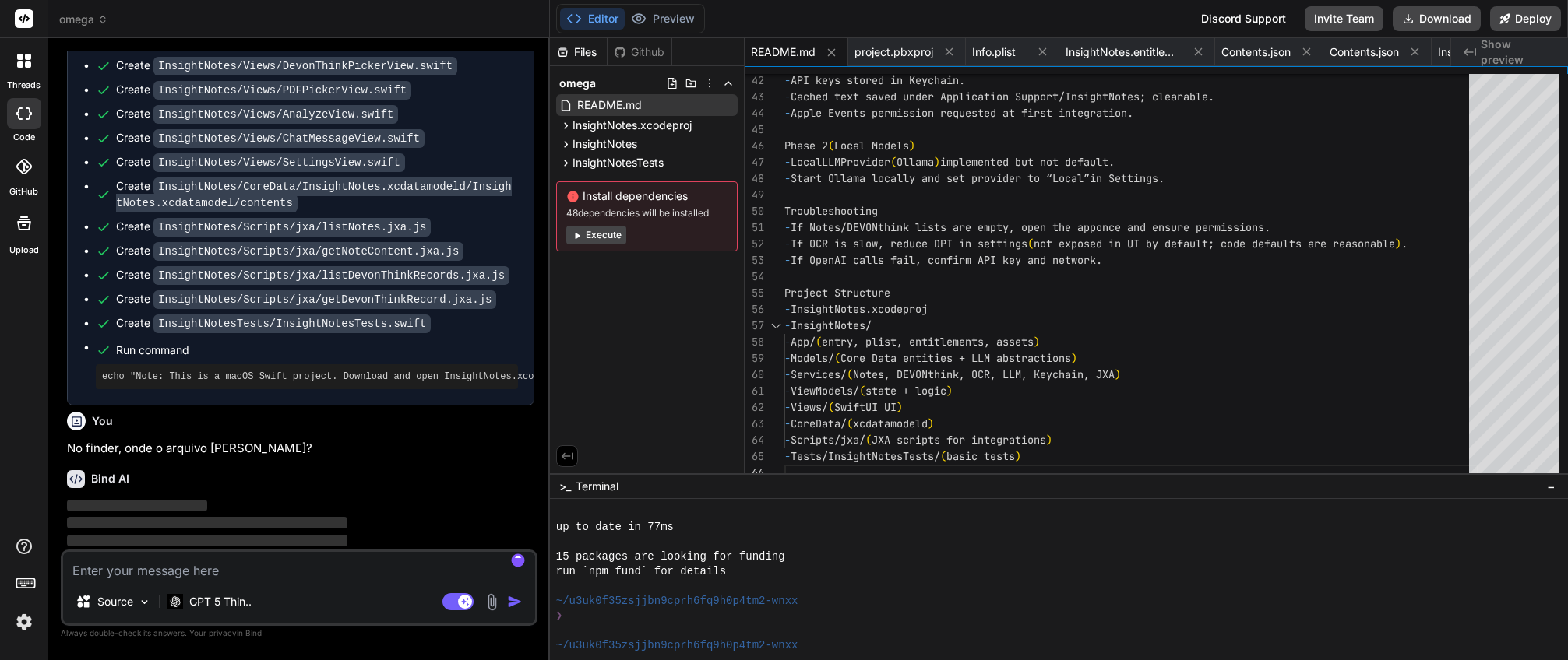
scroll to position [4611, 0]
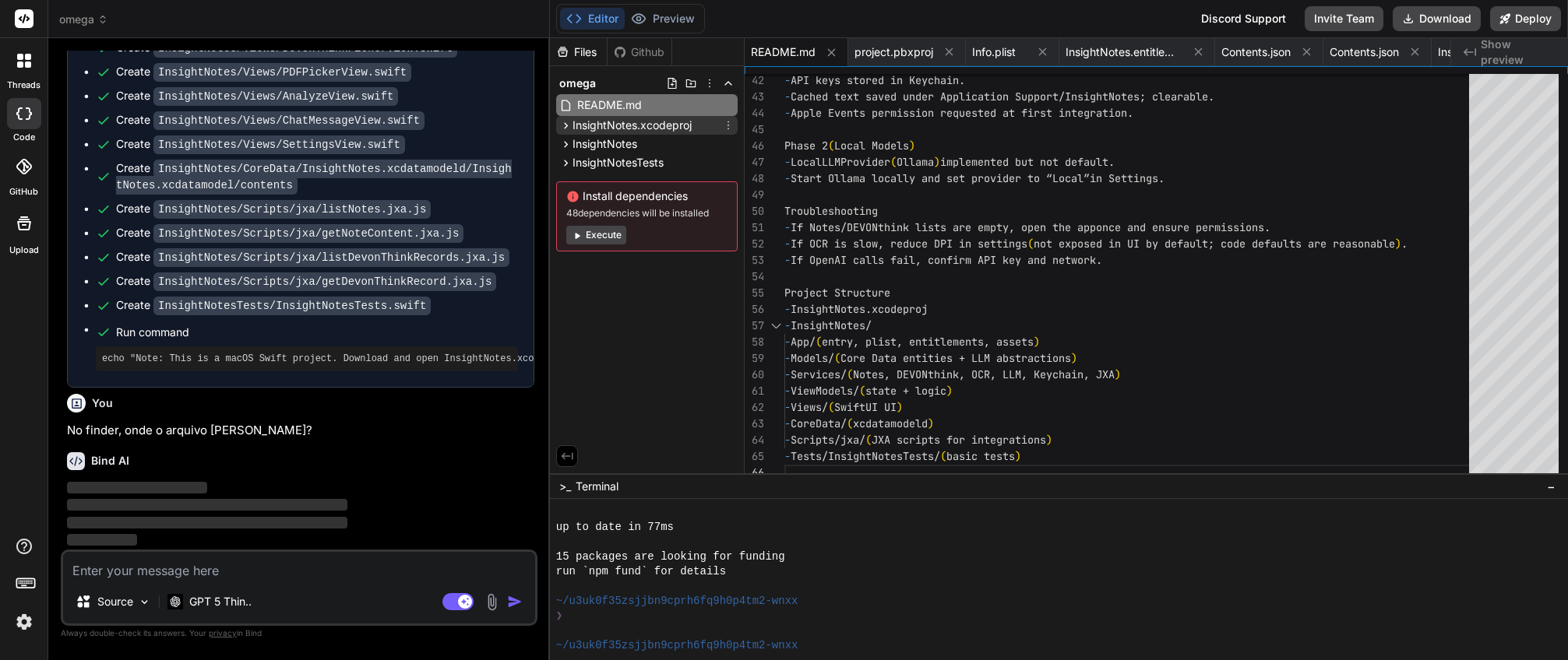
click at [673, 128] on span "InsightNotes.xcodeproj" at bounding box center [632, 125] width 120 height 16
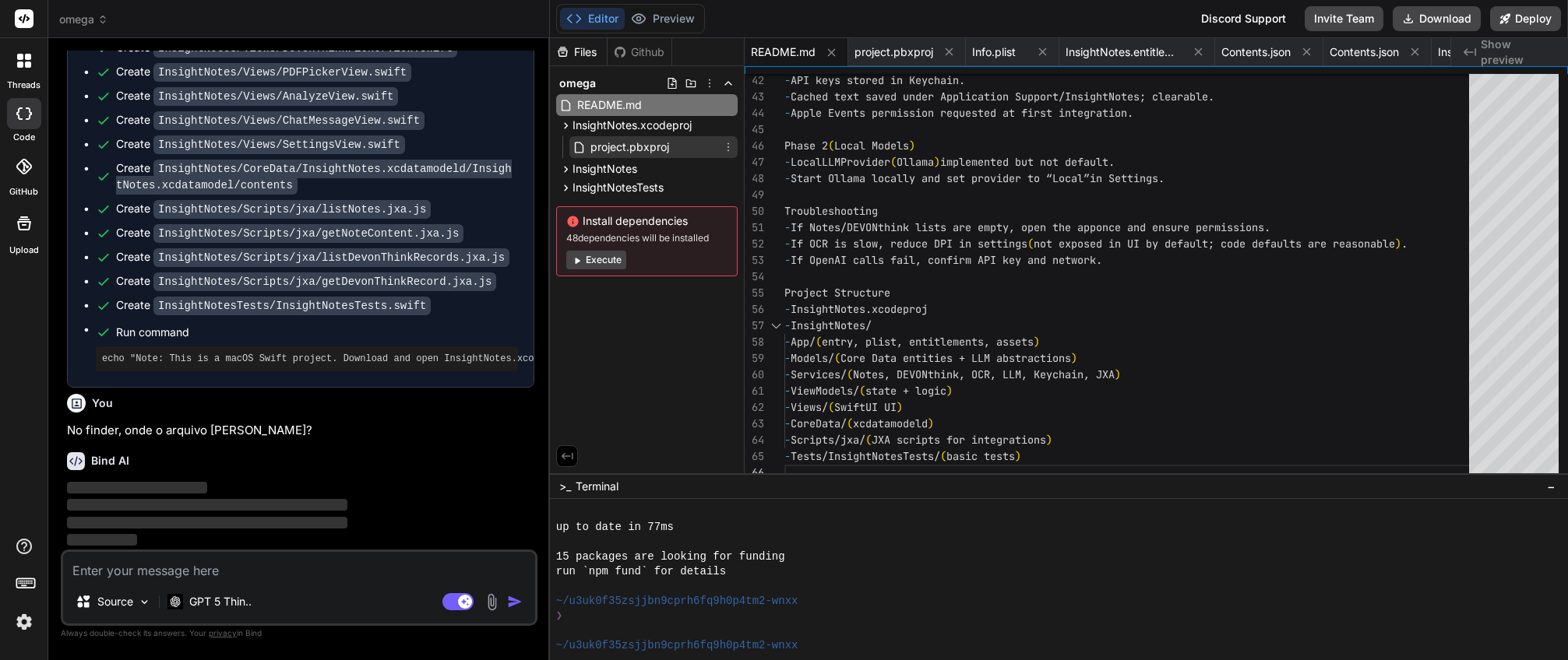
click at [669, 145] on span "project.pbxproj" at bounding box center [630, 147] width 82 height 19
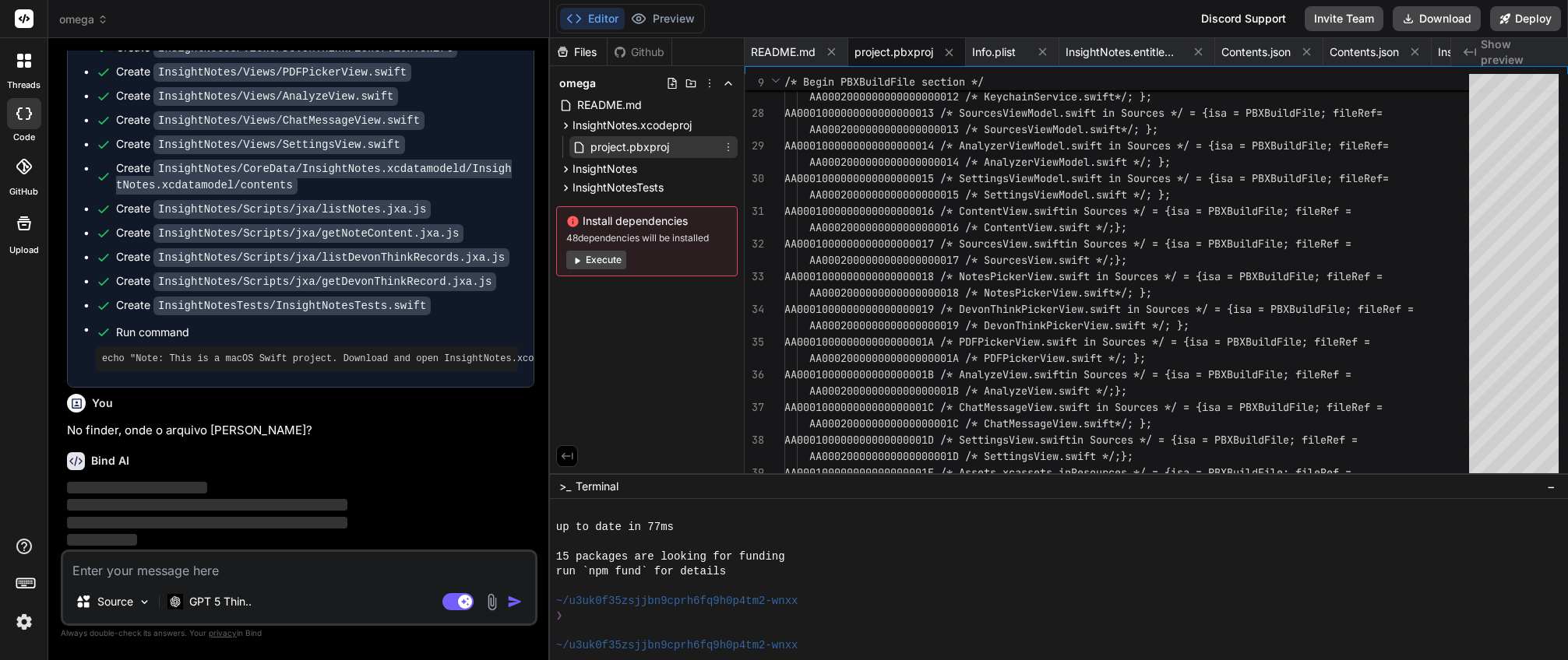
click at [728, 147] on icon at bounding box center [728, 147] width 2 height 8
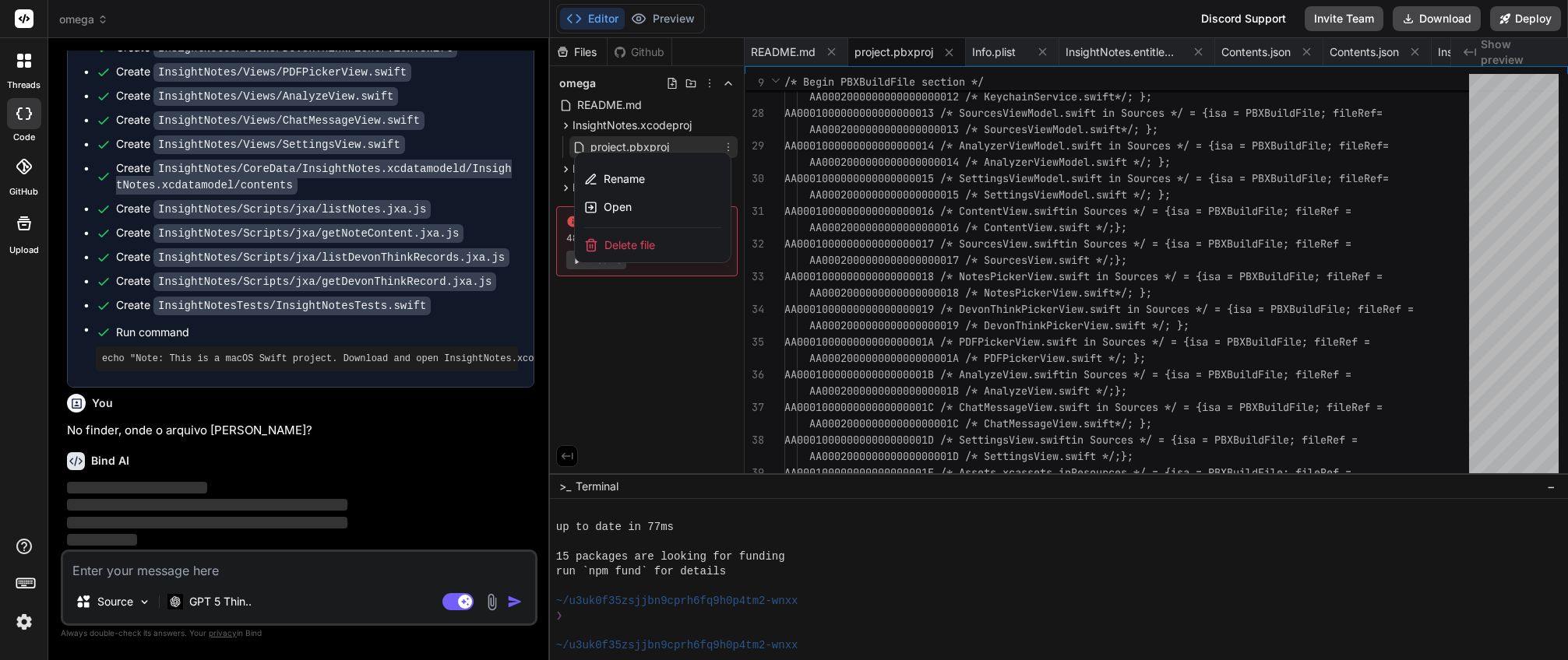
click at [728, 147] on div at bounding box center [1058, 350] width 1018 height 622
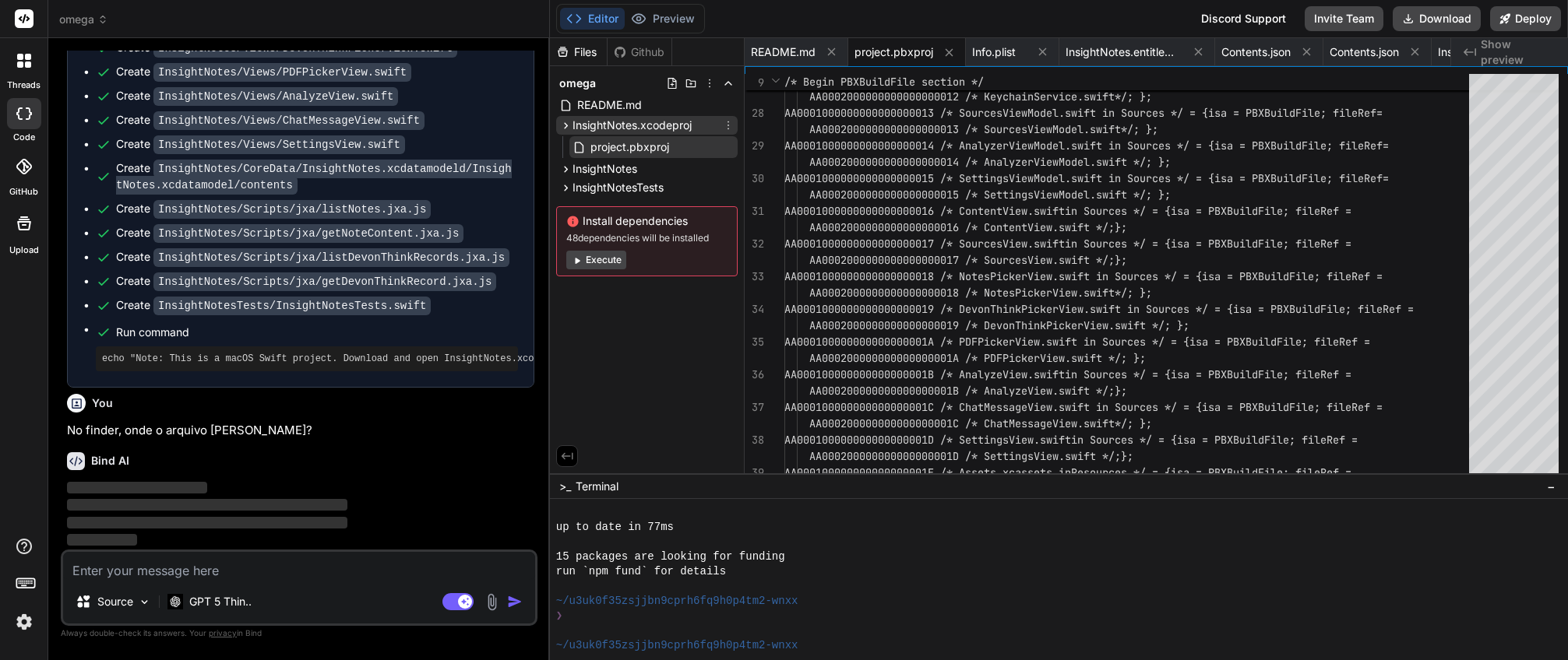
click at [595, 127] on span "InsightNotes.xcodeproj" at bounding box center [632, 125] width 120 height 16
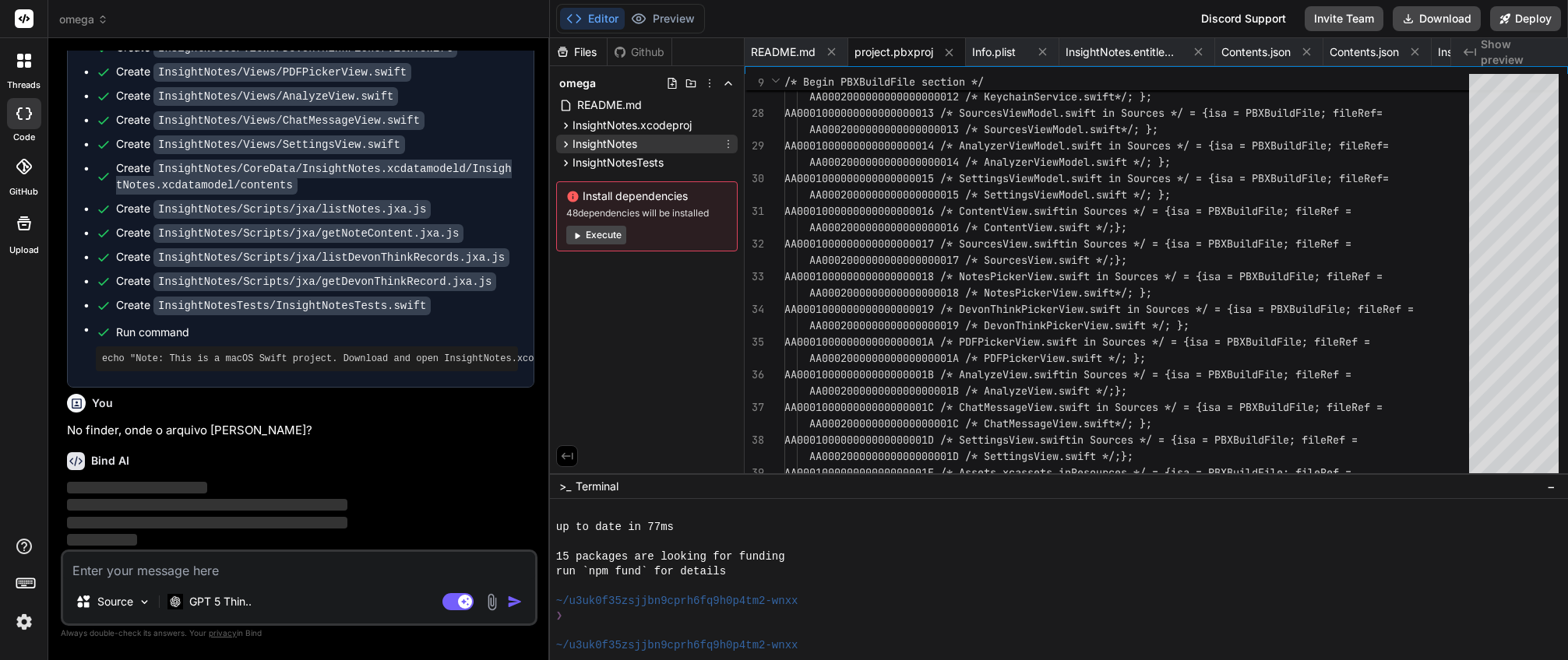
click at [578, 145] on span "InsightNotes" at bounding box center [605, 143] width 65 height 16
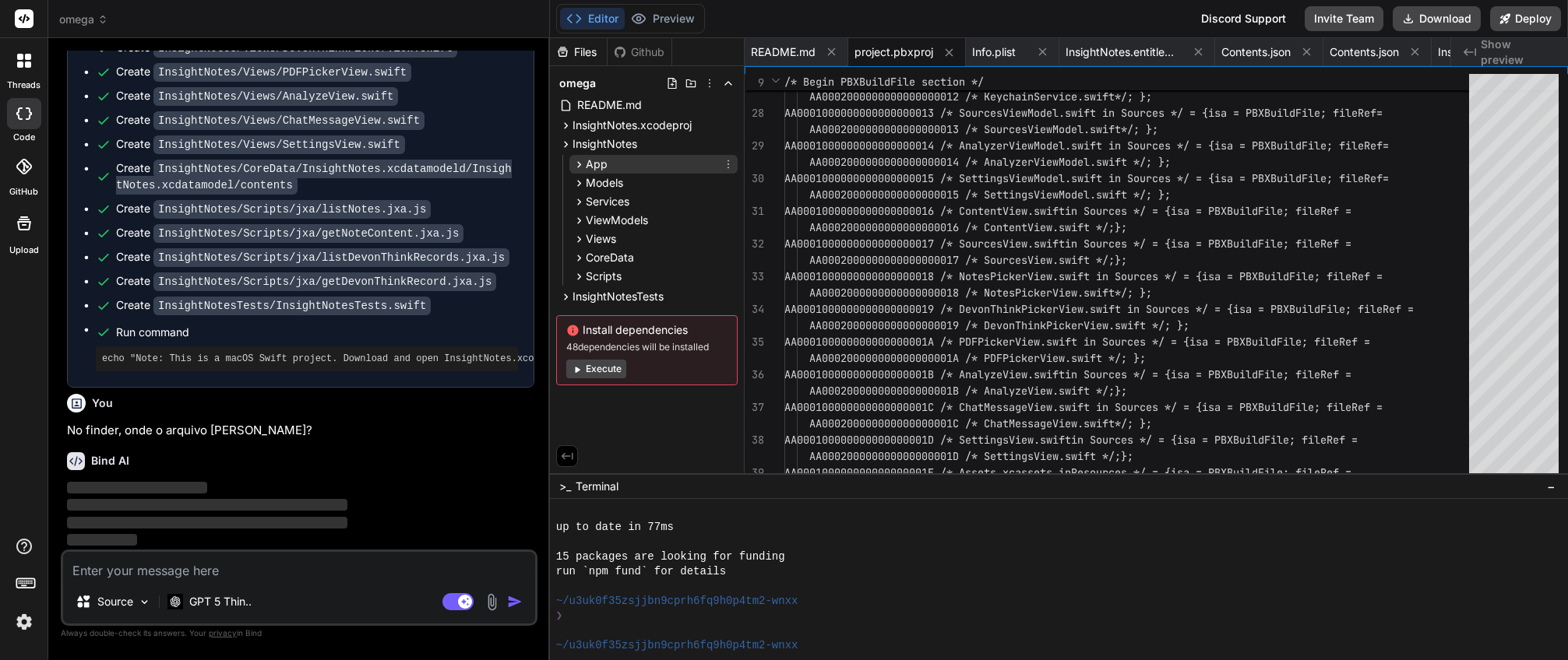
click at [588, 161] on span "App" at bounding box center [596, 164] width 22 height 16
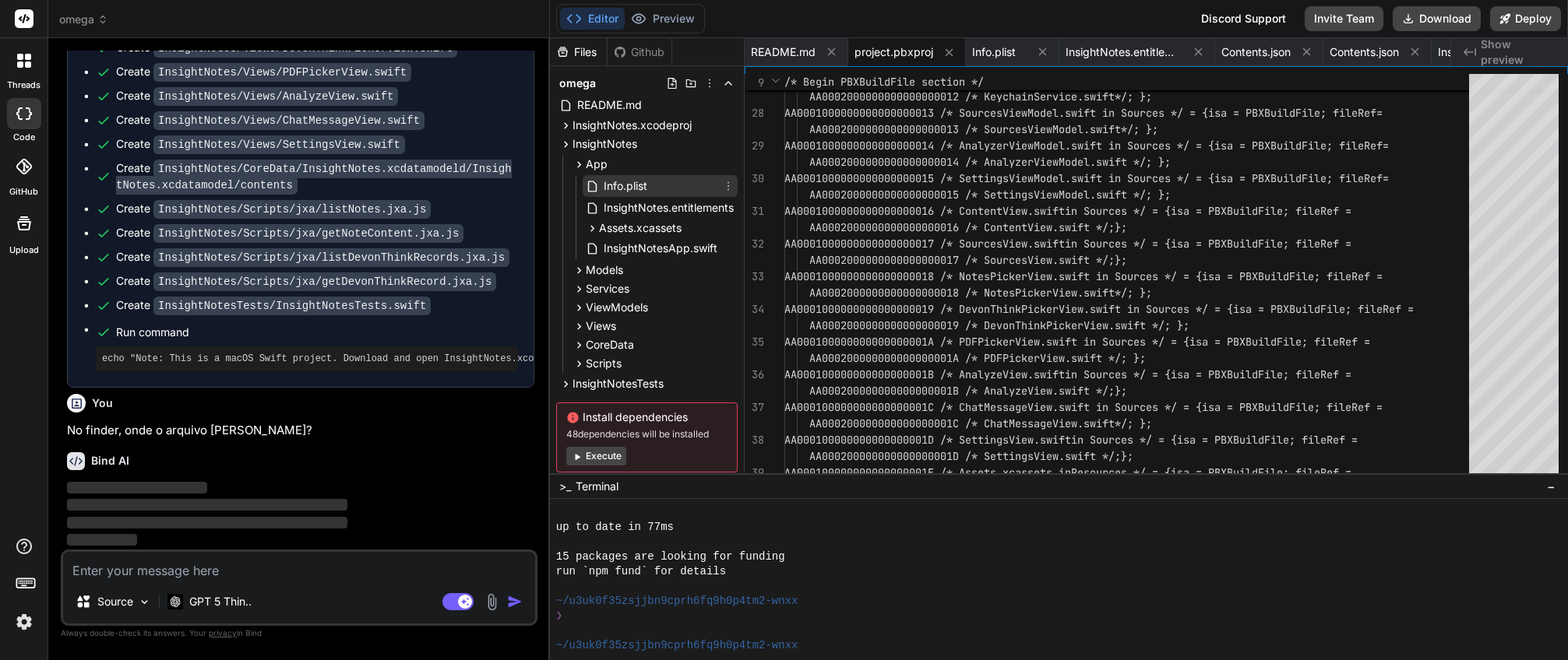
click at [607, 186] on span "Info.plist" at bounding box center [625, 186] width 47 height 19
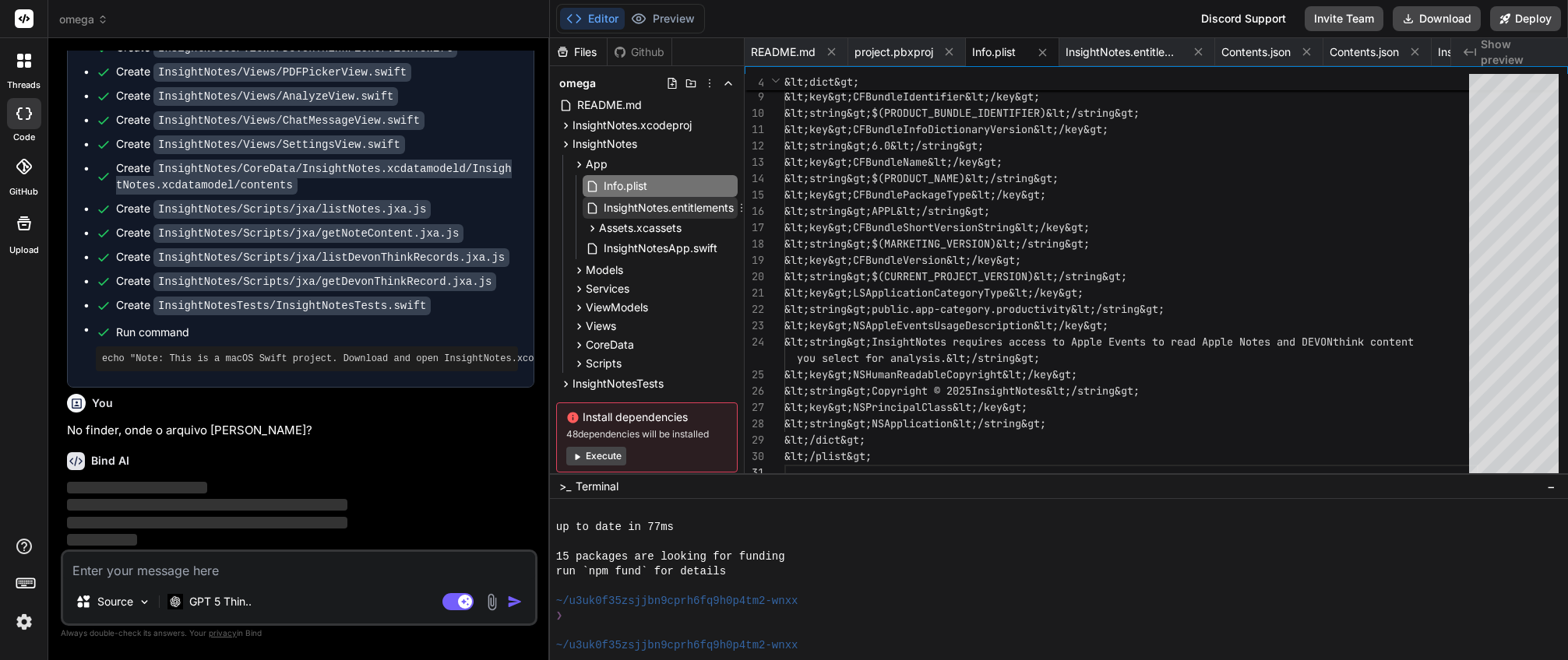
click at [612, 207] on span "InsightNotes.entitlements" at bounding box center [668, 208] width 134 height 19
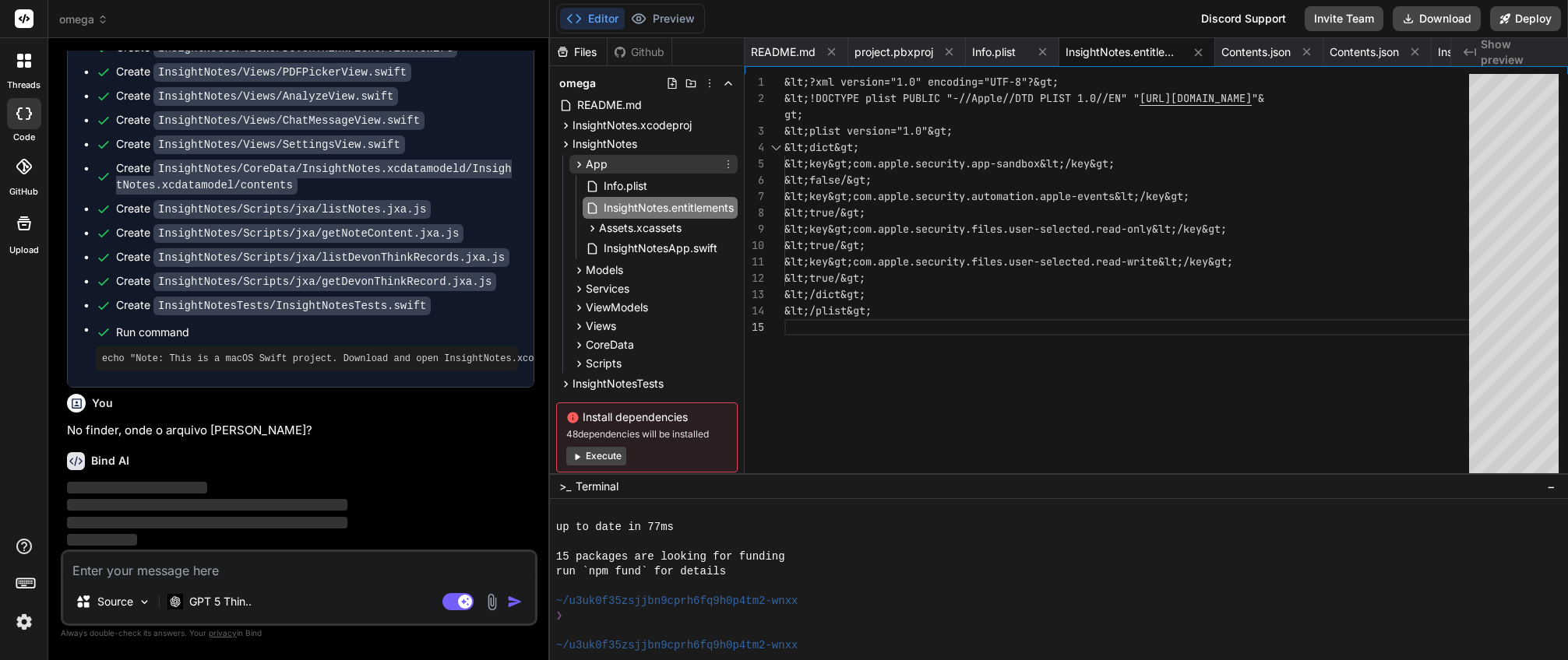
click at [575, 164] on icon at bounding box center [579, 165] width 13 height 13
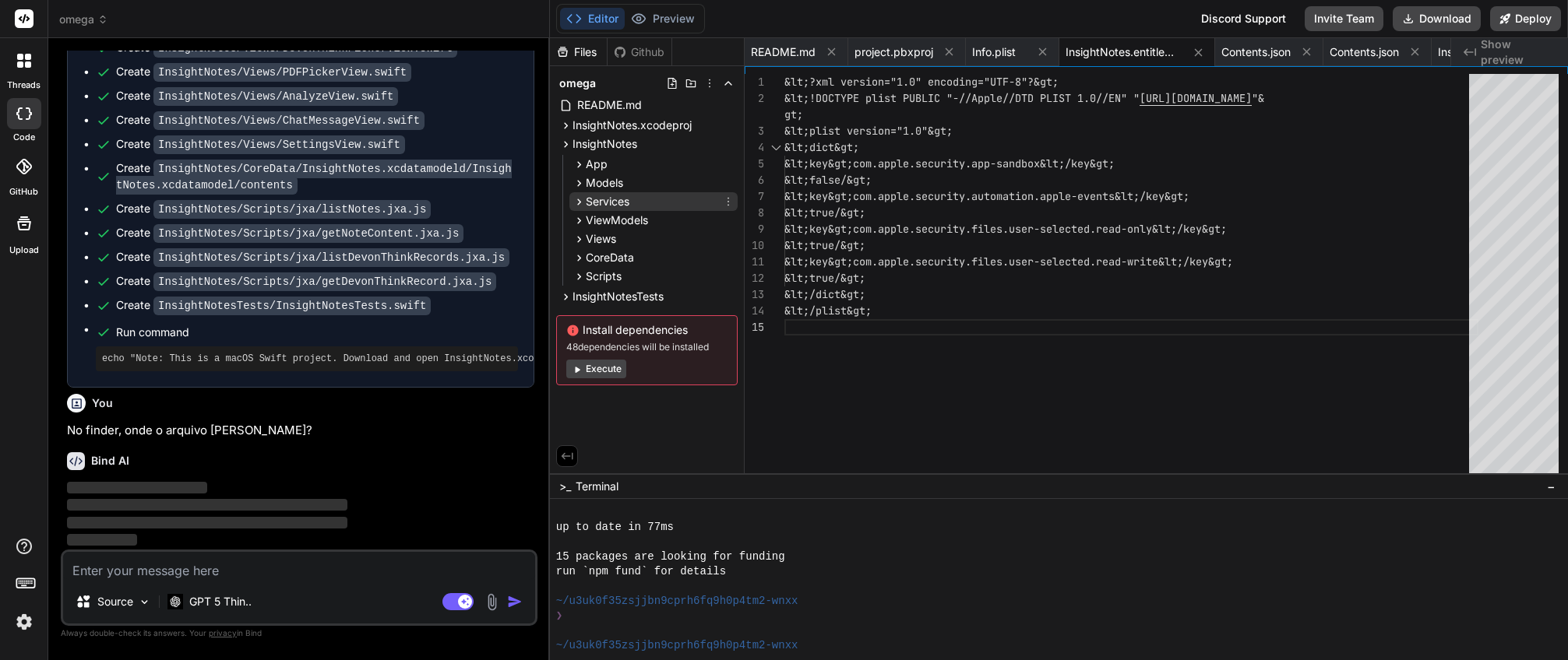
click at [610, 204] on span "Services" at bounding box center [607, 201] width 43 height 16
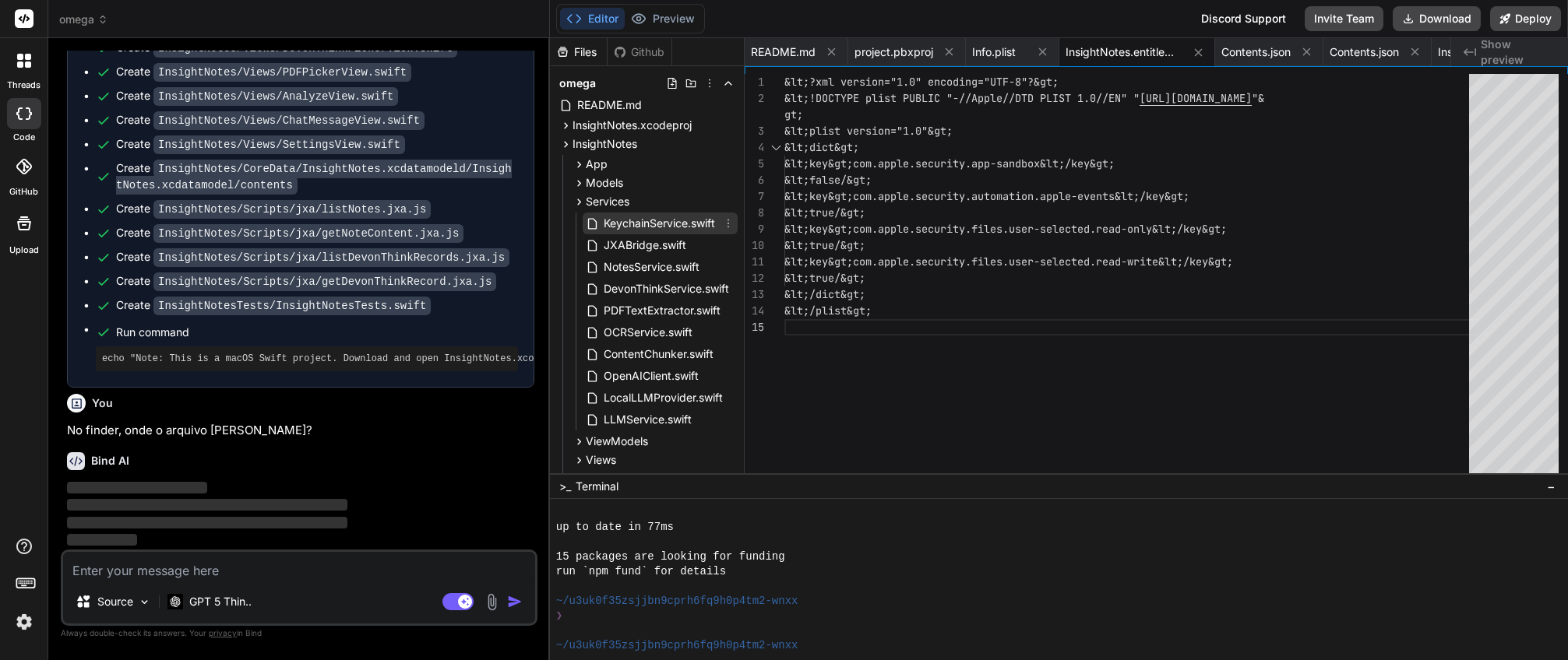
click at [621, 220] on span "KeychainService.swift" at bounding box center [659, 224] width 115 height 19
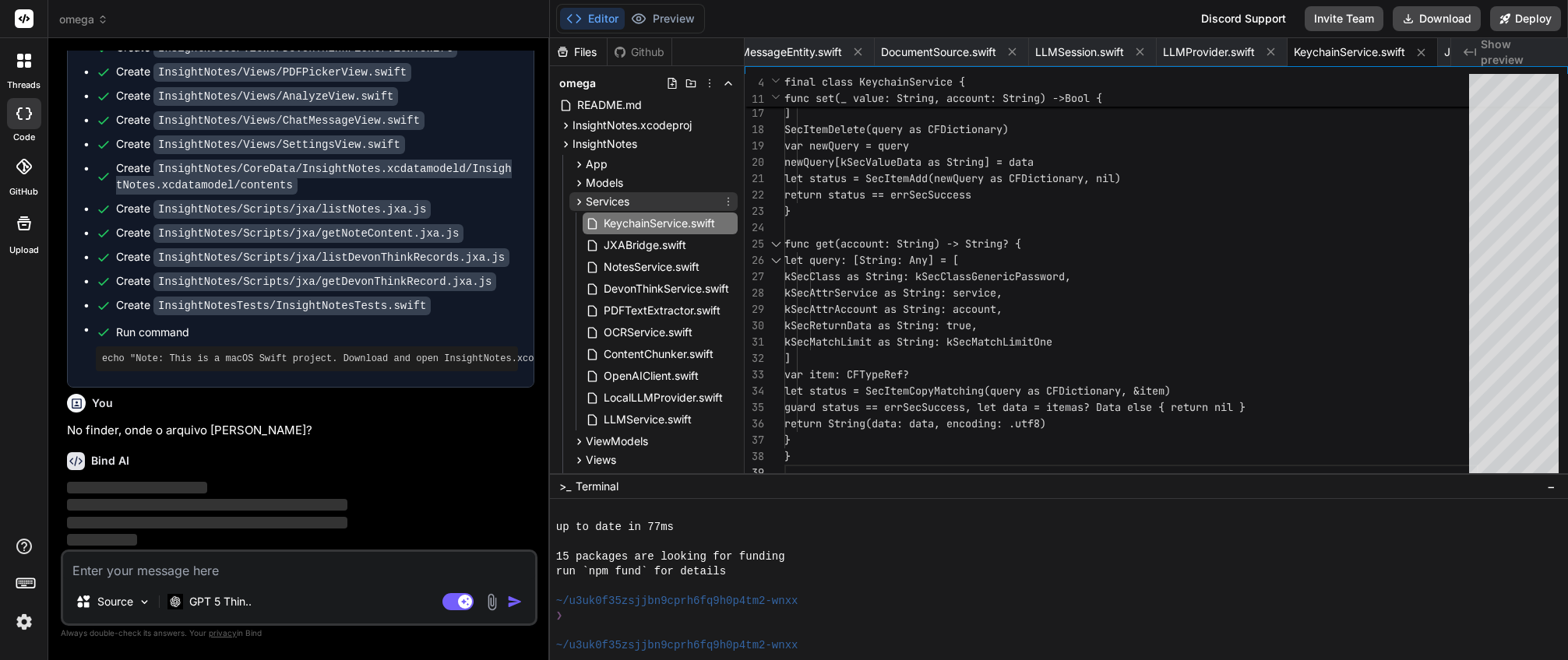
click at [610, 194] on span "Services" at bounding box center [607, 201] width 43 height 16
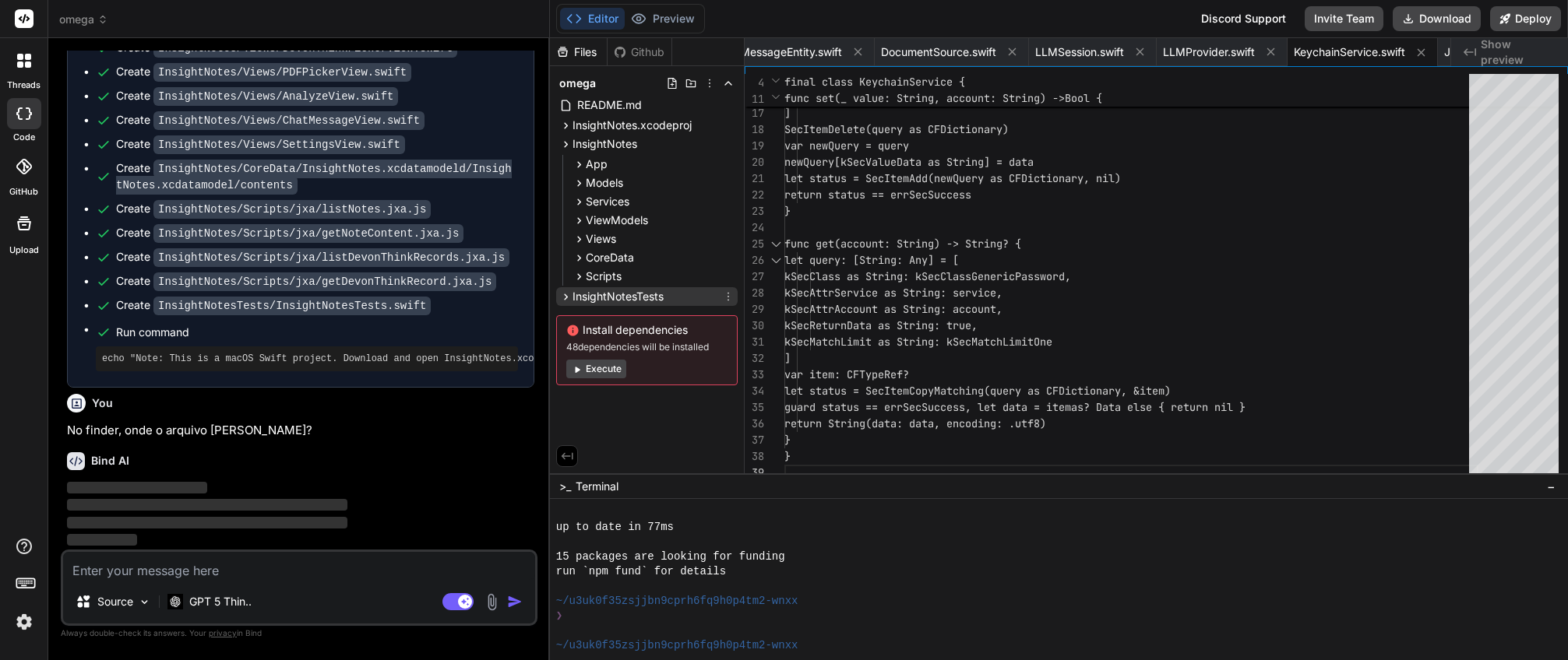
click at [624, 292] on span "InsightNotesTests" at bounding box center [618, 296] width 91 height 16
click at [588, 101] on span "README.md" at bounding box center [610, 105] width 68 height 19
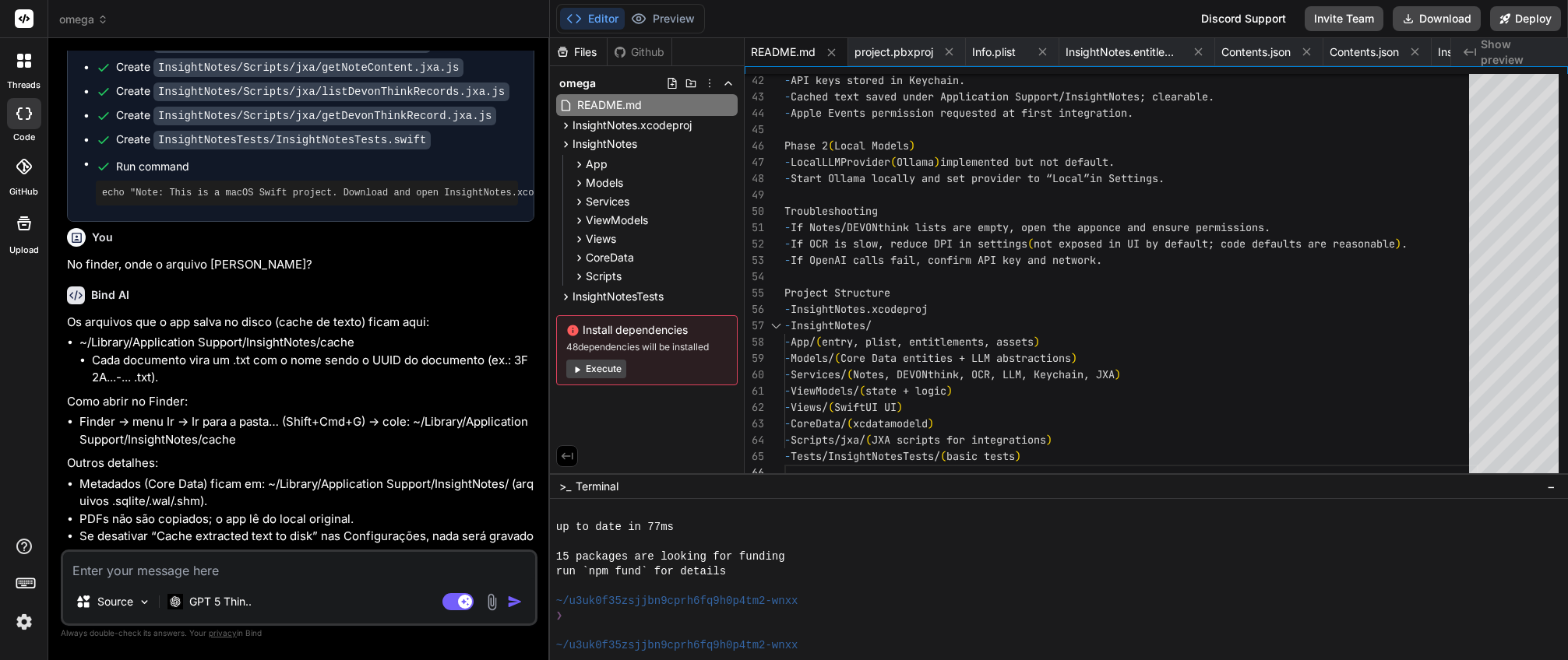
scroll to position [4790, 0]
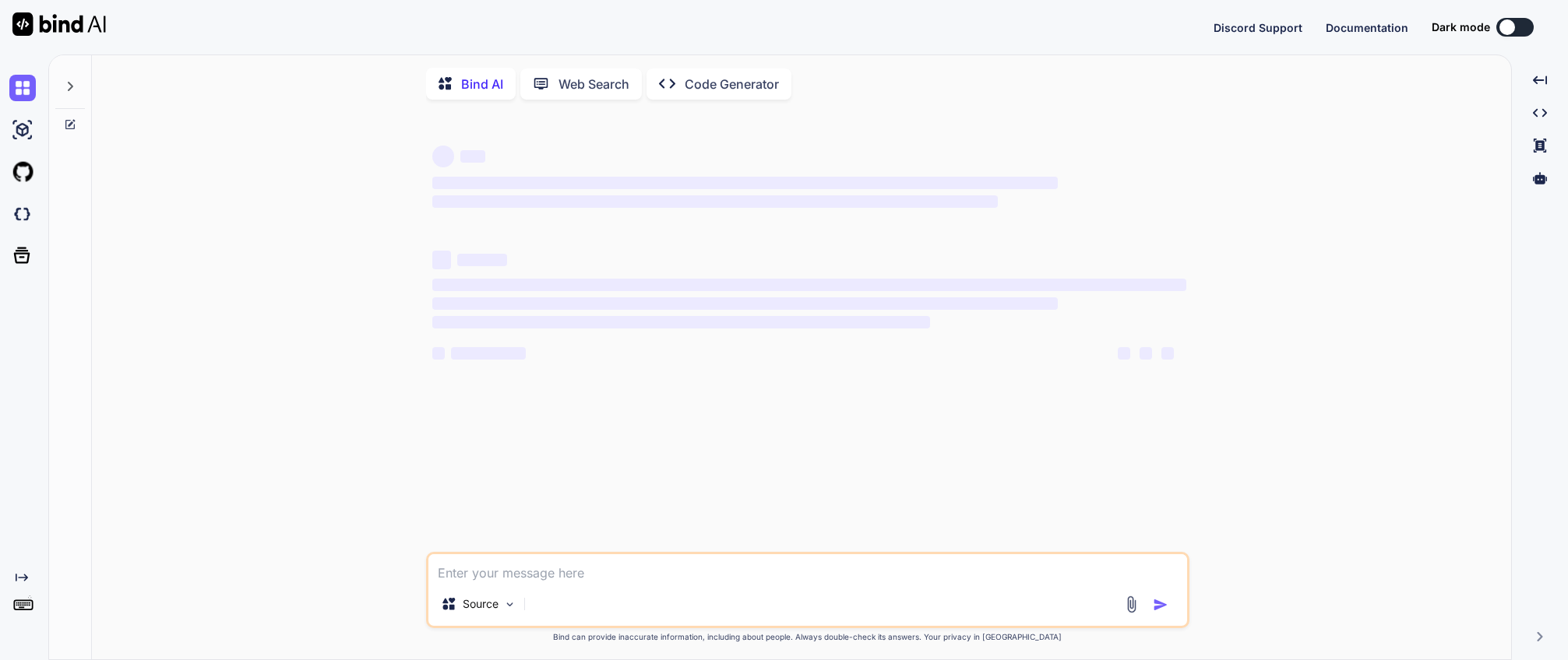
type textarea "x"
click at [23, 132] on img at bounding box center [22, 130] width 26 height 26
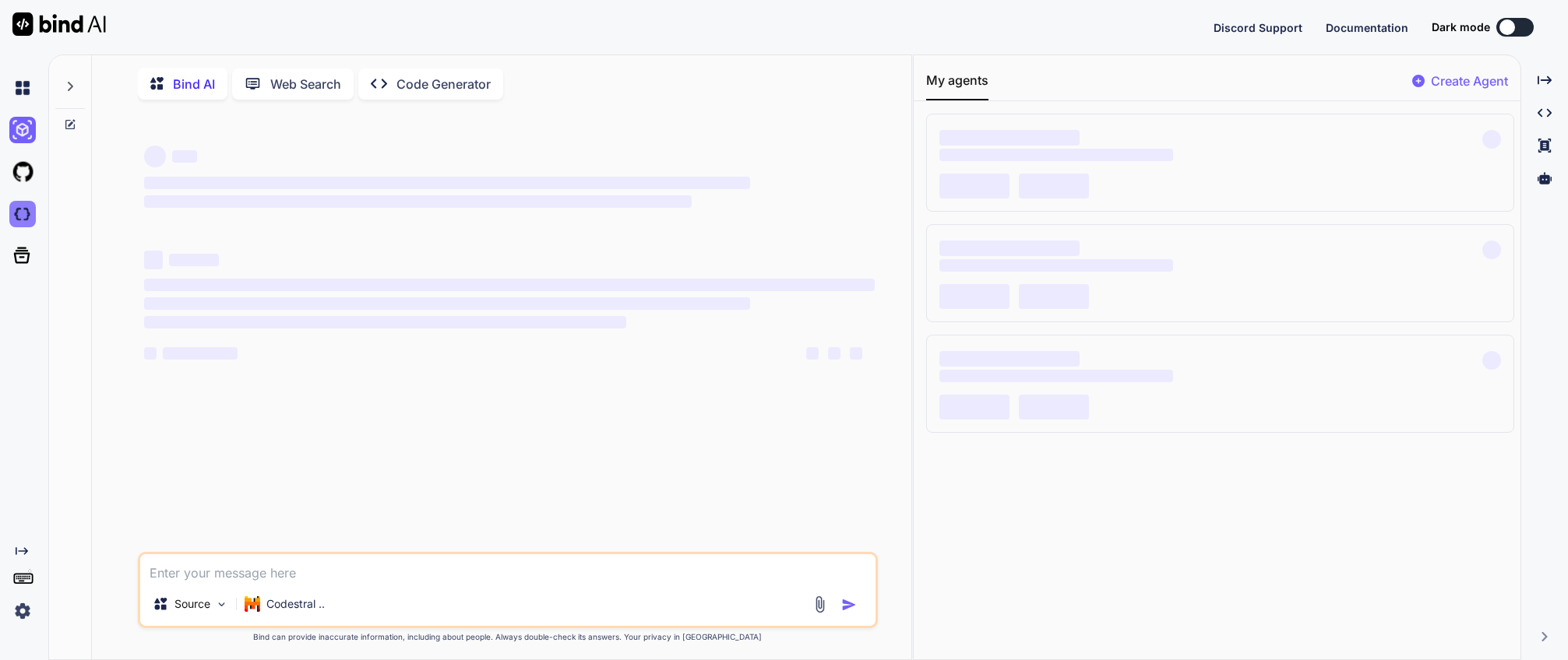
click at [23, 215] on img at bounding box center [22, 214] width 26 height 26
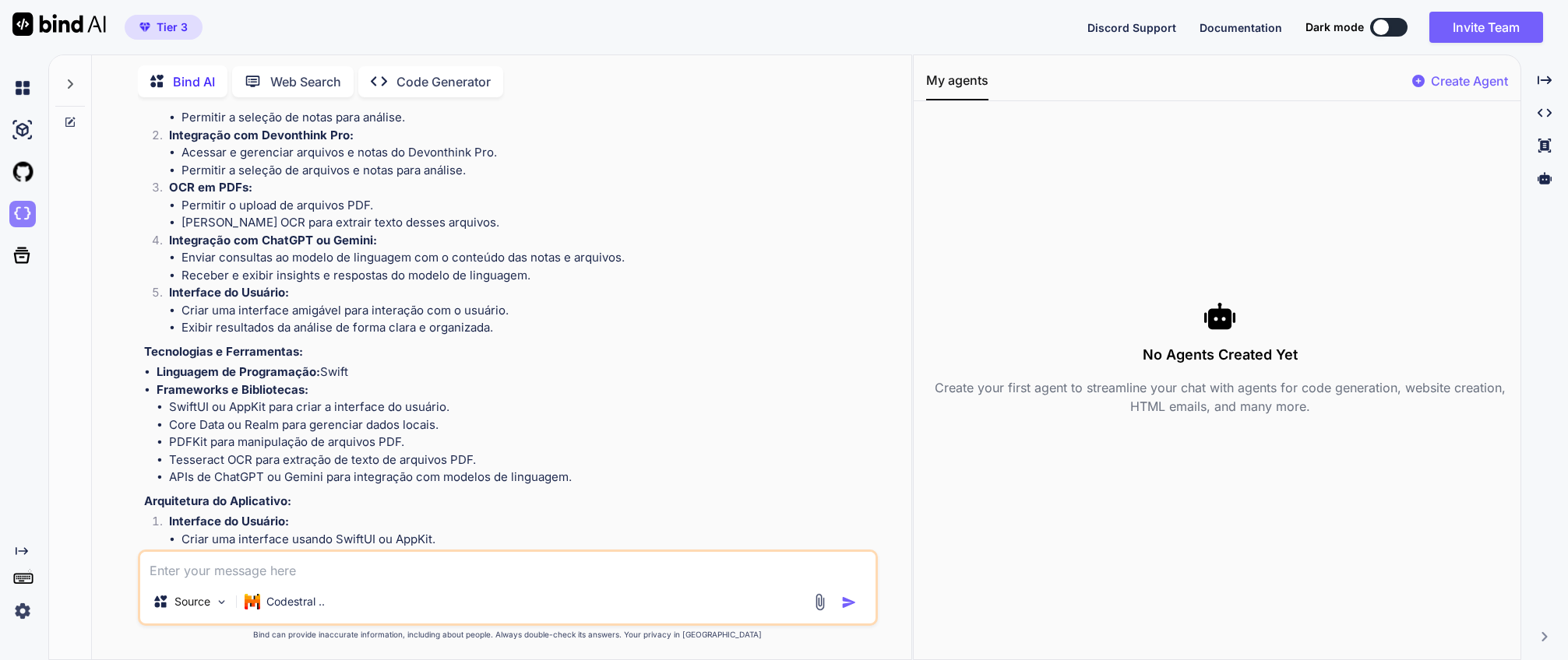
scroll to position [2362, 0]
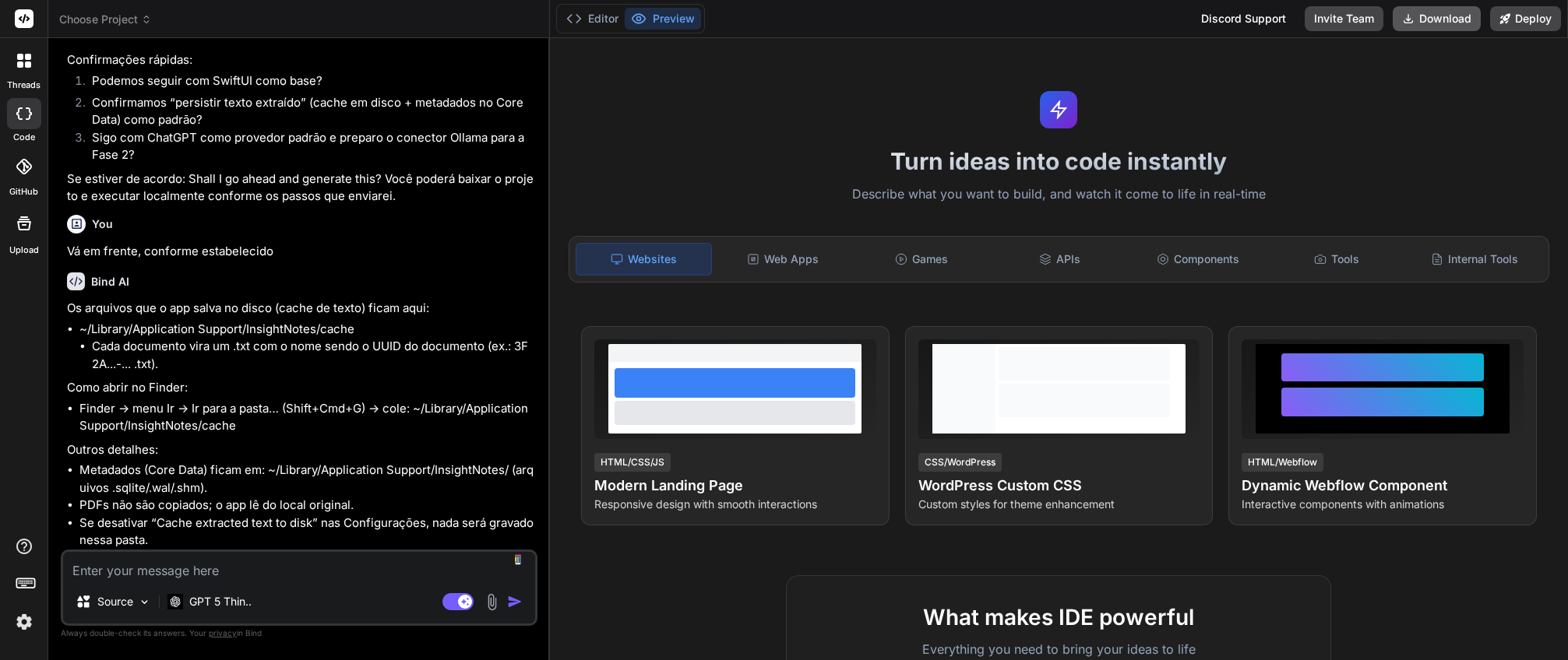
scroll to position [3575, 0]
type textarea "x"
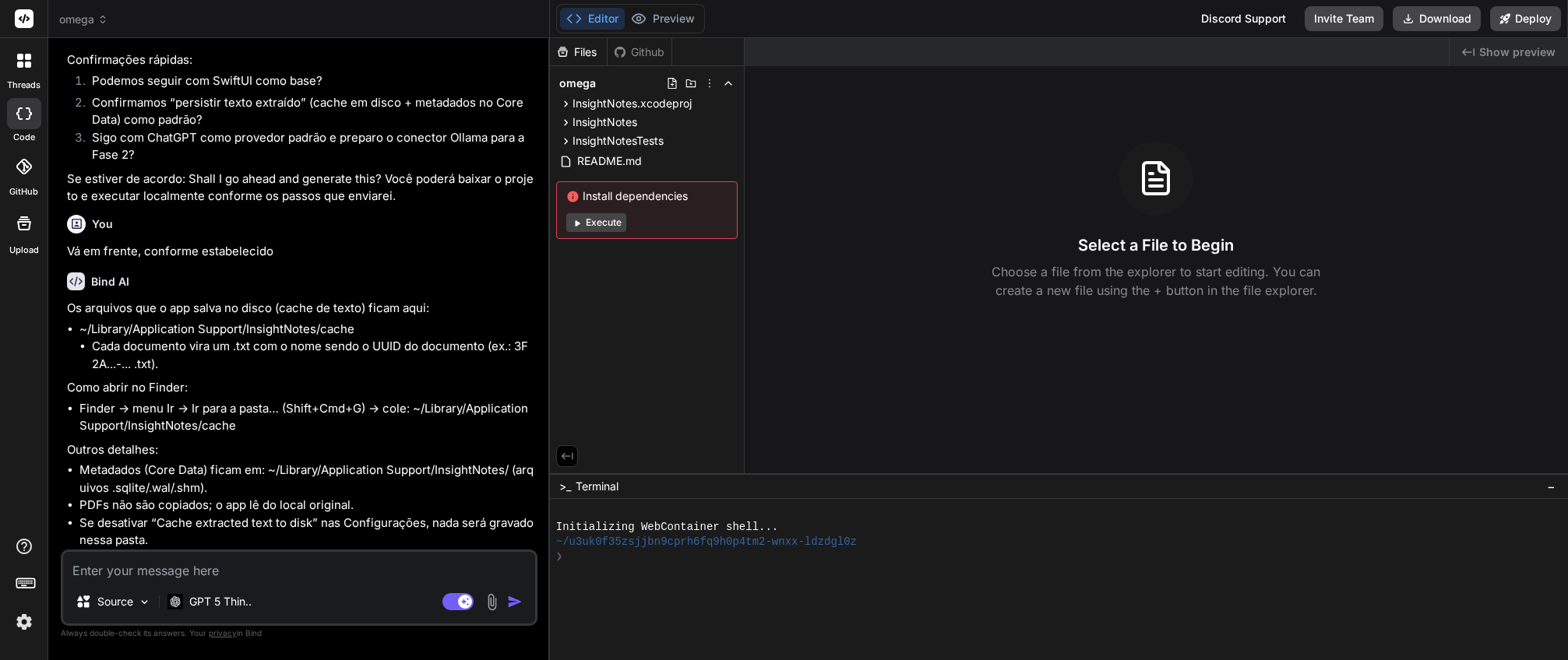
click at [81, 23] on span "omega" at bounding box center [84, 19] width 49 height 16
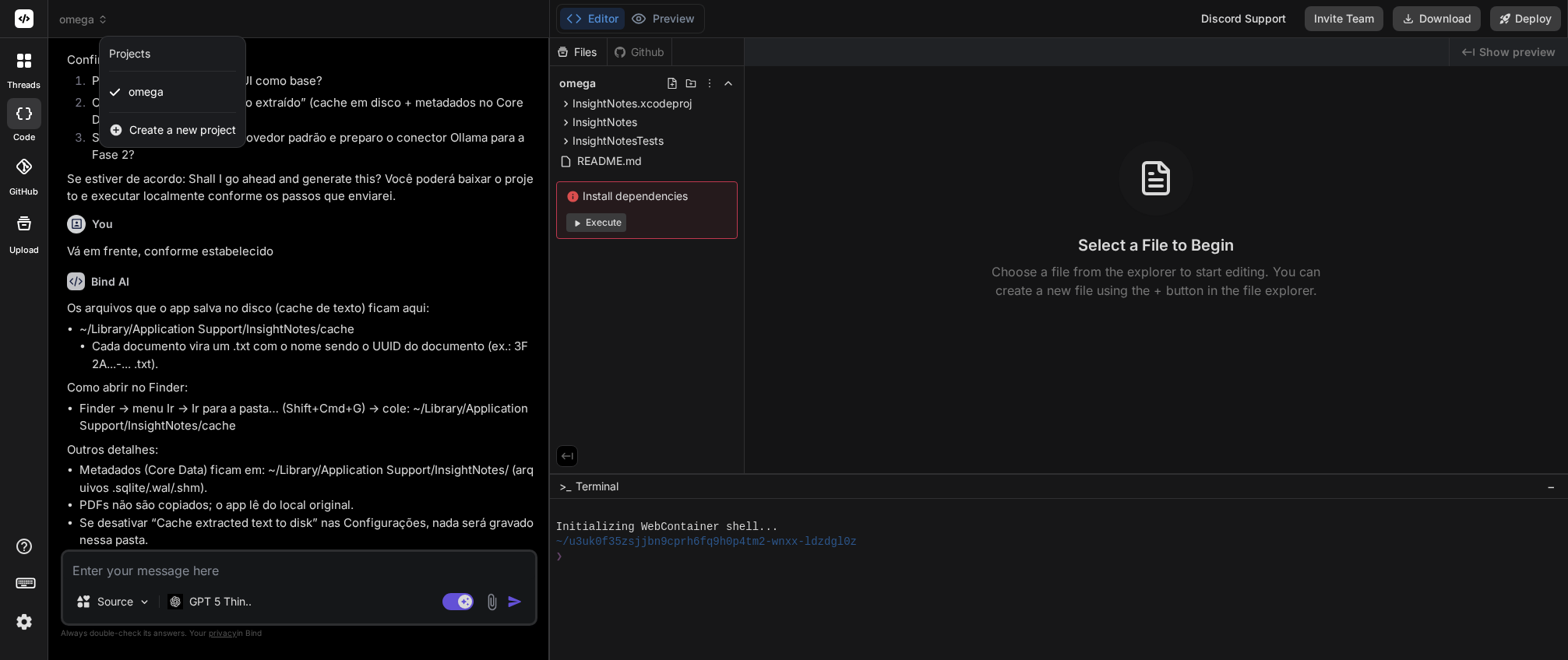
click at [128, 132] on div "Create a new project" at bounding box center [173, 130] width 146 height 34
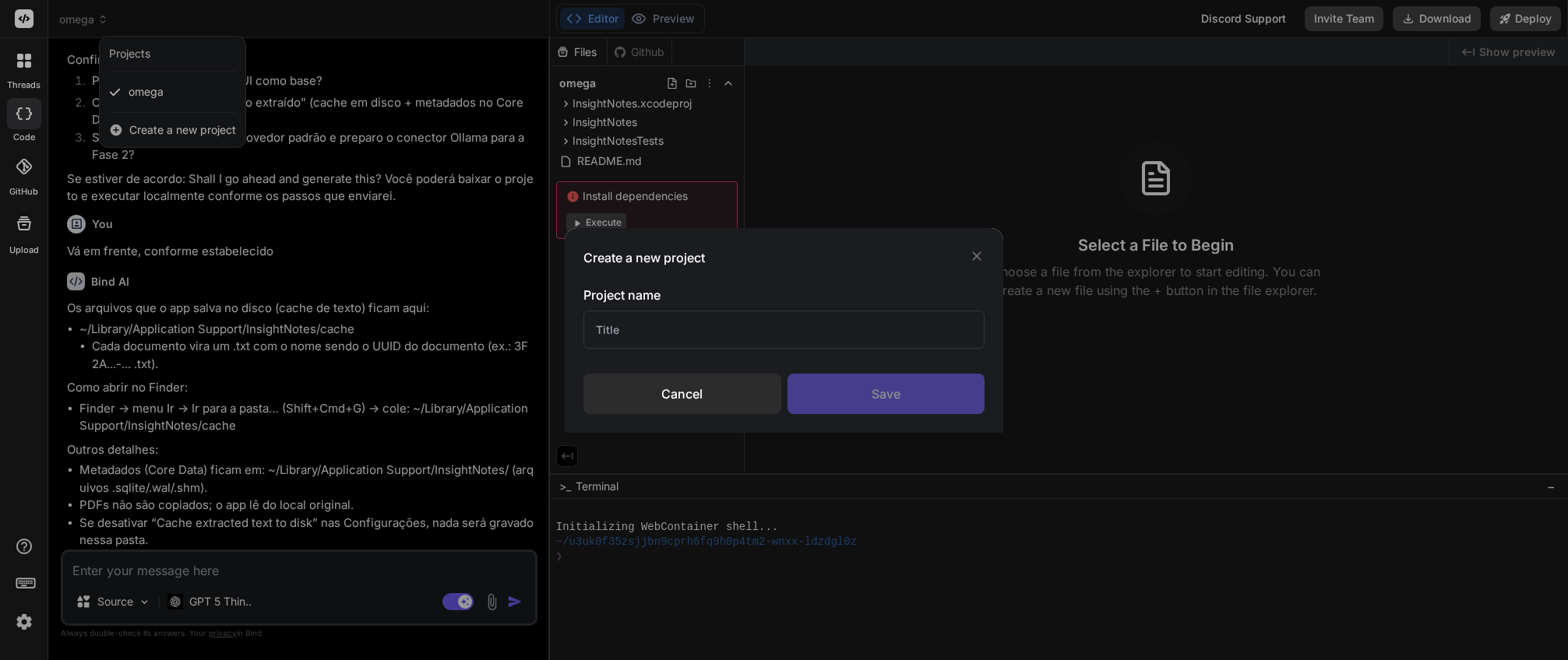
click at [643, 325] on input "text" at bounding box center [784, 329] width 402 height 38
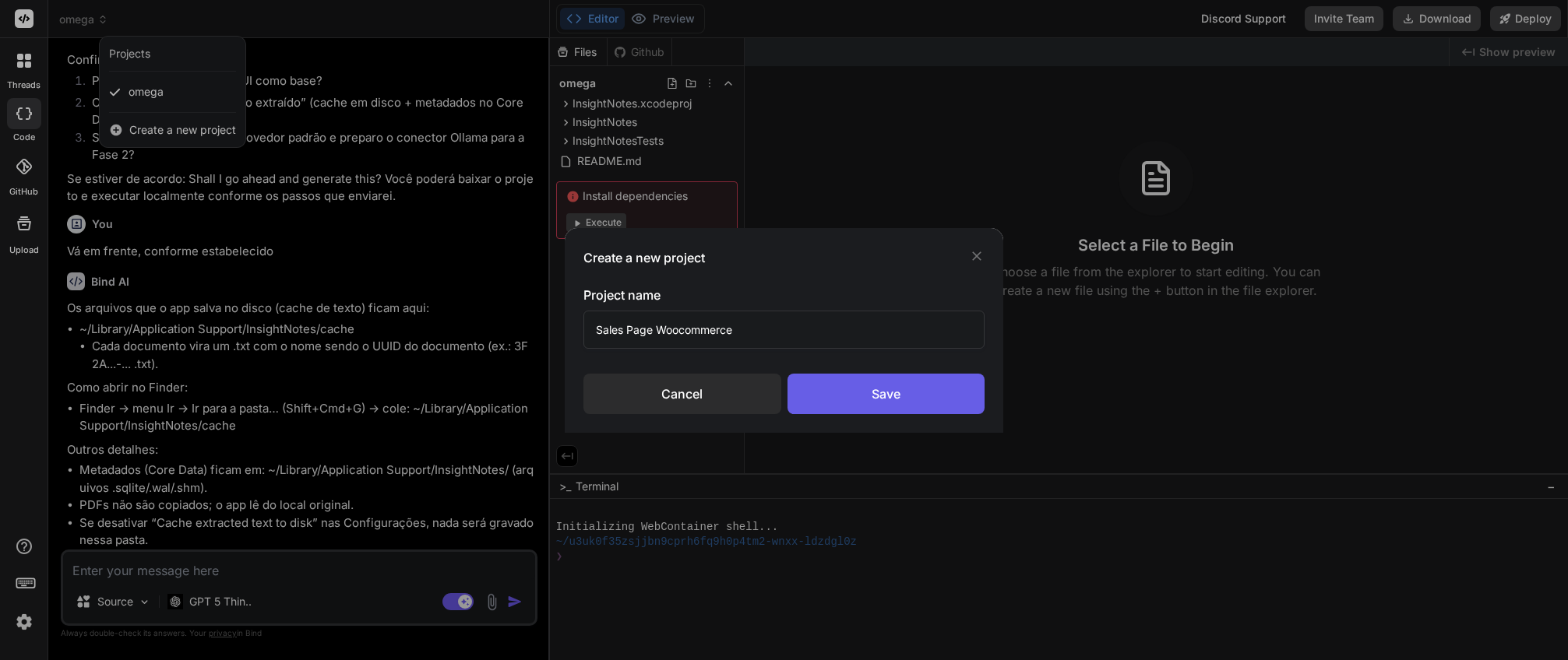
type input "Sales Page Woocommerce"
click at [916, 408] on div "Save" at bounding box center [886, 393] width 198 height 40
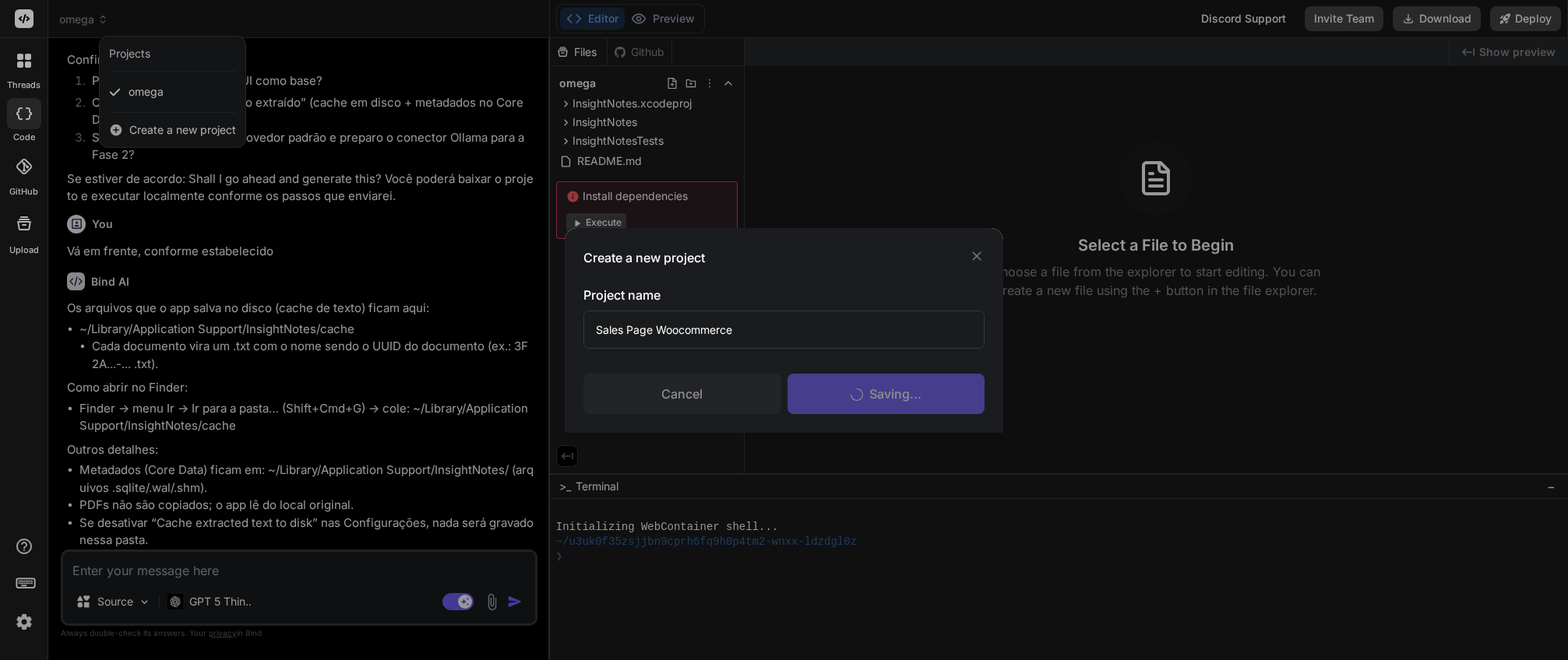
scroll to position [0, 0]
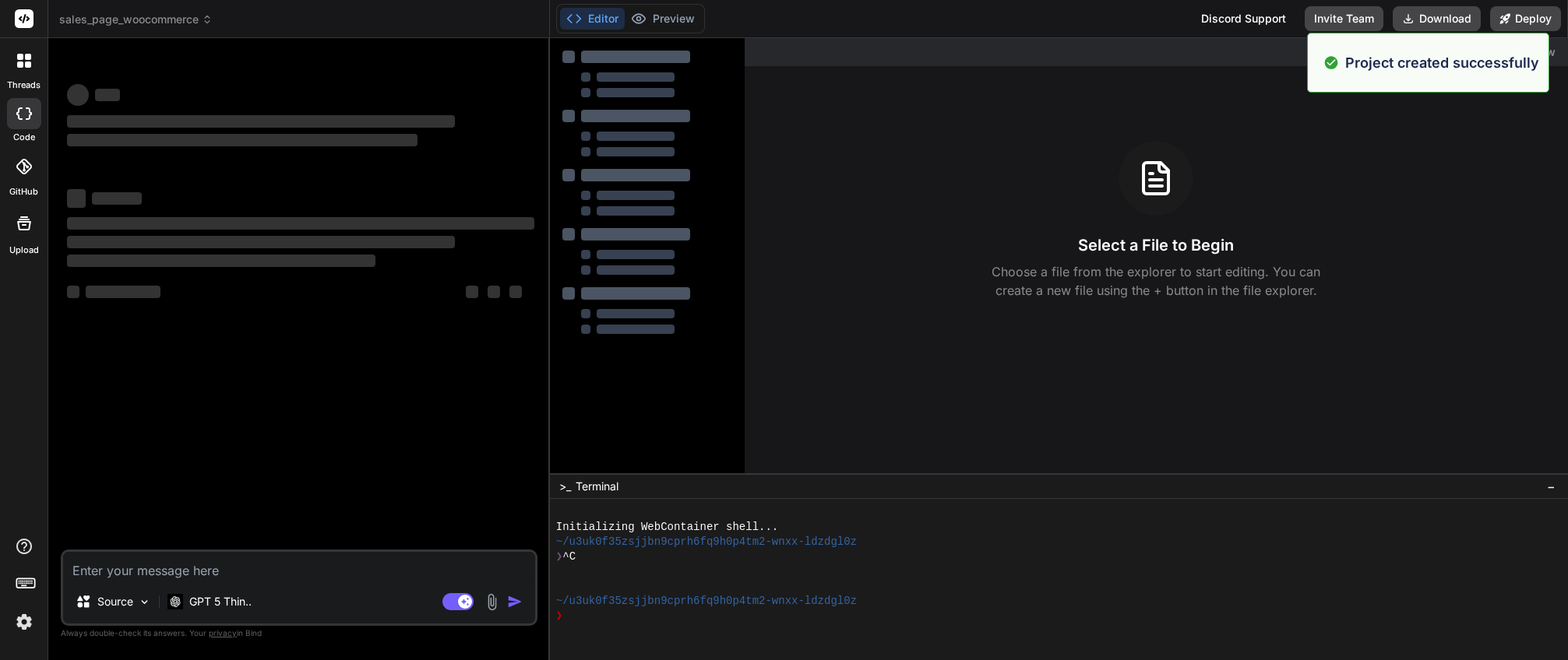
click at [1410, 237] on div "Select a File to Begin Choose a file from the explorer to start editing. You ca…" at bounding box center [1156, 220] width 823 height 159
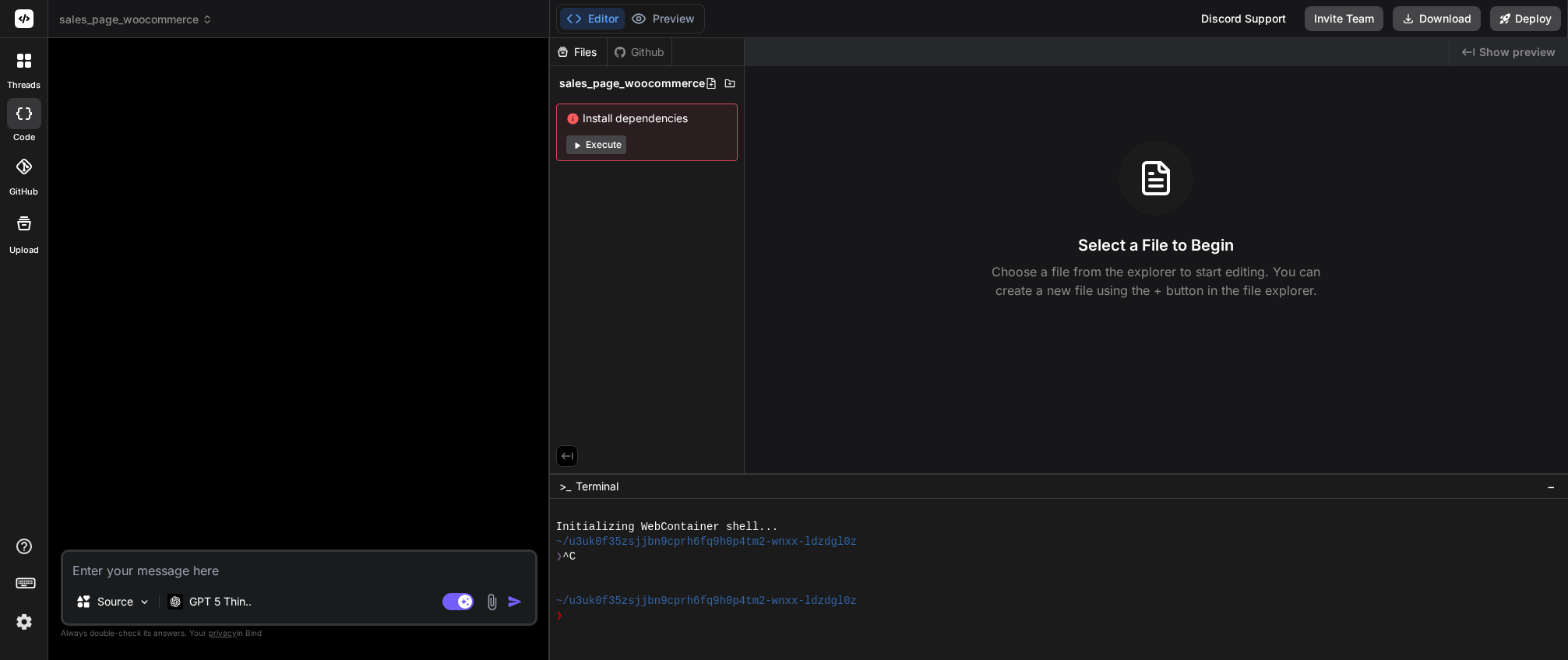
click at [615, 153] on button "Execute" at bounding box center [596, 144] width 60 height 19
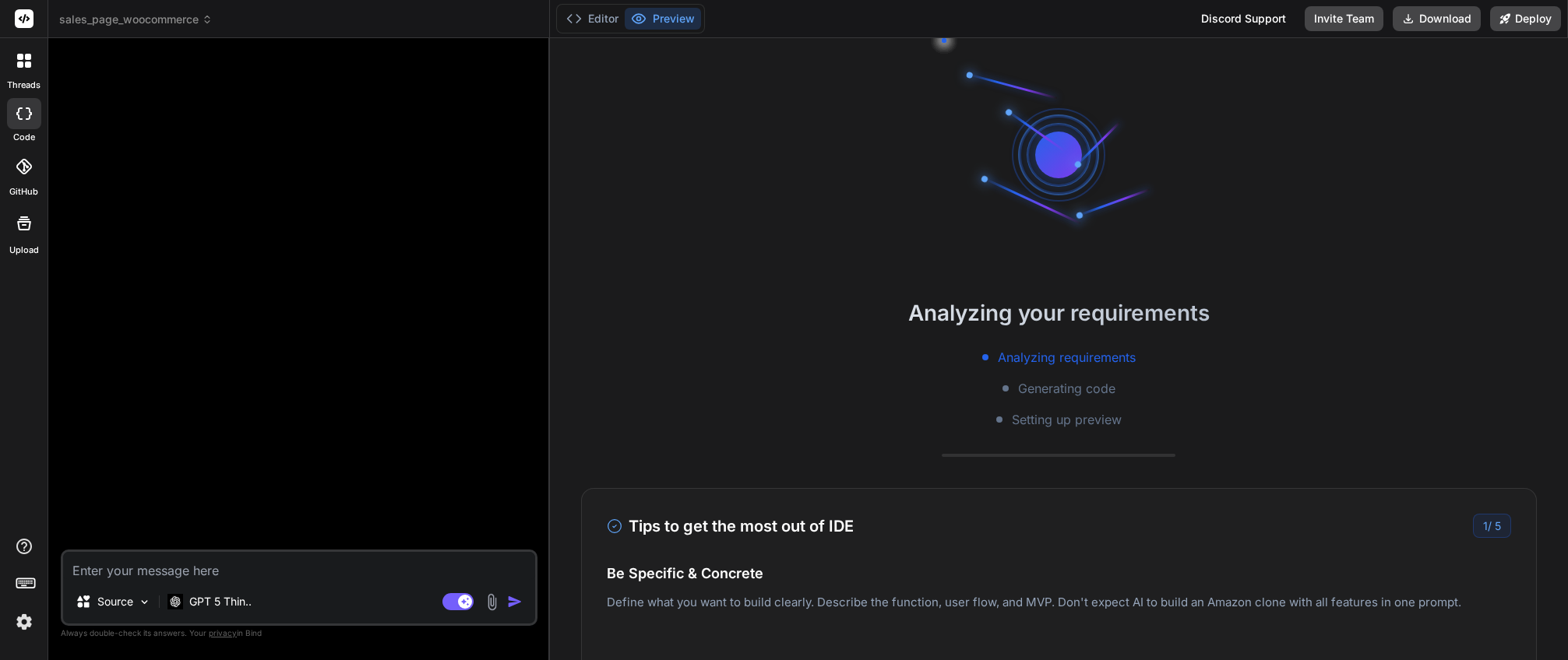
scroll to position [44, 0]
type textarea "x"
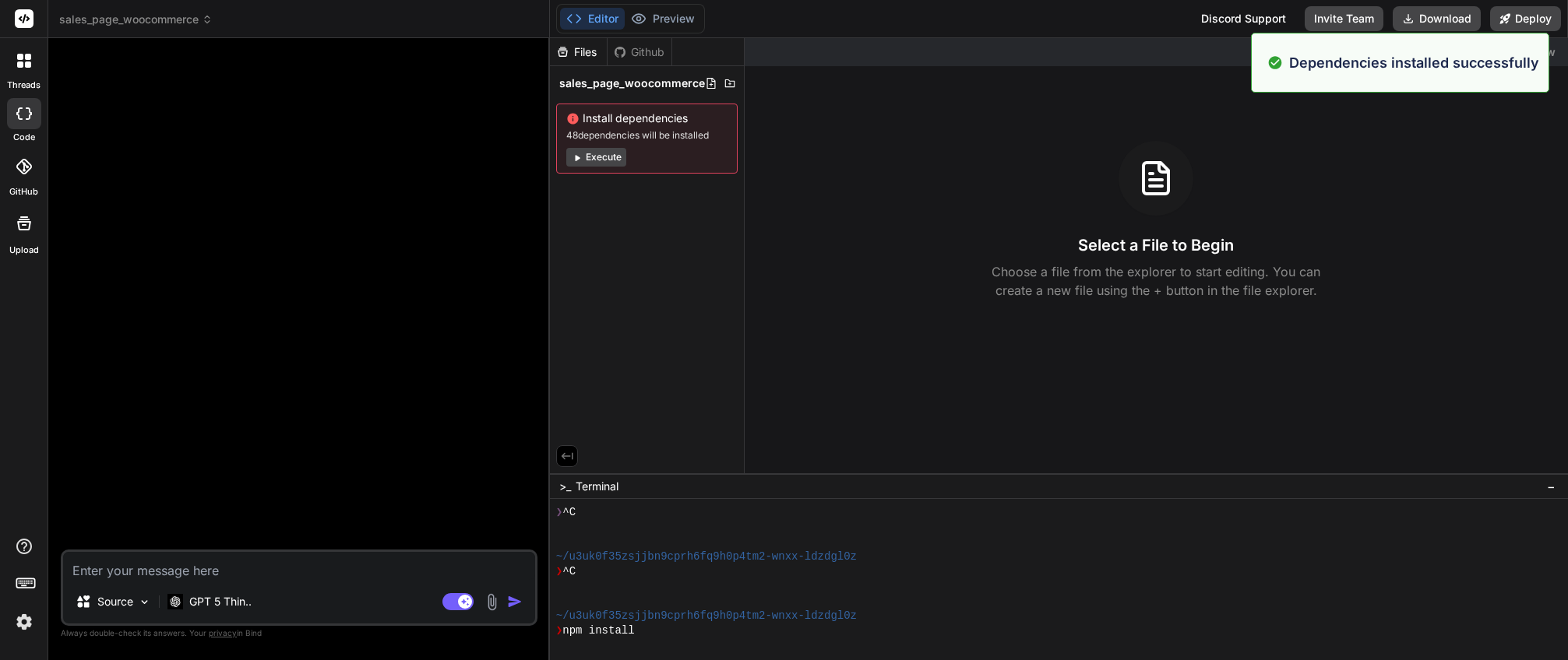
scroll to position [192, 0]
